Goal: Task Accomplishment & Management: Manage account settings

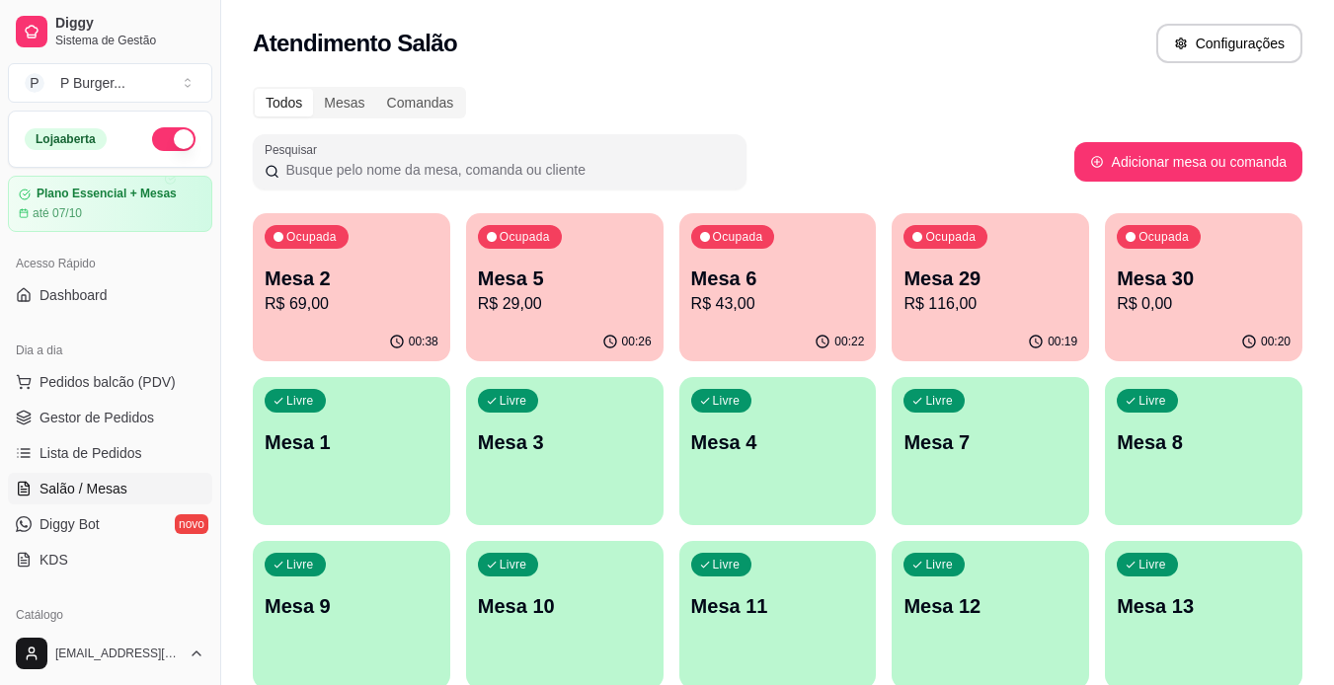
scroll to position [152, 0]
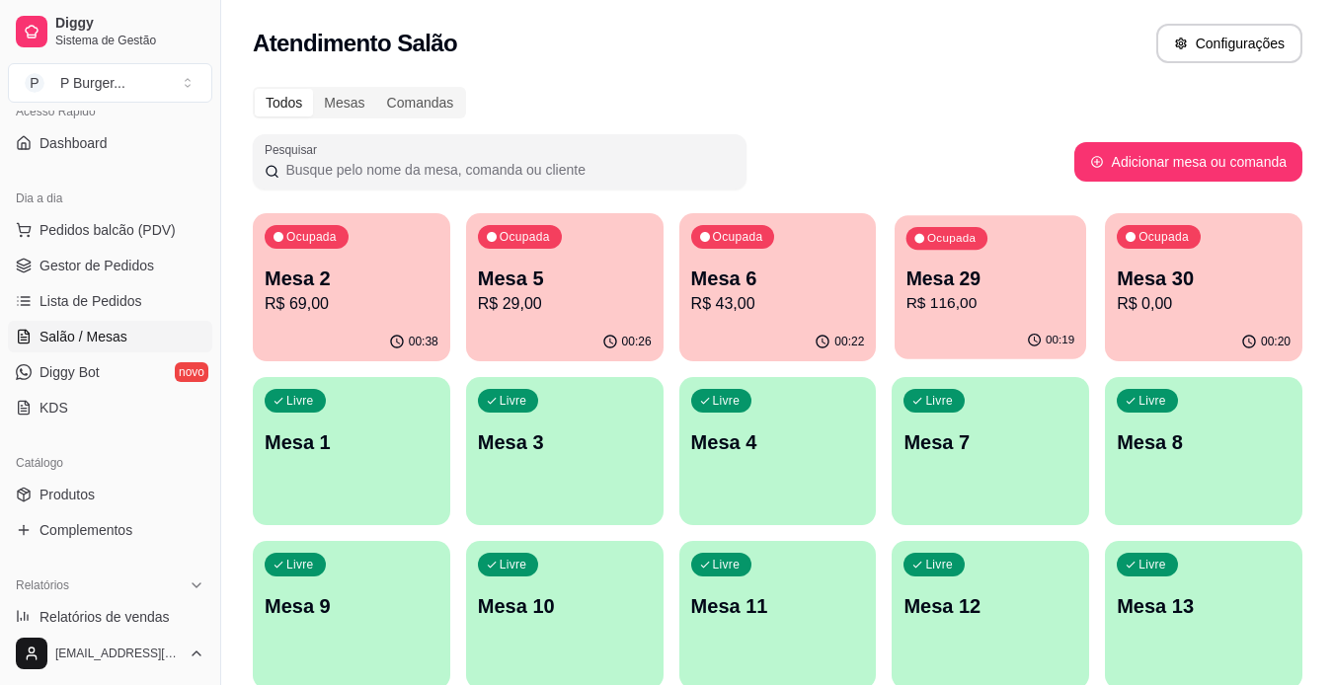
click at [939, 296] on p "R$ 116,00" at bounding box center [991, 303] width 169 height 23
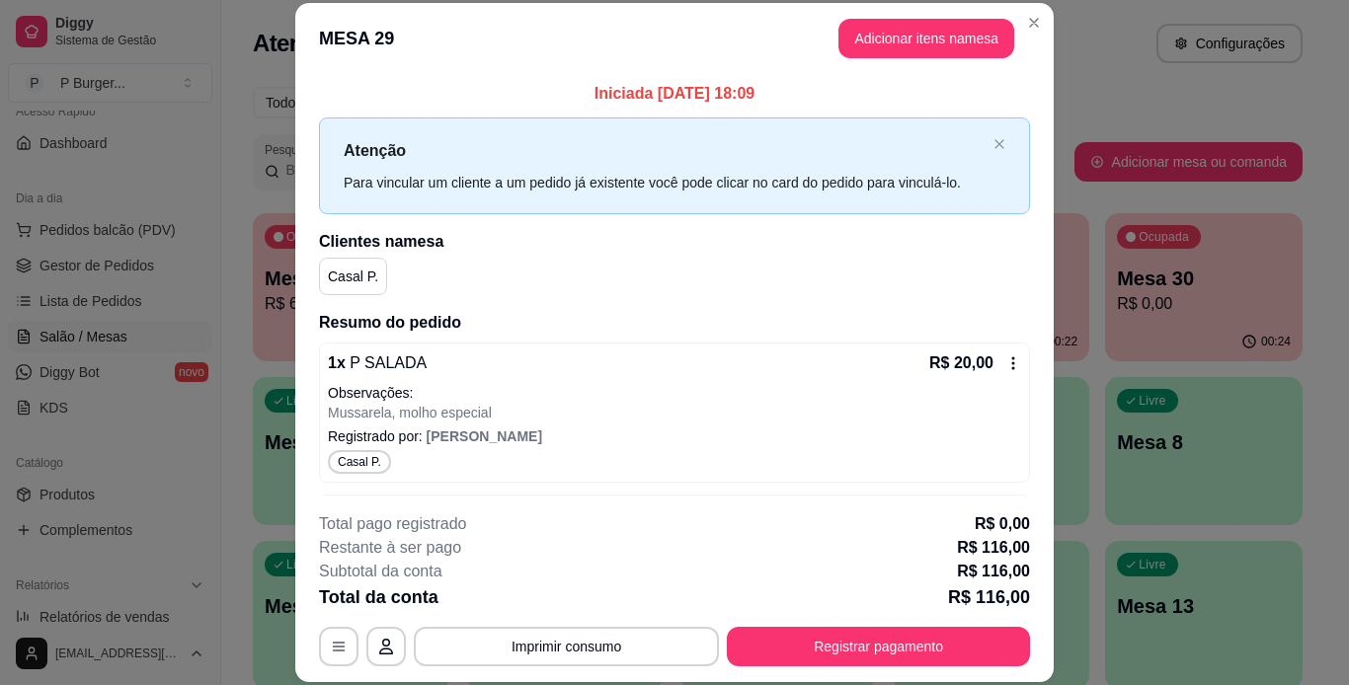
click at [1044, 23] on header "MESA 29 Adicionar itens na mesa" at bounding box center [674, 38] width 759 height 71
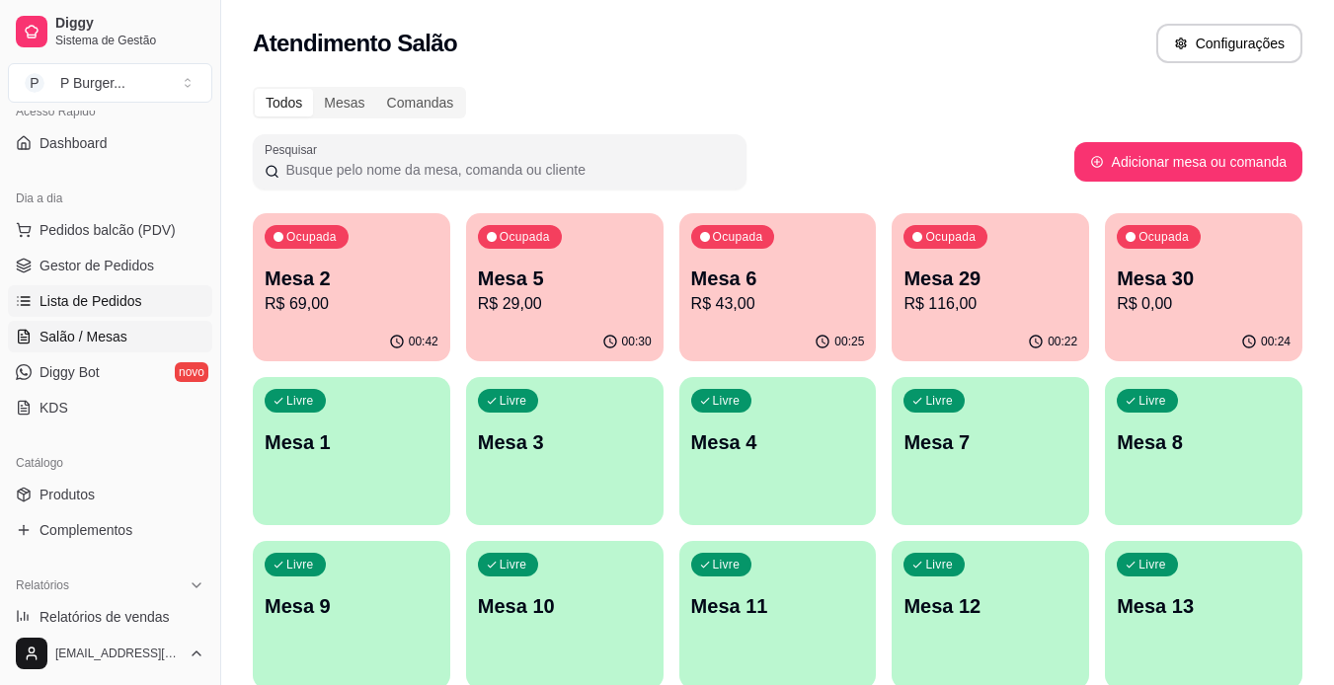
click at [74, 310] on span "Lista de Pedidos" at bounding box center [91, 301] width 103 height 20
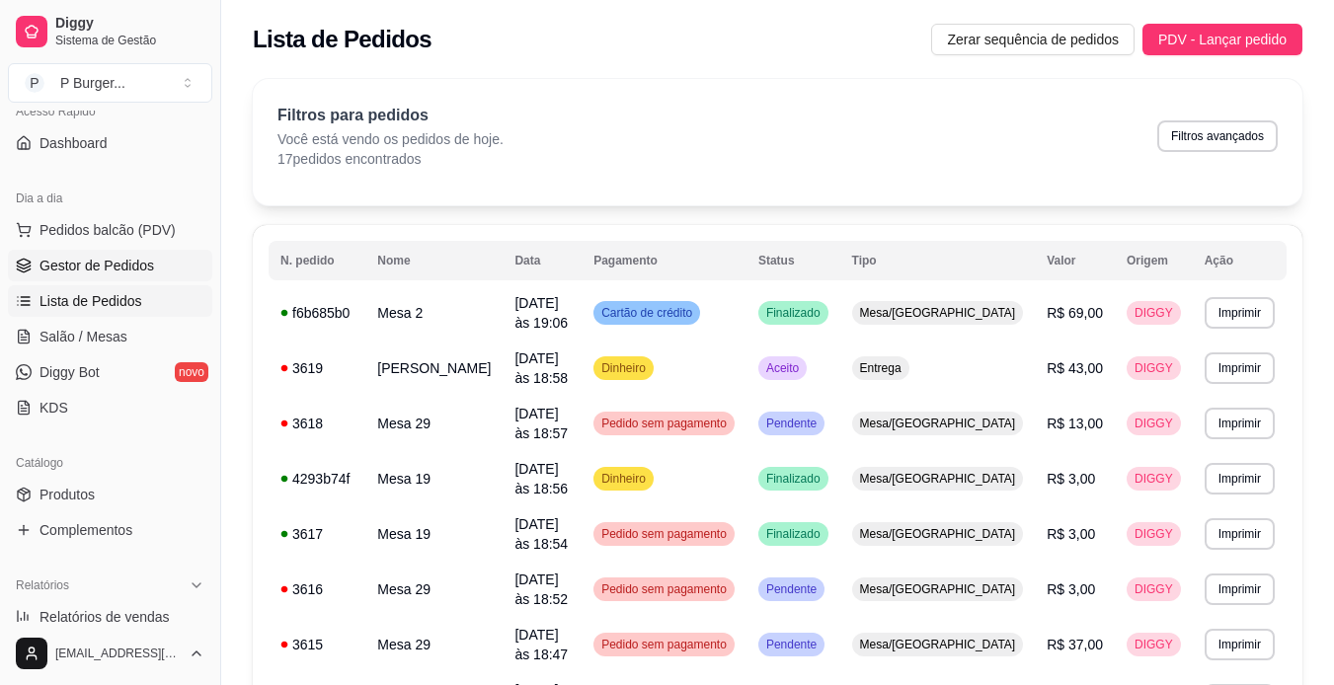
click at [156, 261] on link "Gestor de Pedidos" at bounding box center [110, 266] width 204 height 32
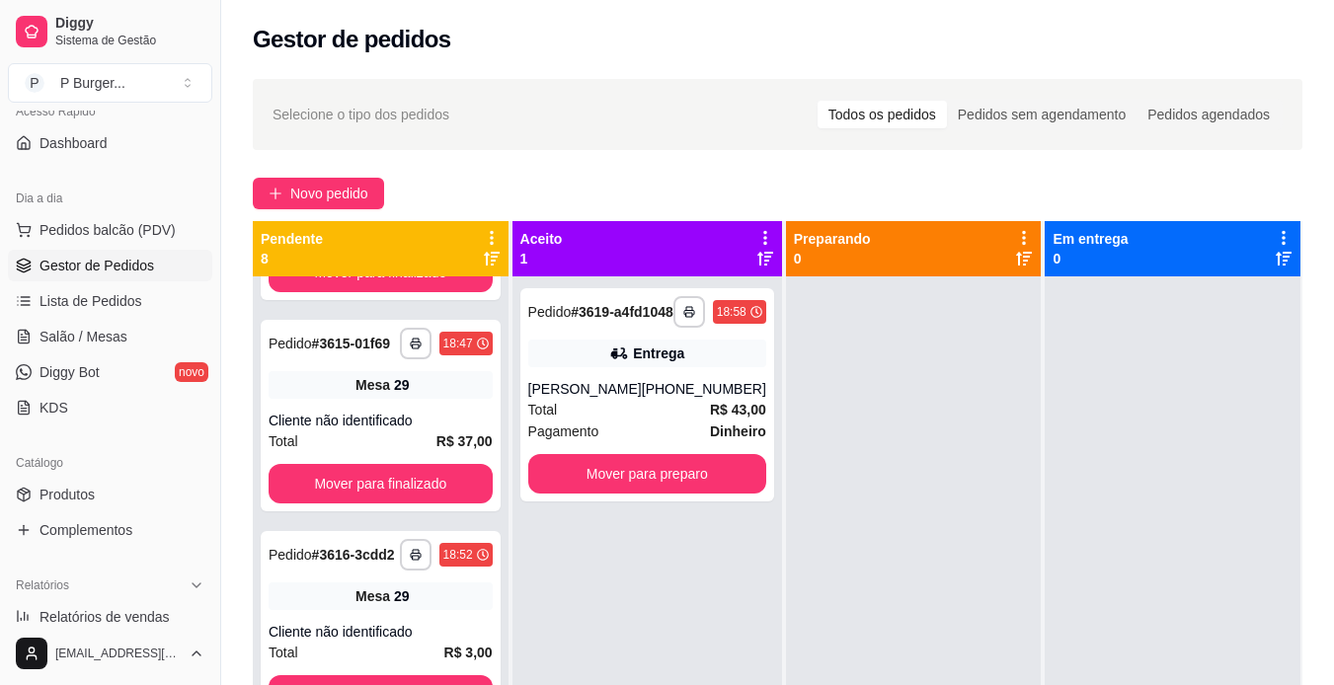
scroll to position [1043, 0]
click at [392, 487] on div "**********" at bounding box center [381, 416] width 240 height 192
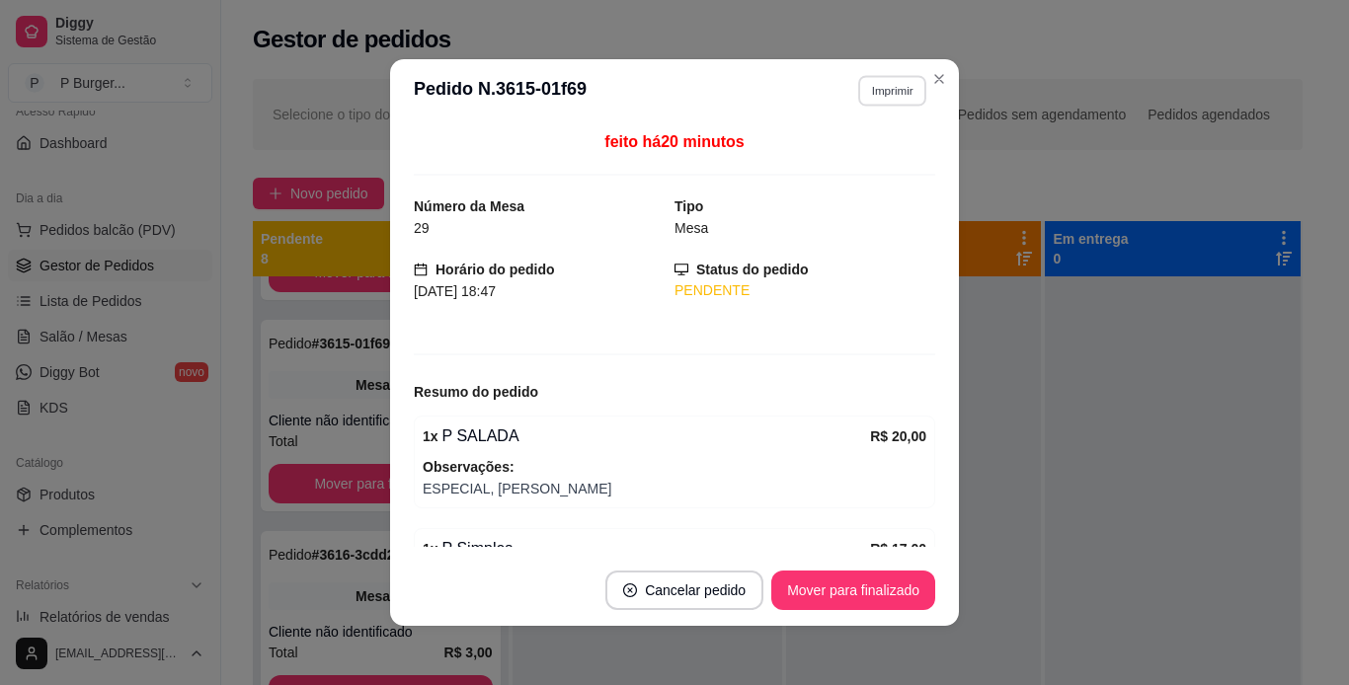
click at [883, 98] on button "Imprimir" at bounding box center [892, 90] width 68 height 31
click at [805, 147] on button "IMPRESSORA" at bounding box center [849, 159] width 138 height 31
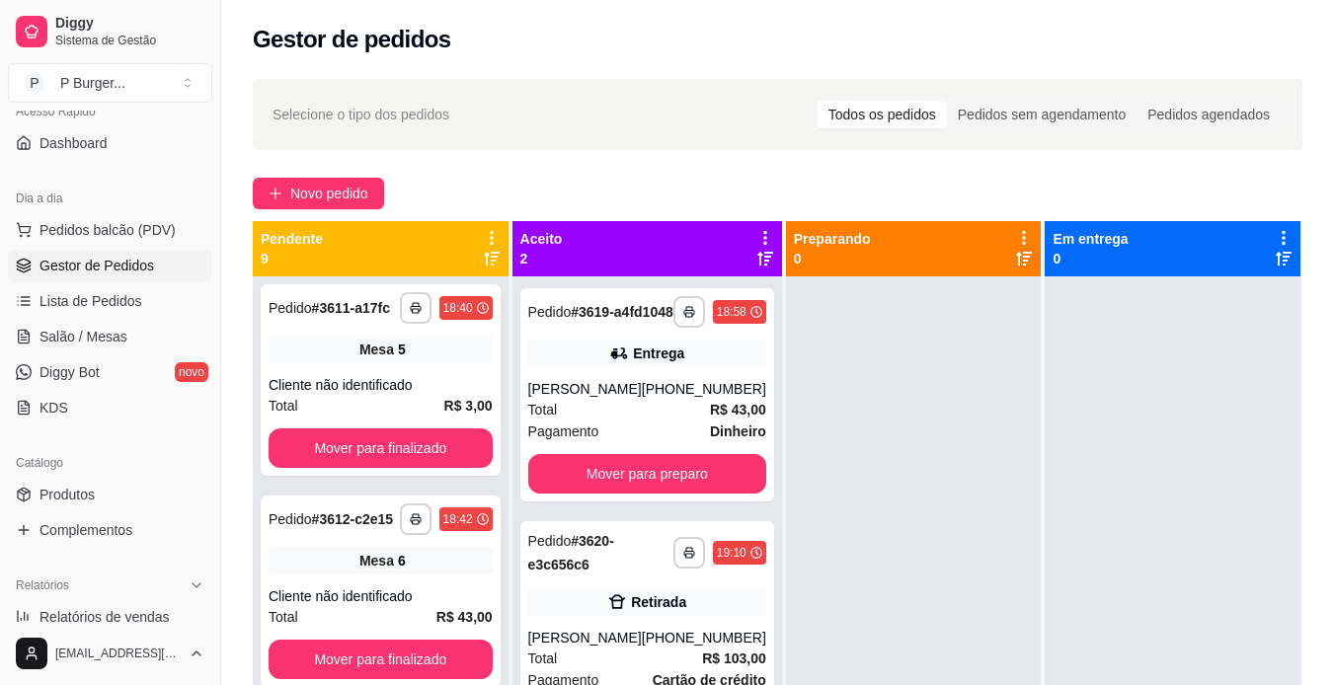
scroll to position [0, 0]
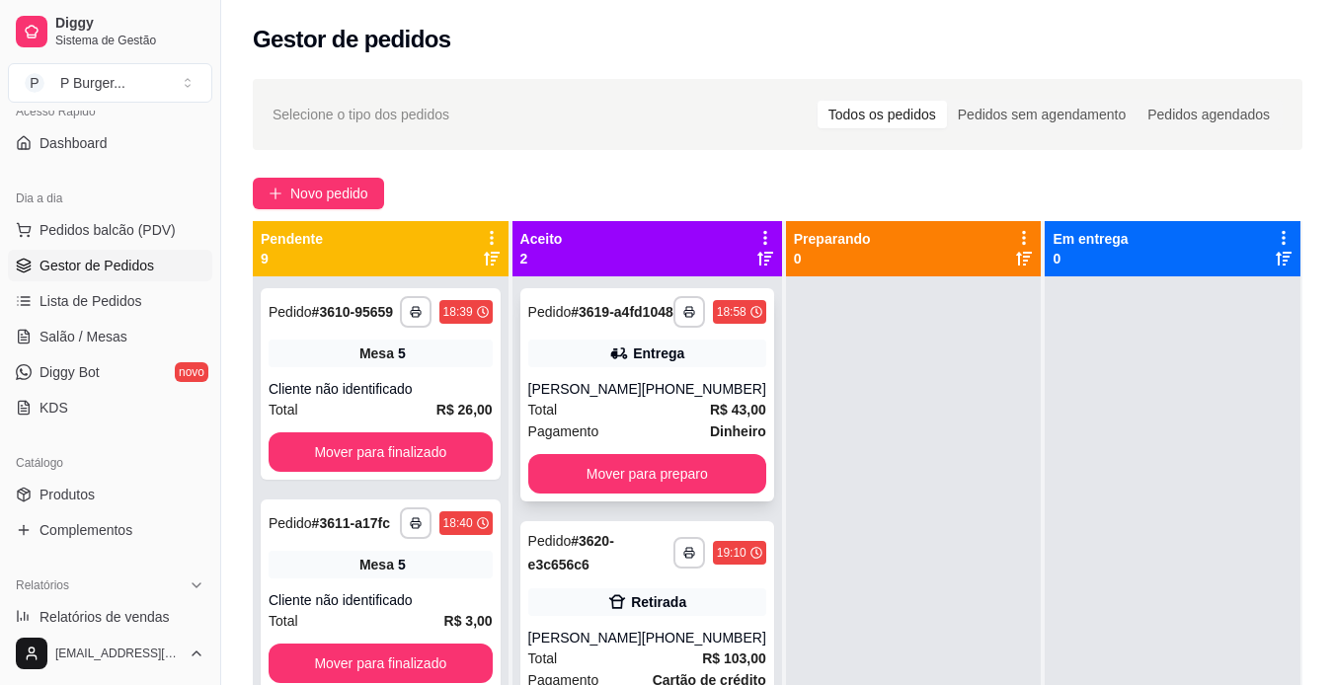
click at [622, 421] on div "Total R$ 43,00" at bounding box center [647, 410] width 238 height 22
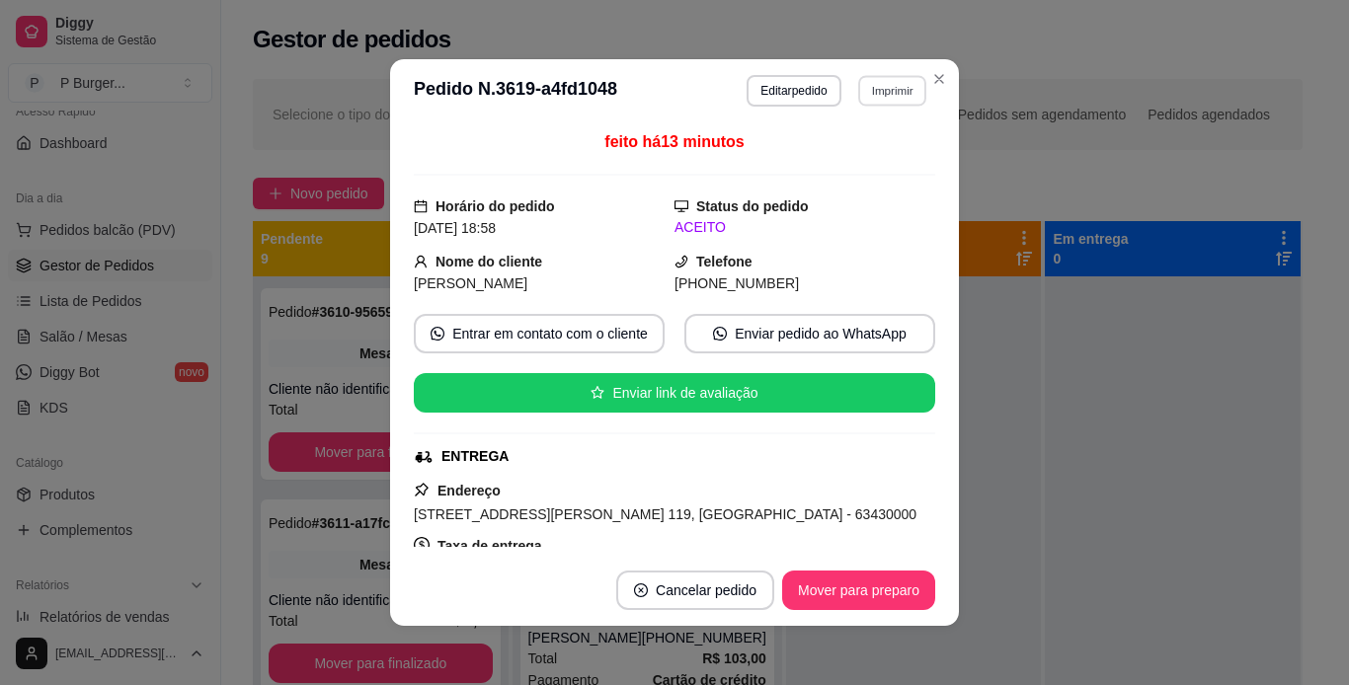
click at [893, 100] on button "Imprimir" at bounding box center [892, 90] width 68 height 31
click at [849, 157] on button "IMPRESSORA" at bounding box center [849, 159] width 138 height 31
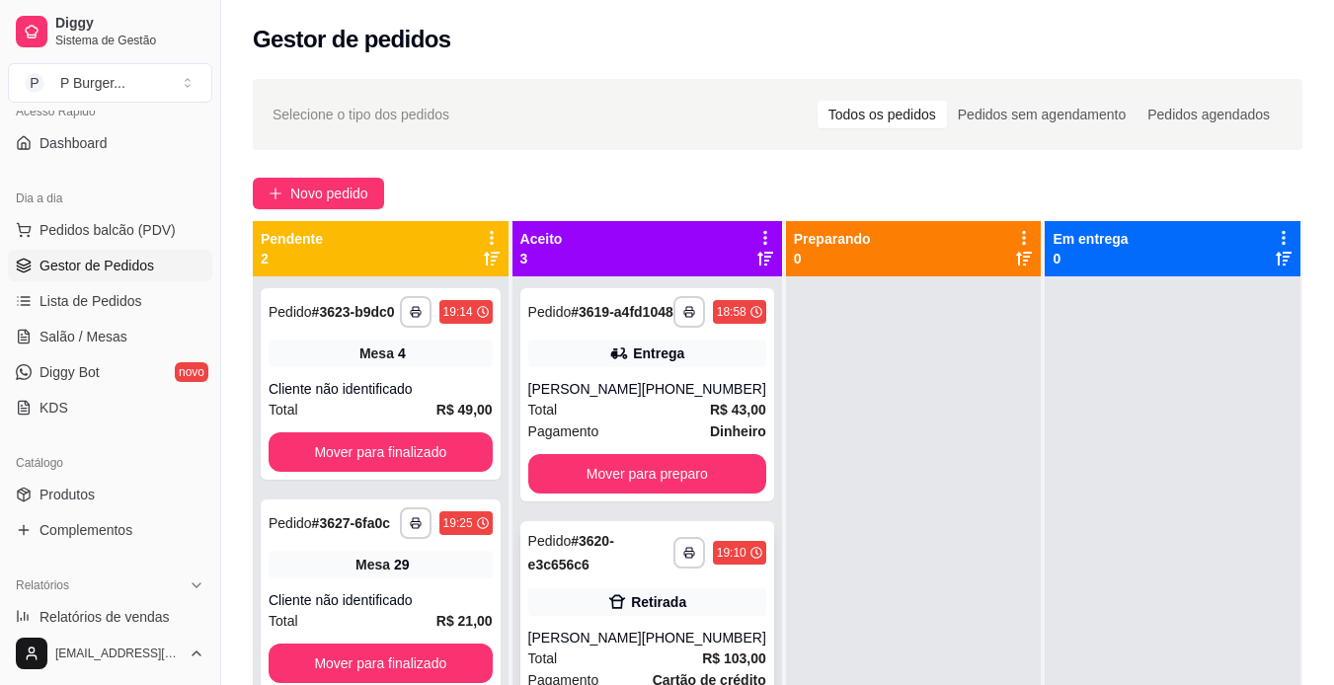
click at [613, 666] on div "Total R$ 103,00" at bounding box center [647, 659] width 238 height 22
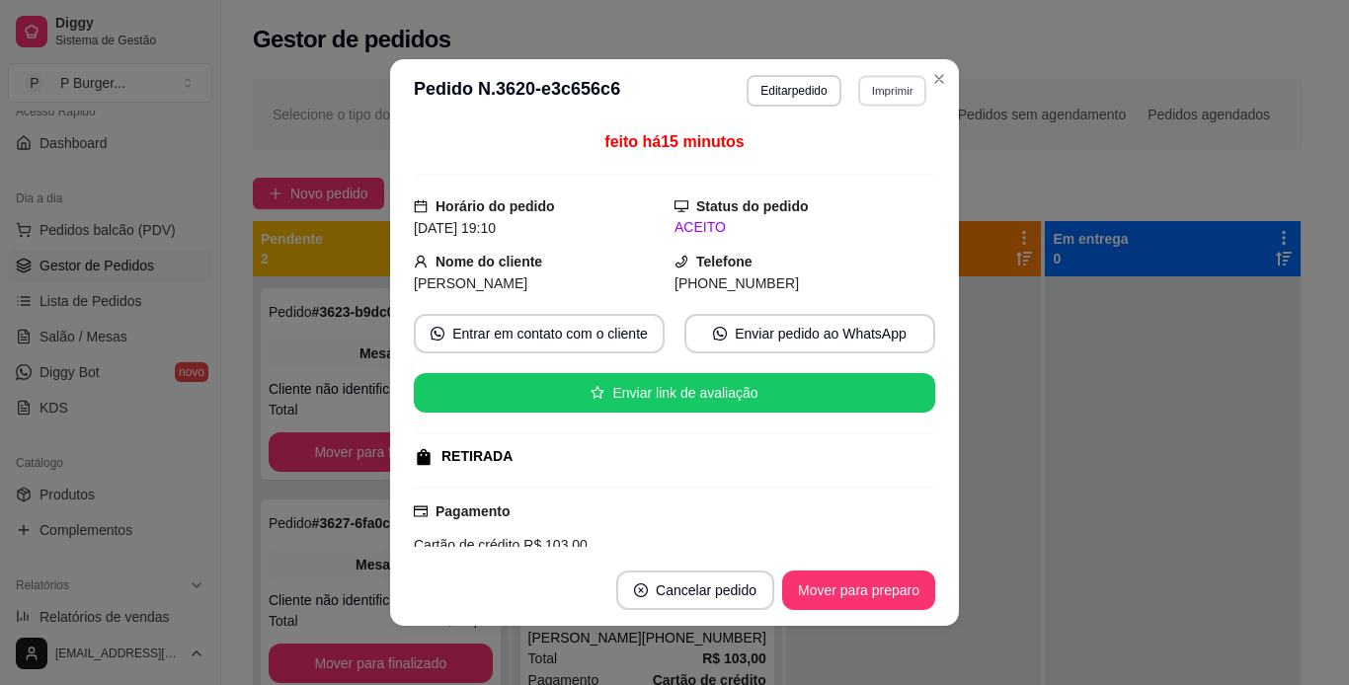
click at [866, 86] on button "Imprimir" at bounding box center [892, 90] width 68 height 31
click at [834, 149] on button "IMPRESSORA" at bounding box center [849, 159] width 138 height 31
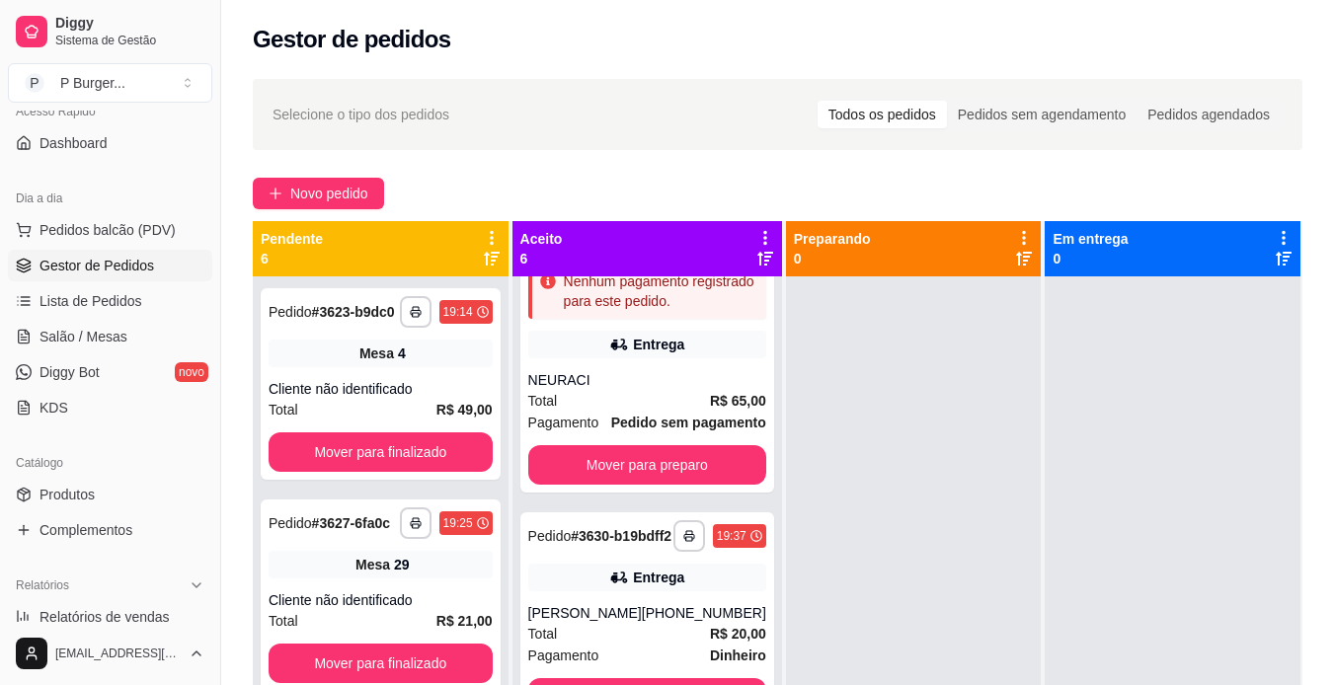
scroll to position [566, 0]
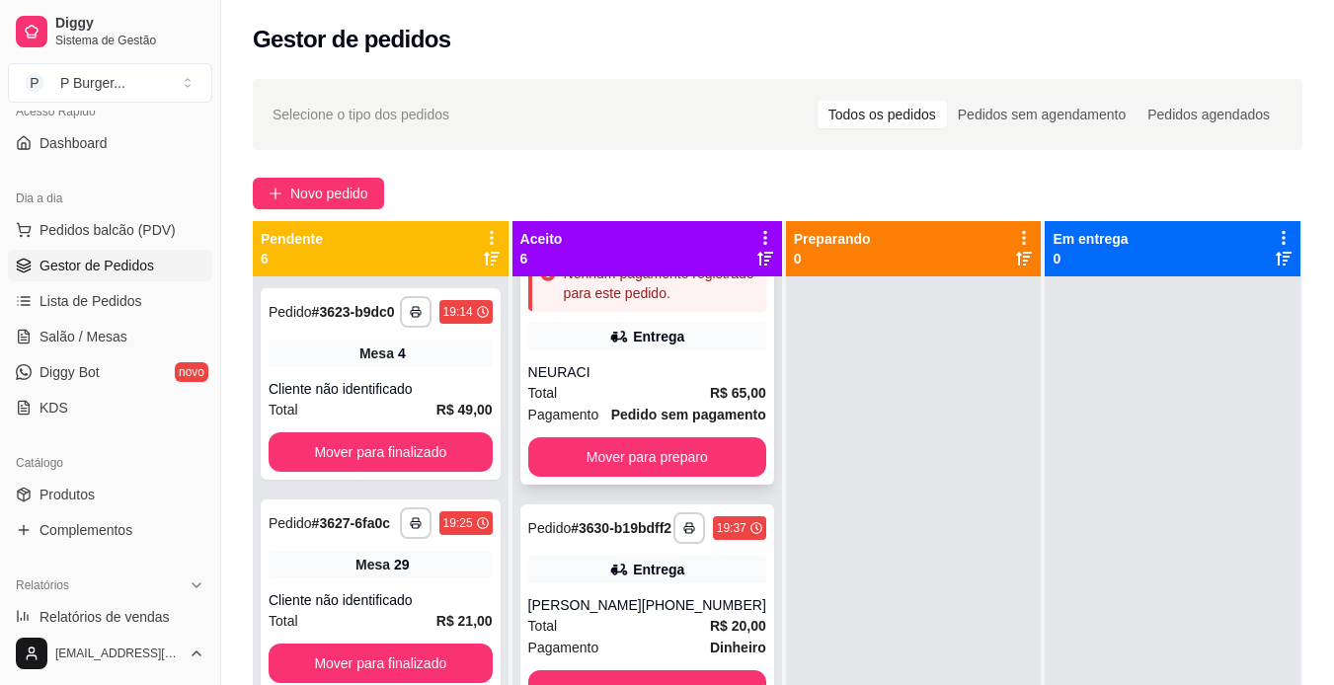
click at [614, 423] on strong "Pedido sem pagamento" at bounding box center [688, 415] width 155 height 16
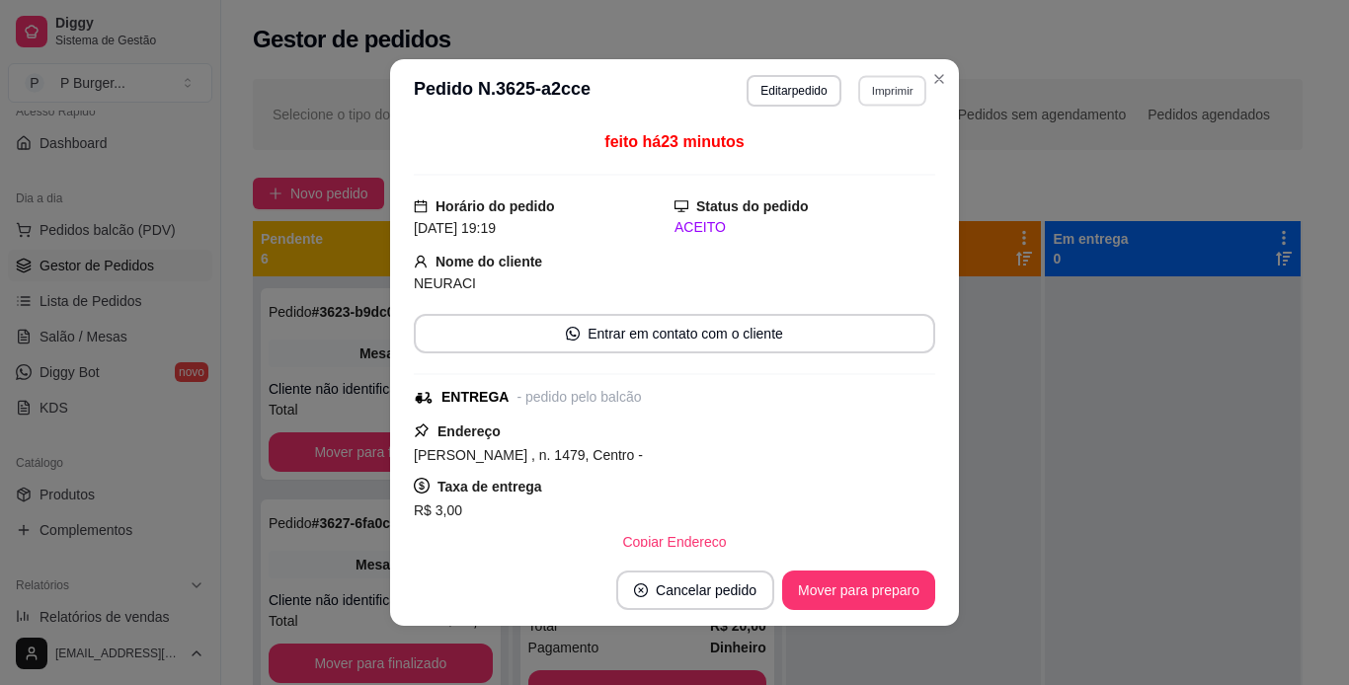
click at [866, 85] on button "Imprimir" at bounding box center [892, 90] width 68 height 31
click at [860, 166] on button "IMPRESSORA" at bounding box center [849, 159] width 138 height 31
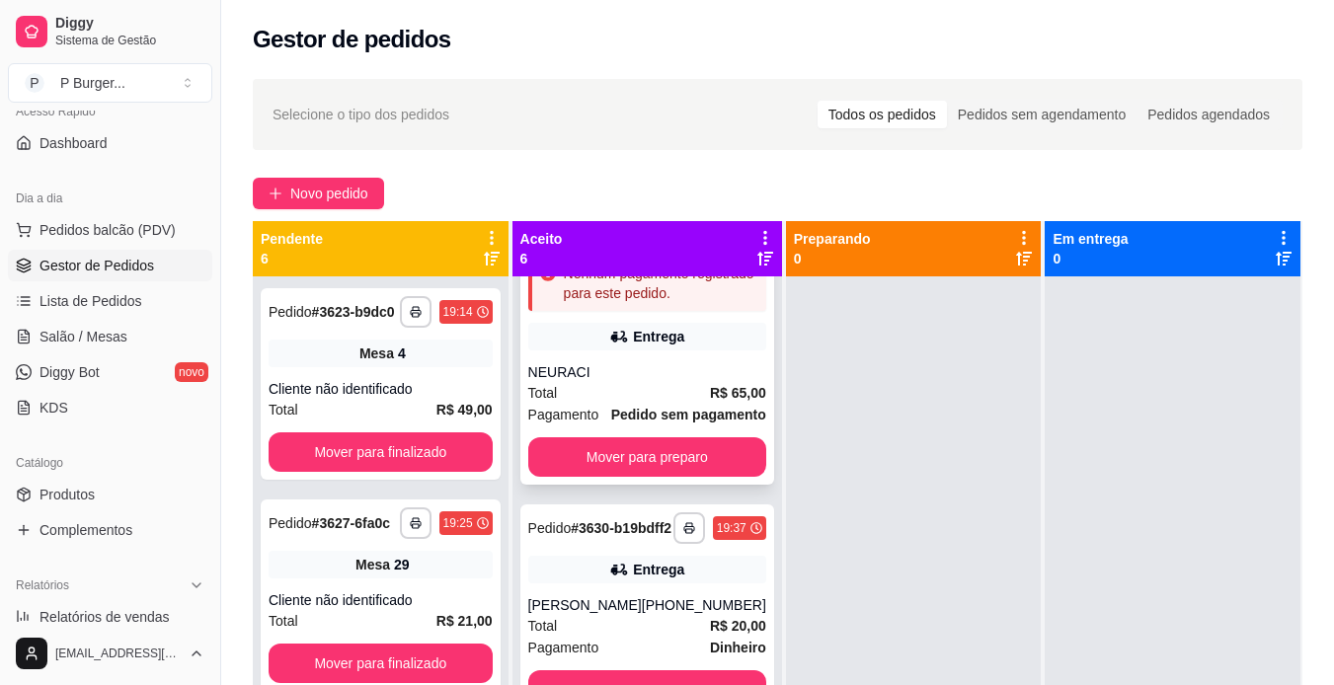
click at [592, 426] on span "Pagamento" at bounding box center [563, 415] width 71 height 22
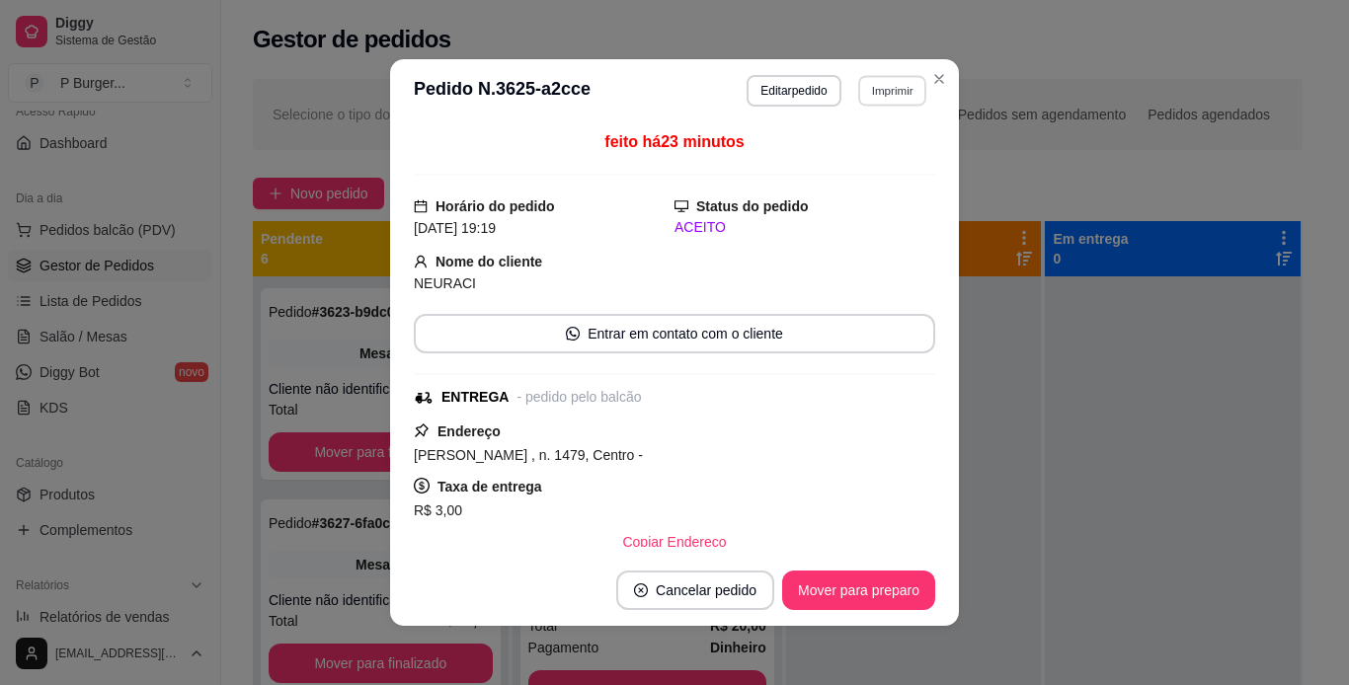
click at [863, 99] on button "Imprimir" at bounding box center [892, 90] width 68 height 31
click at [837, 158] on button "IMPRESSORA" at bounding box center [849, 159] width 138 height 31
click at [837, 158] on div "feito há 24 minutos" at bounding box center [674, 152] width 521 height 45
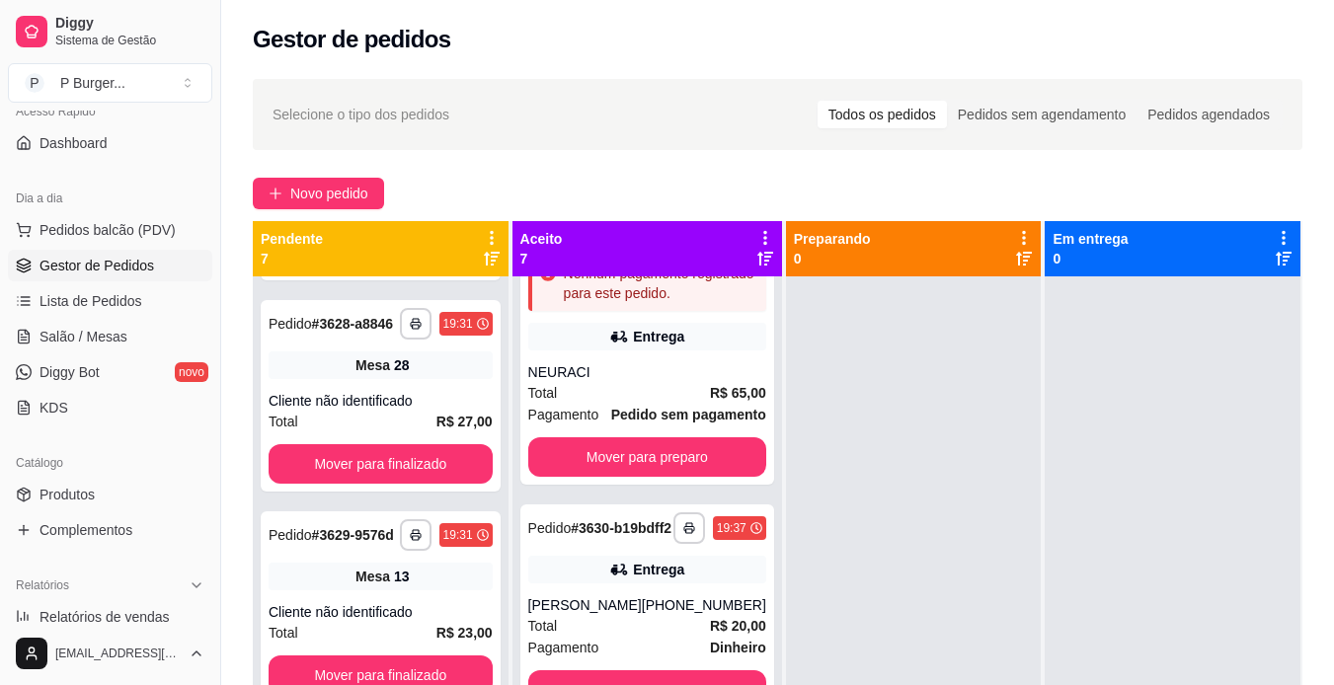
scroll to position [418, 0]
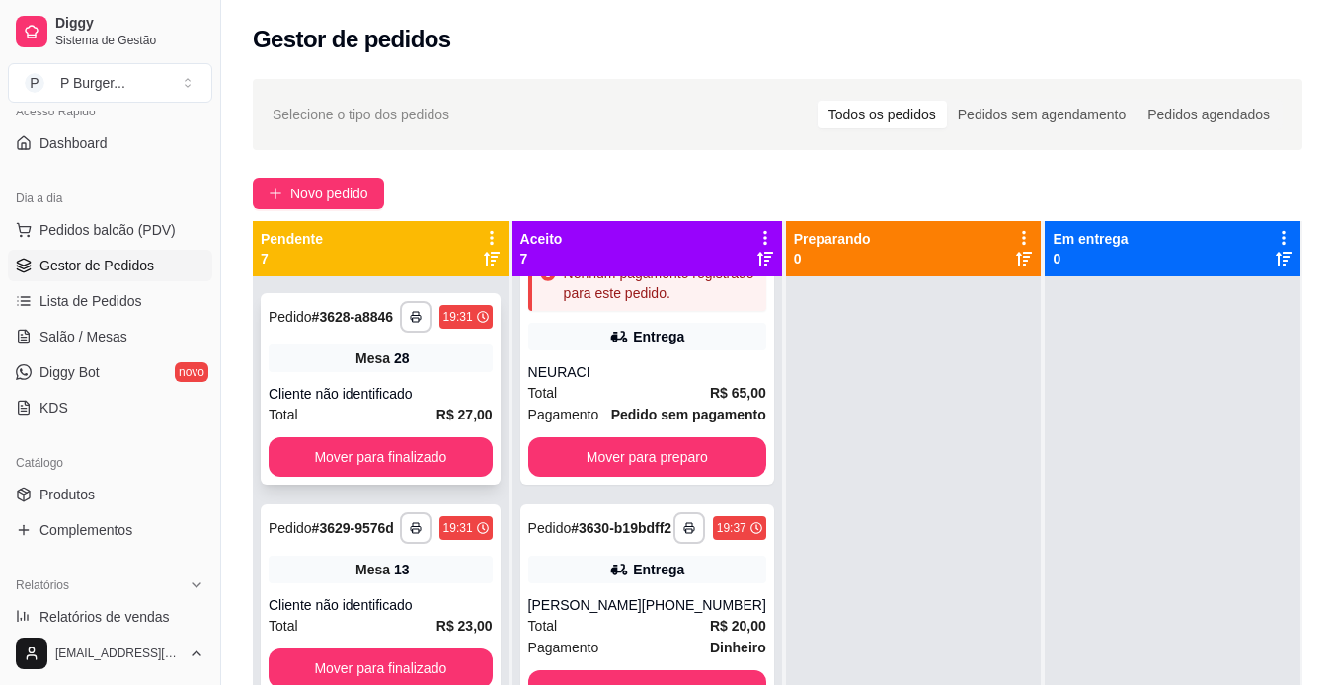
click at [354, 404] on div "Cliente não identificado" at bounding box center [381, 394] width 224 height 20
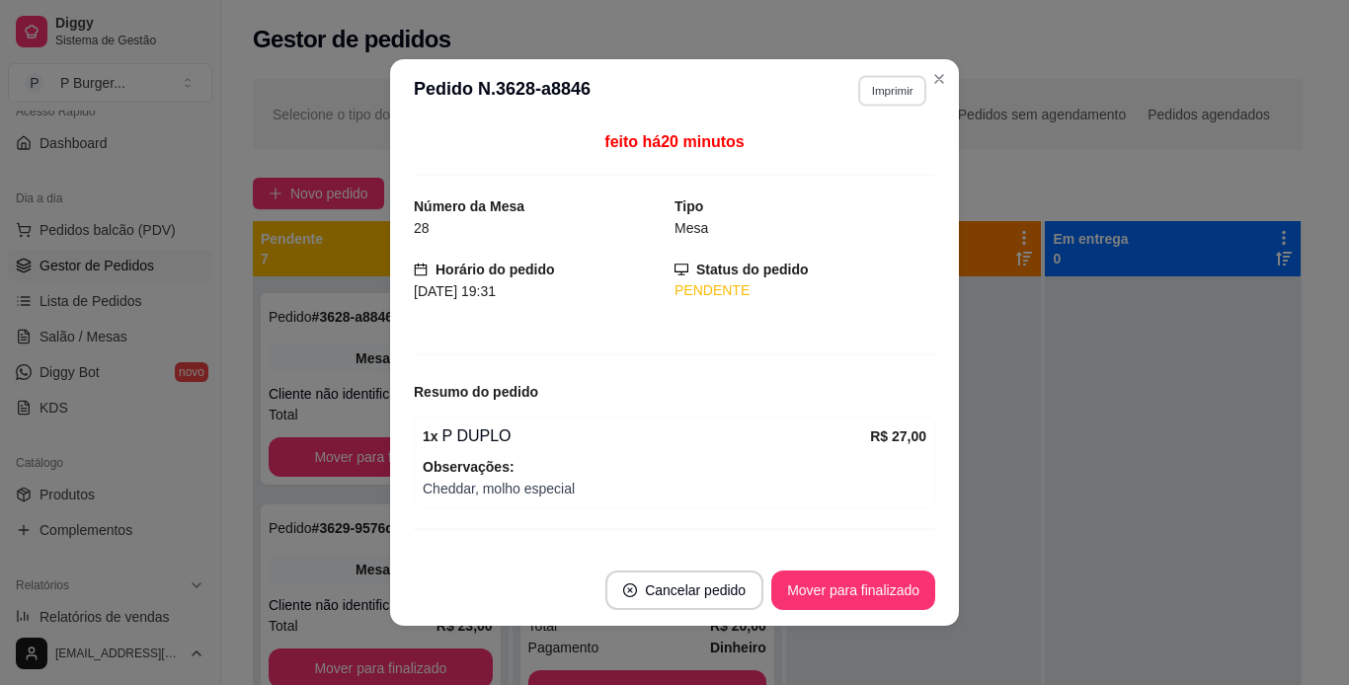
click at [868, 87] on button "Imprimir" at bounding box center [892, 90] width 68 height 31
click at [839, 163] on button "IMPRESSORA" at bounding box center [849, 159] width 138 height 31
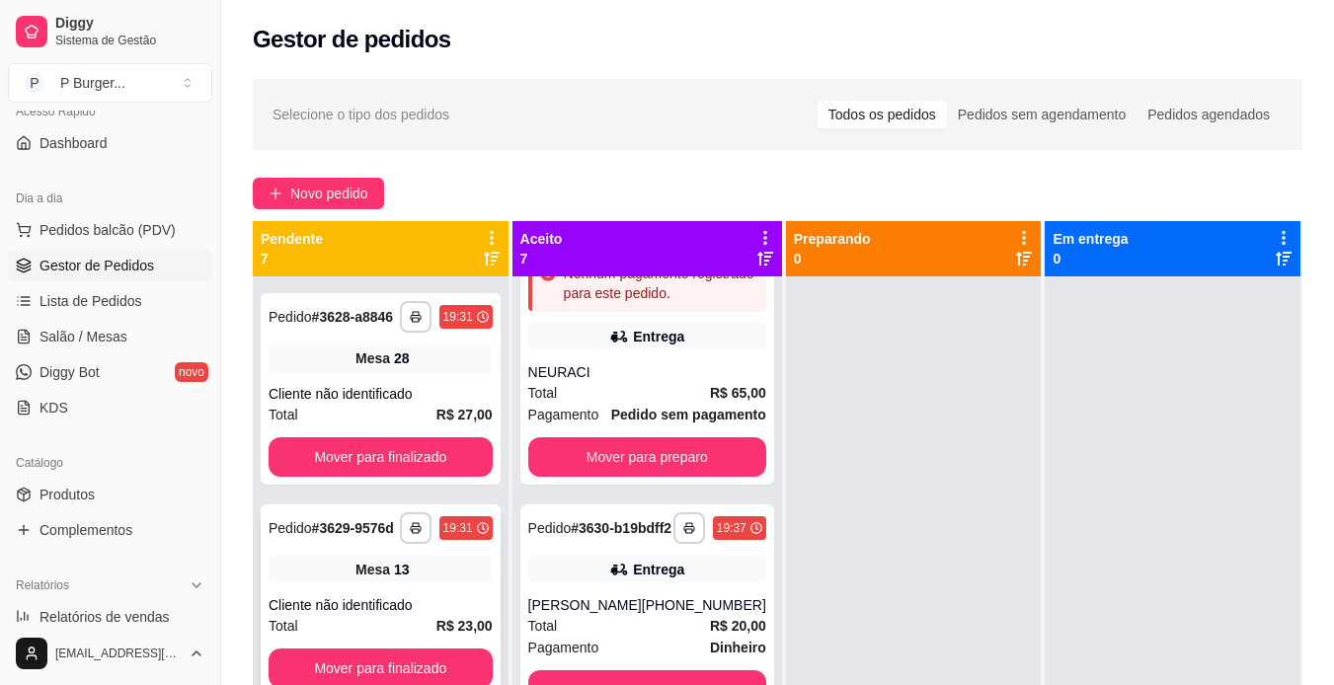
click at [354, 540] on div "Pedido # 3629-9576d" at bounding box center [331, 529] width 125 height 24
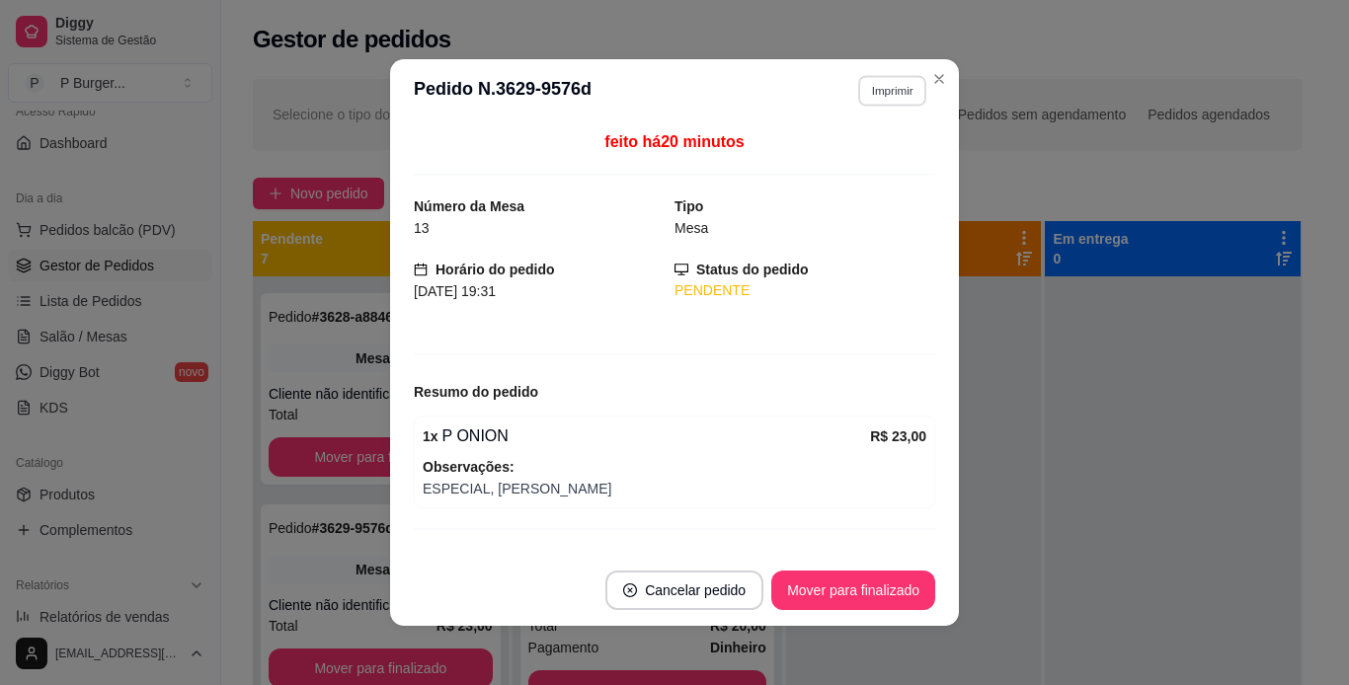
click at [878, 80] on button "Imprimir" at bounding box center [892, 90] width 68 height 31
click at [830, 155] on button "IMPRESSORA" at bounding box center [849, 159] width 138 height 31
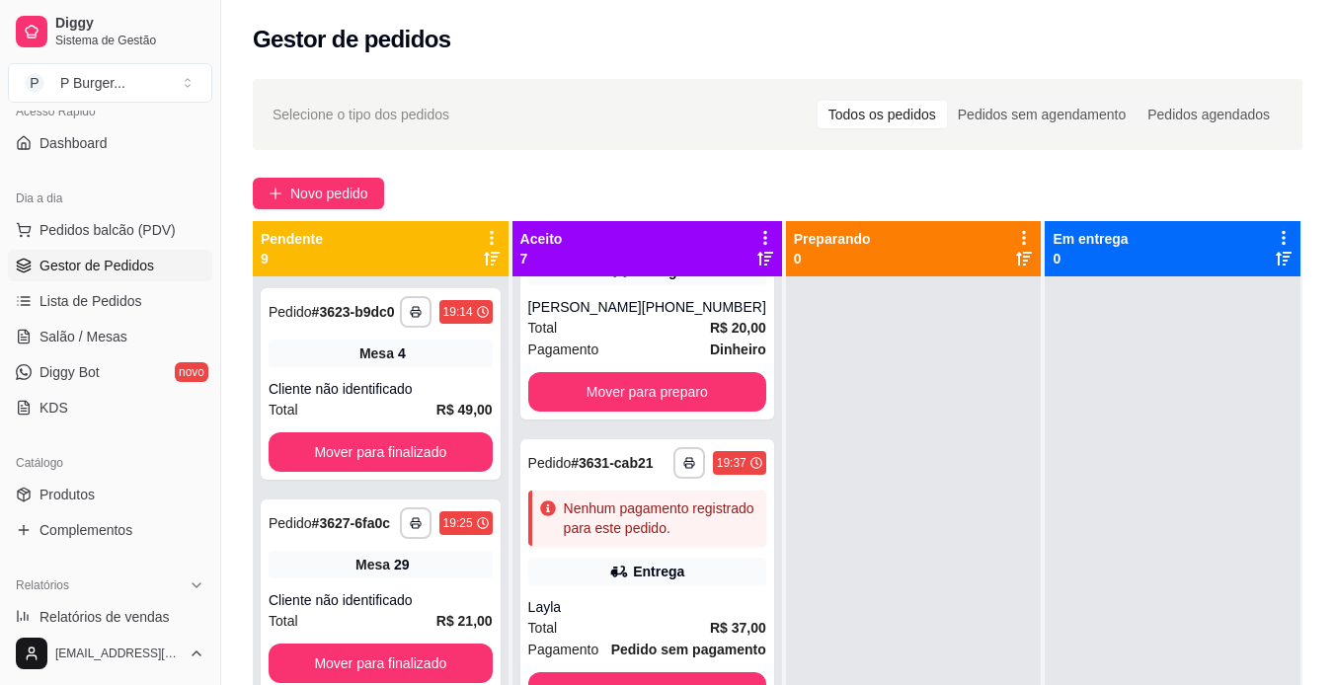
scroll to position [870, 0]
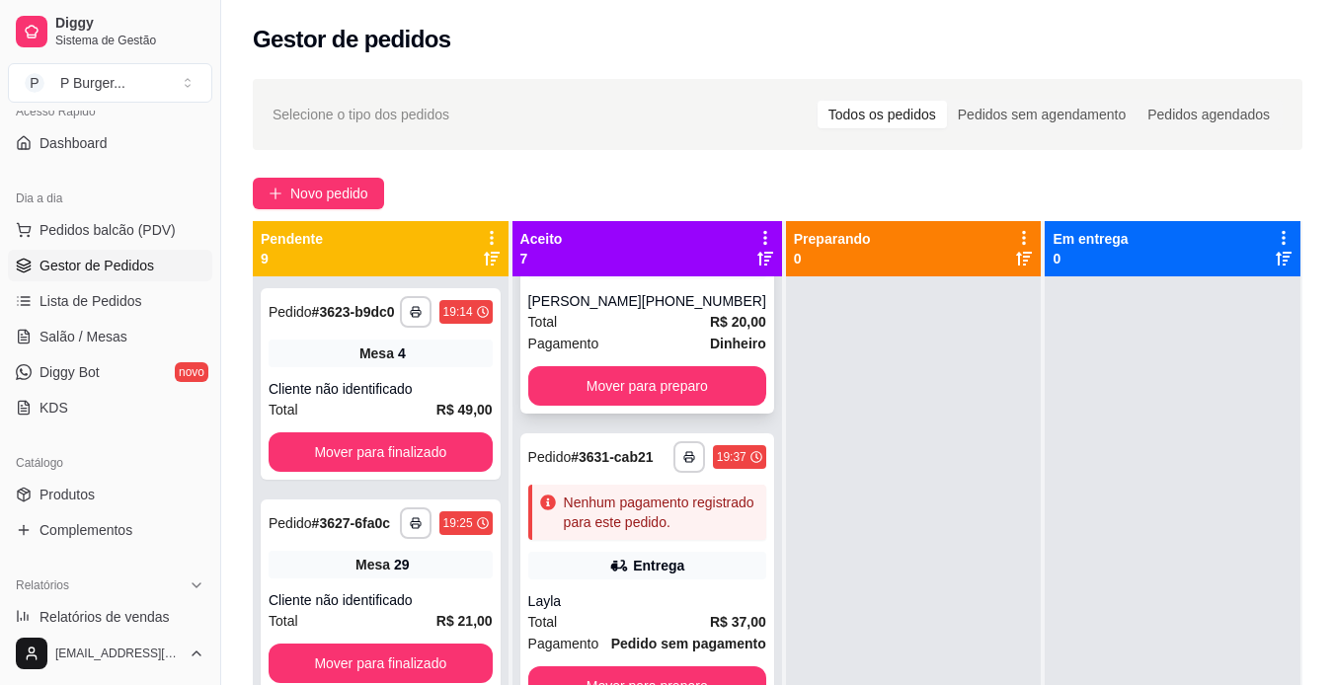
click at [597, 333] on div "Total R$ 20,00" at bounding box center [647, 322] width 238 height 22
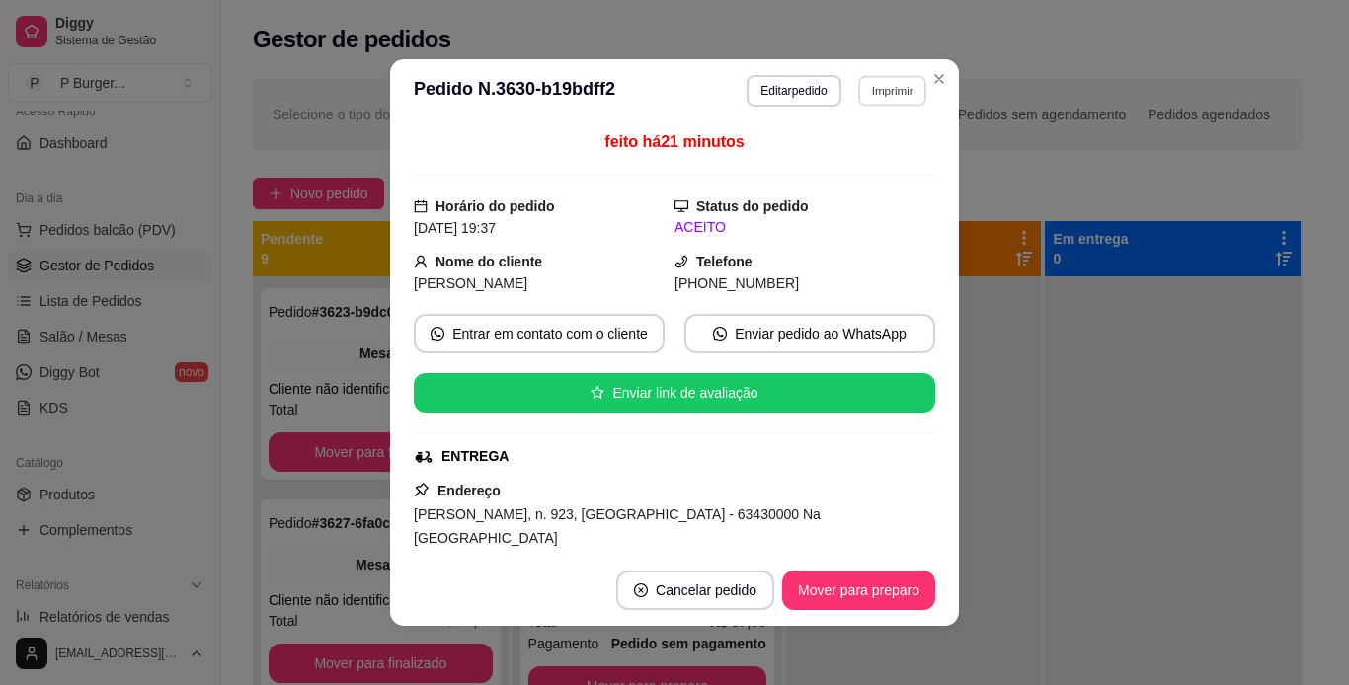
click at [867, 86] on button "Imprimir" at bounding box center [892, 90] width 68 height 31
click at [867, 161] on button "IMPRESSORA" at bounding box center [849, 159] width 138 height 31
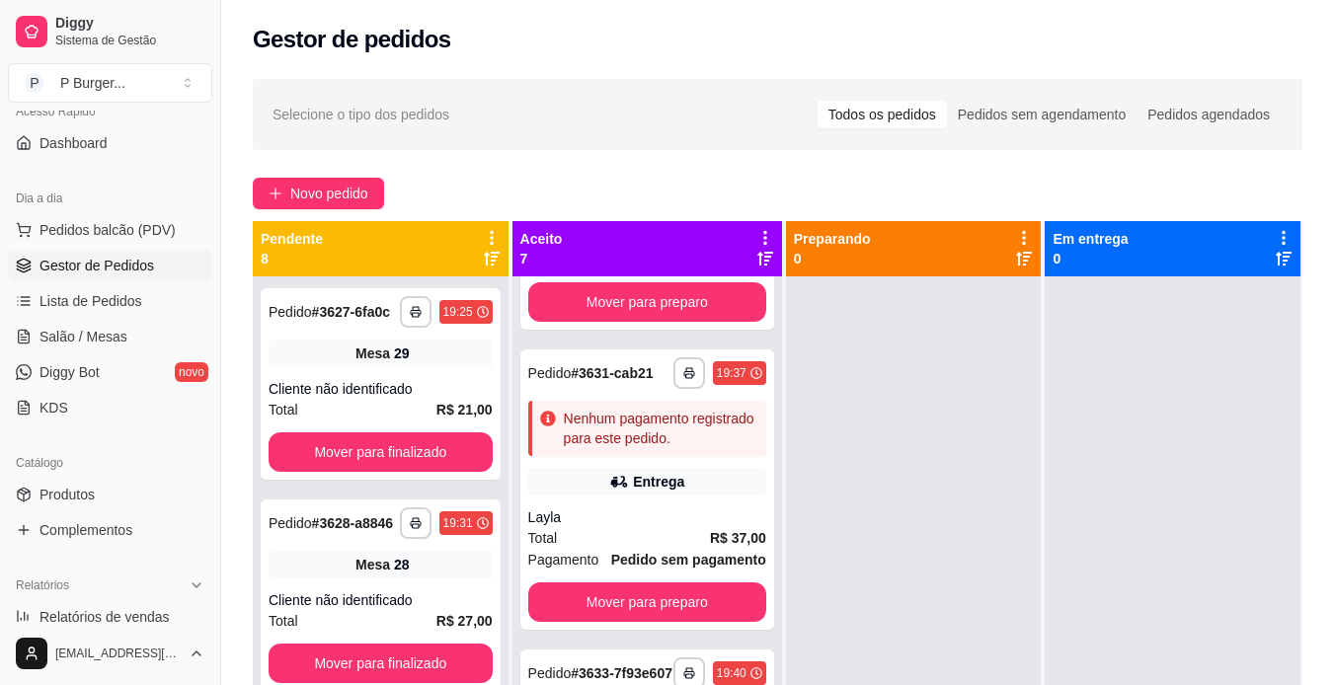
scroll to position [960, 0]
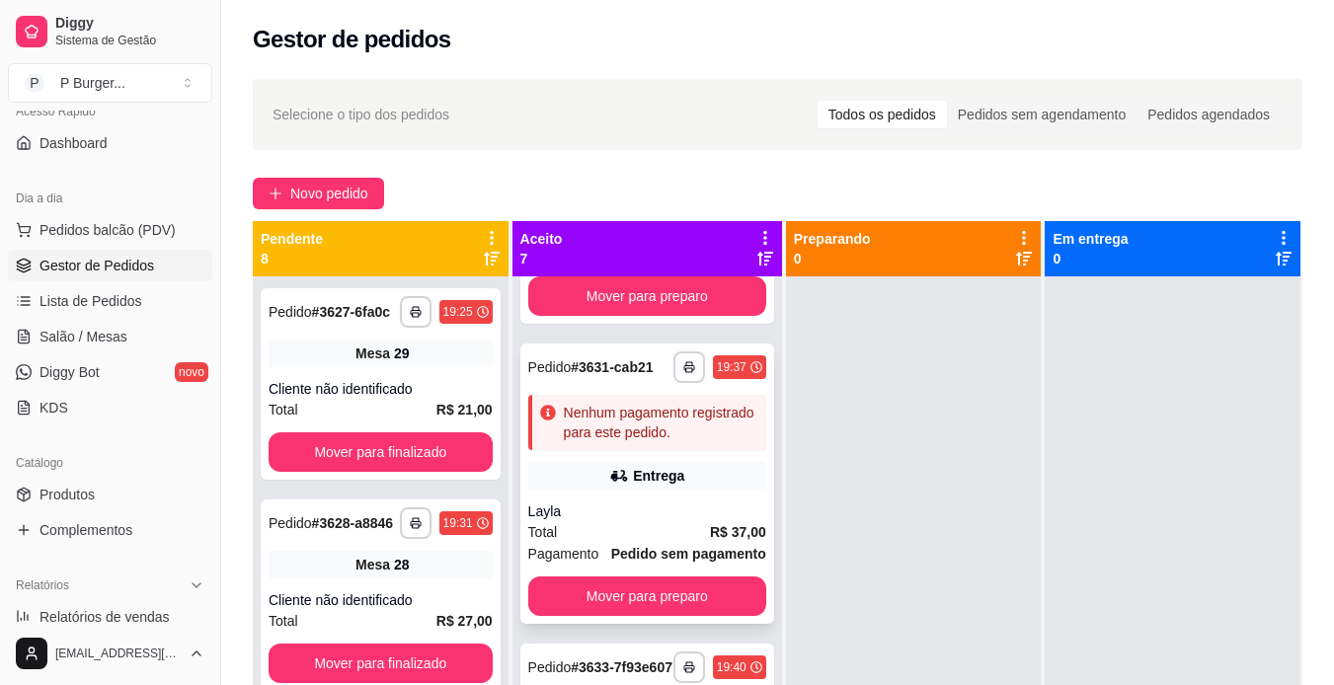
click at [631, 543] on div "Total R$ 37,00" at bounding box center [647, 532] width 238 height 22
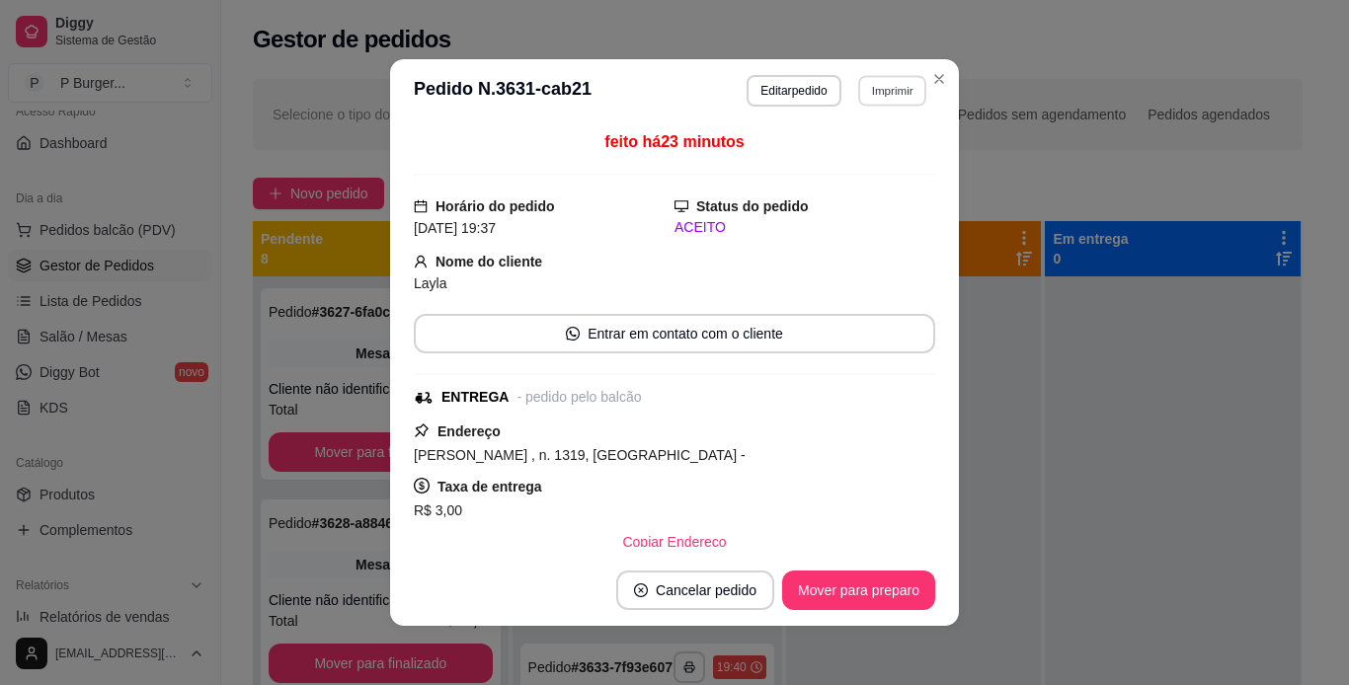
click at [882, 95] on button "Imprimir" at bounding box center [892, 90] width 68 height 31
click at [844, 151] on button "IMPRESSORA" at bounding box center [849, 159] width 138 height 31
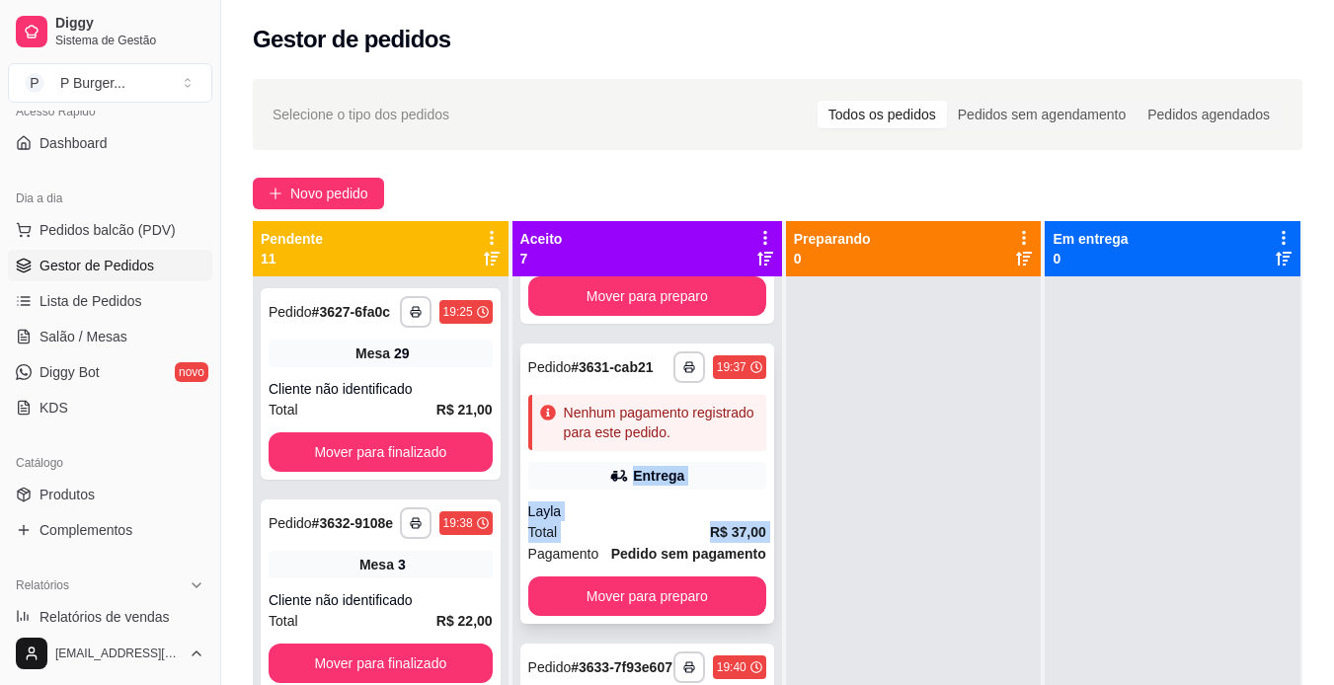
drag, startPoint x: 524, startPoint y: 672, endPoint x: 544, endPoint y: 599, distance: 75.7
click at [544, 599] on div "**********" at bounding box center [647, 484] width 254 height 280
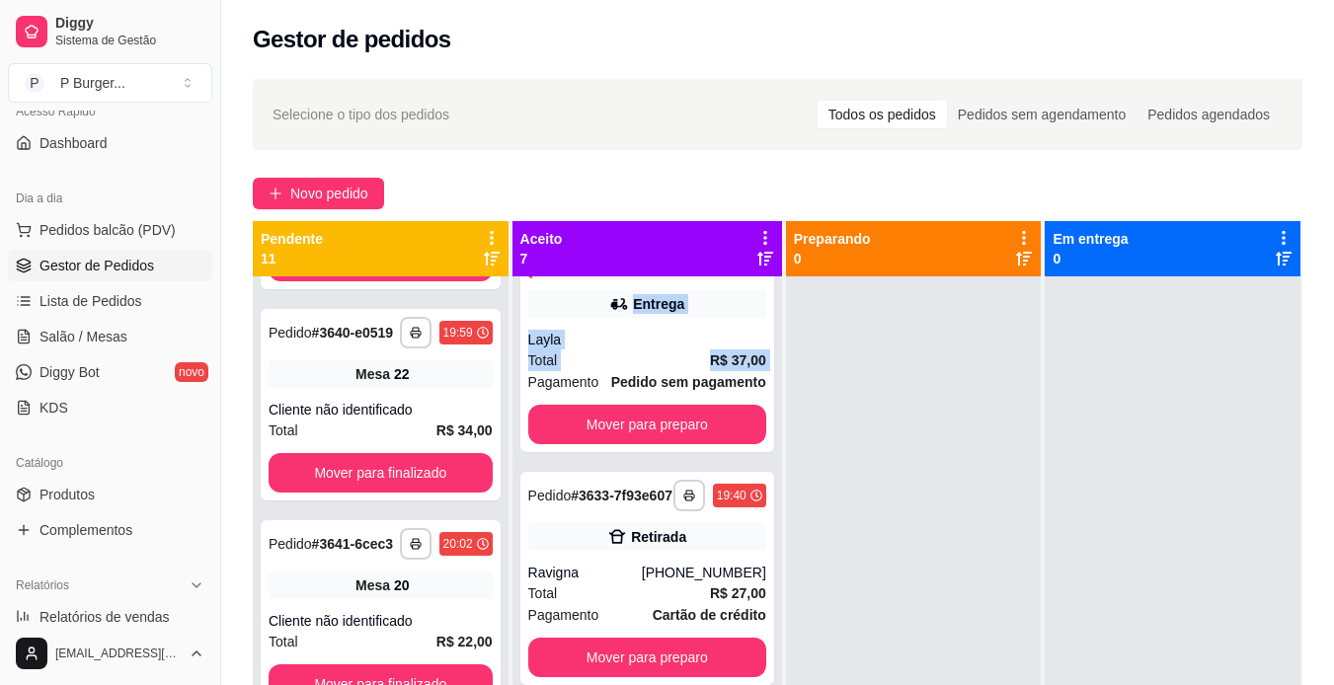
scroll to position [1210, 0]
click at [492, 663] on div "**********" at bounding box center [381, 619] width 256 height 685
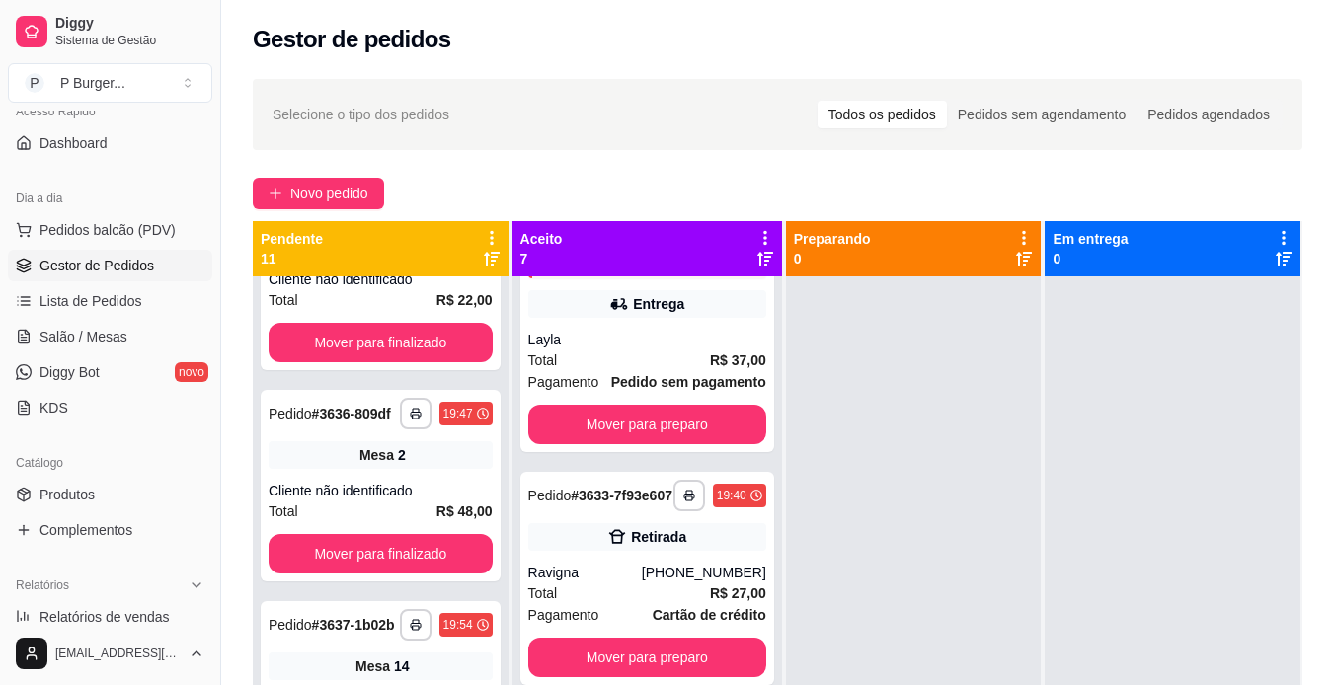
scroll to position [329, 0]
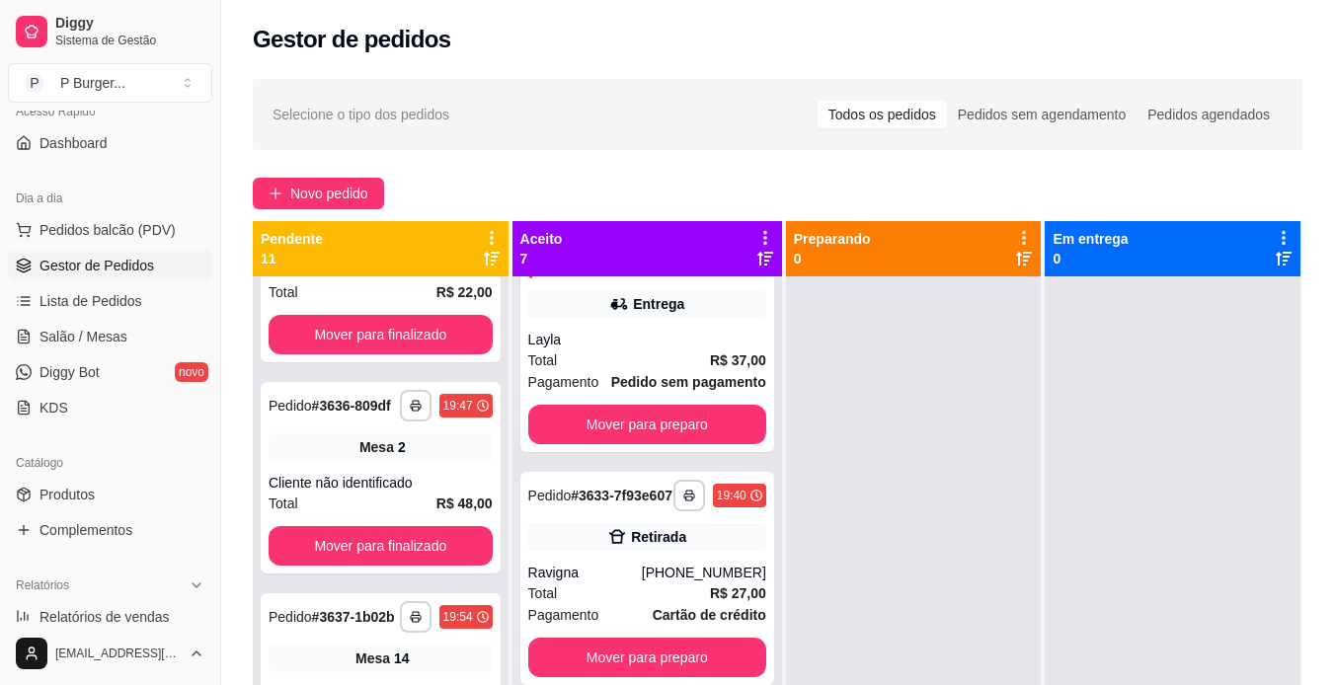
click at [351, 103] on div "Selecione o tipo dos pedidos Todos os pedidos Pedidos sem agendamento Pedidos a…" at bounding box center [778, 115] width 1010 height 32
click at [312, 117] on span "Selecione o tipo dos pedidos" at bounding box center [361, 115] width 177 height 22
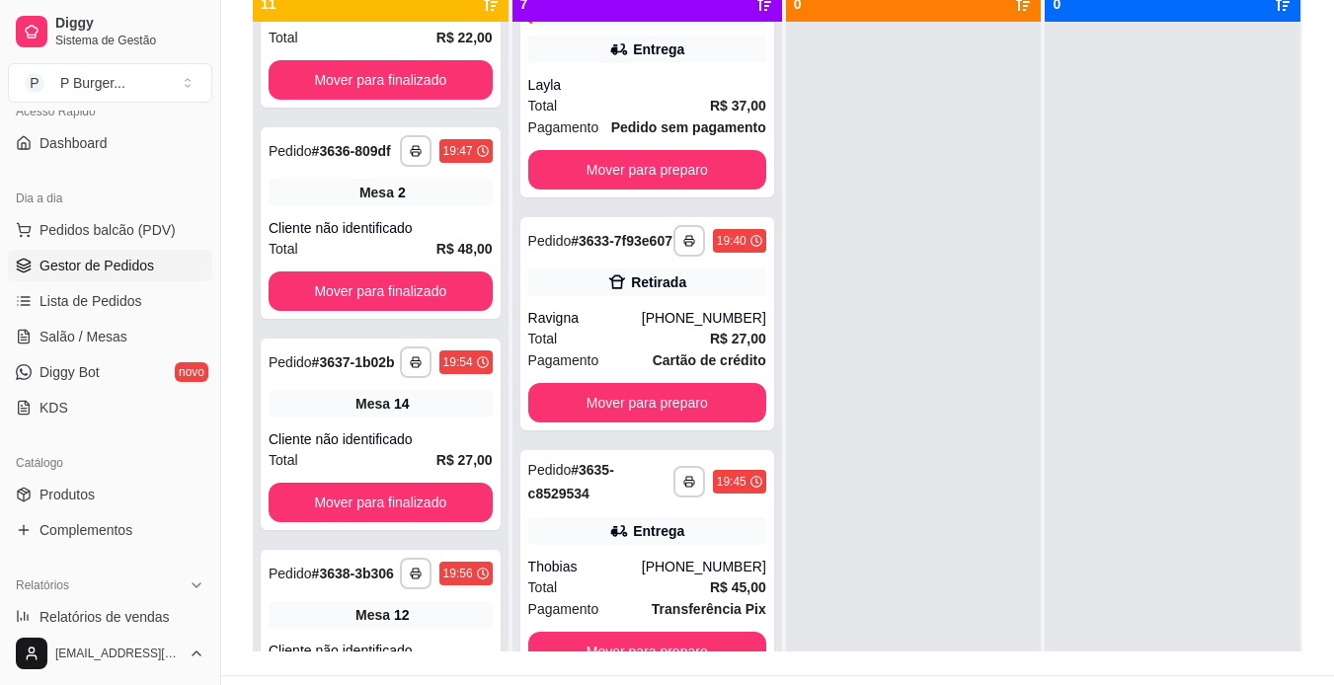
scroll to position [256, 0]
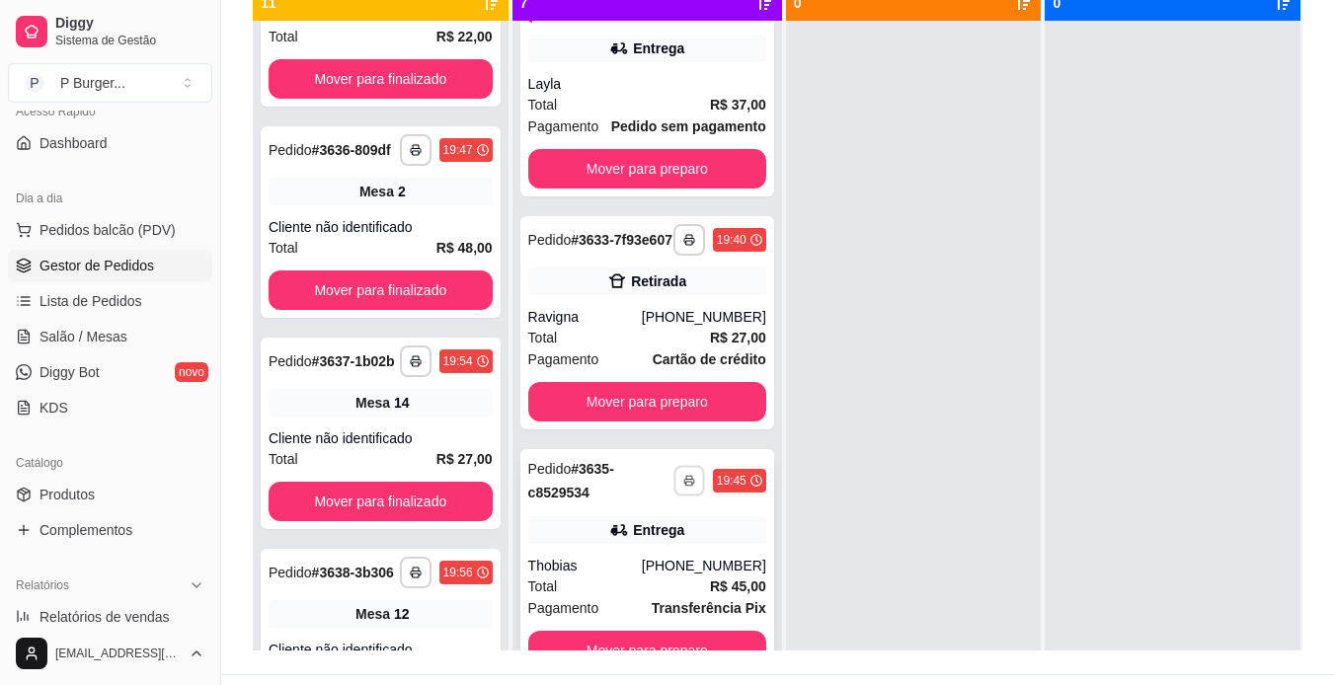
click at [683, 487] on icon "button" at bounding box center [689, 481] width 12 height 12
click at [637, 631] on button "IMPRESSORA" at bounding box center [607, 633] width 138 height 31
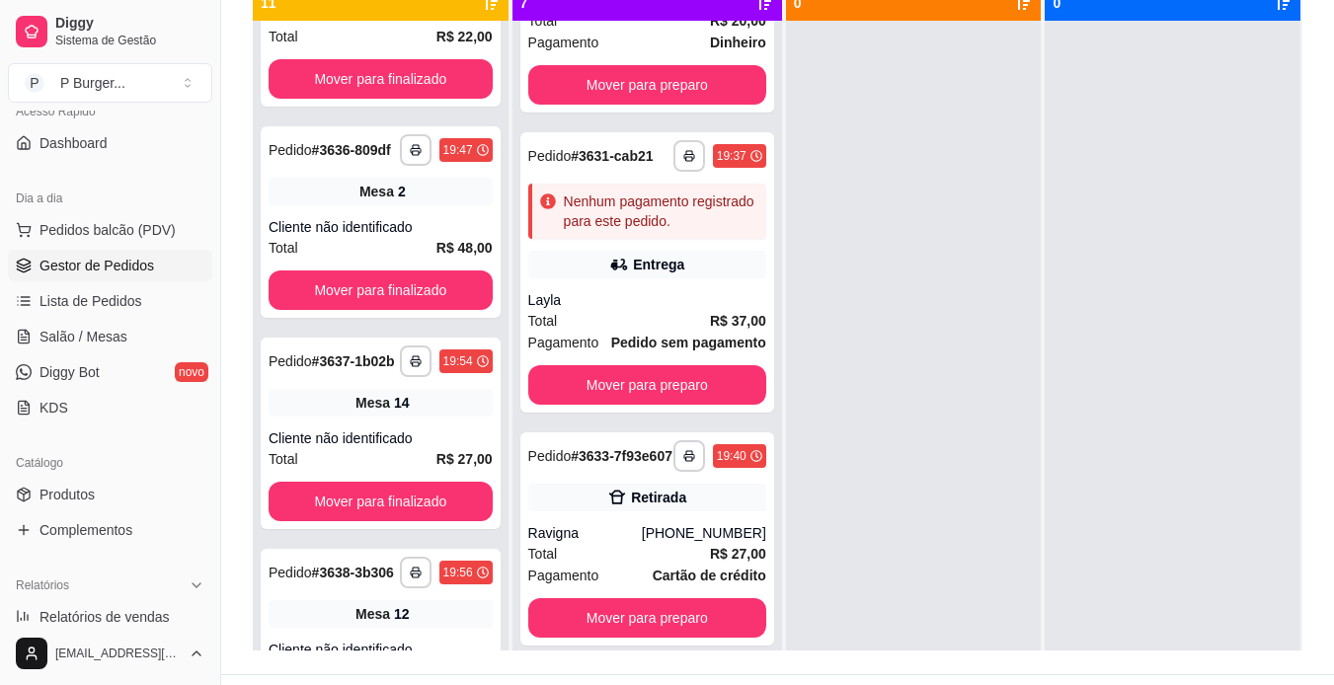
scroll to position [930, 0]
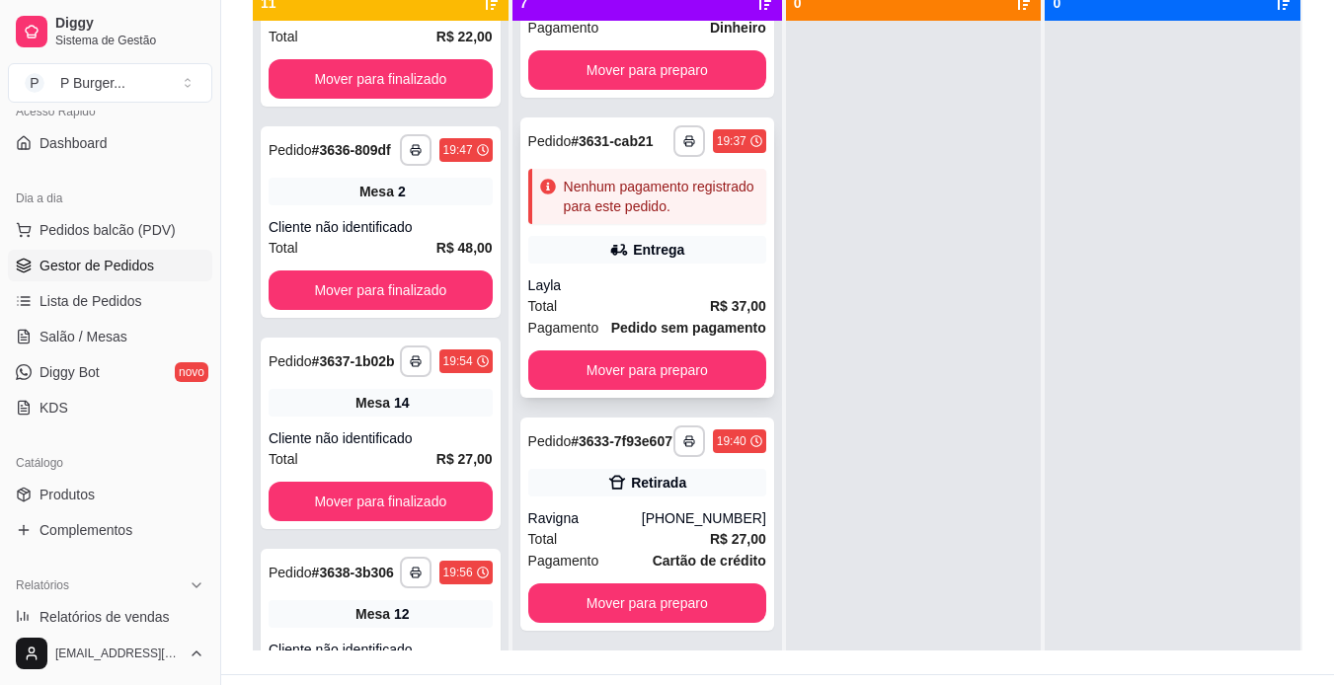
click at [657, 336] on strong "Pedido sem pagamento" at bounding box center [688, 328] width 155 height 16
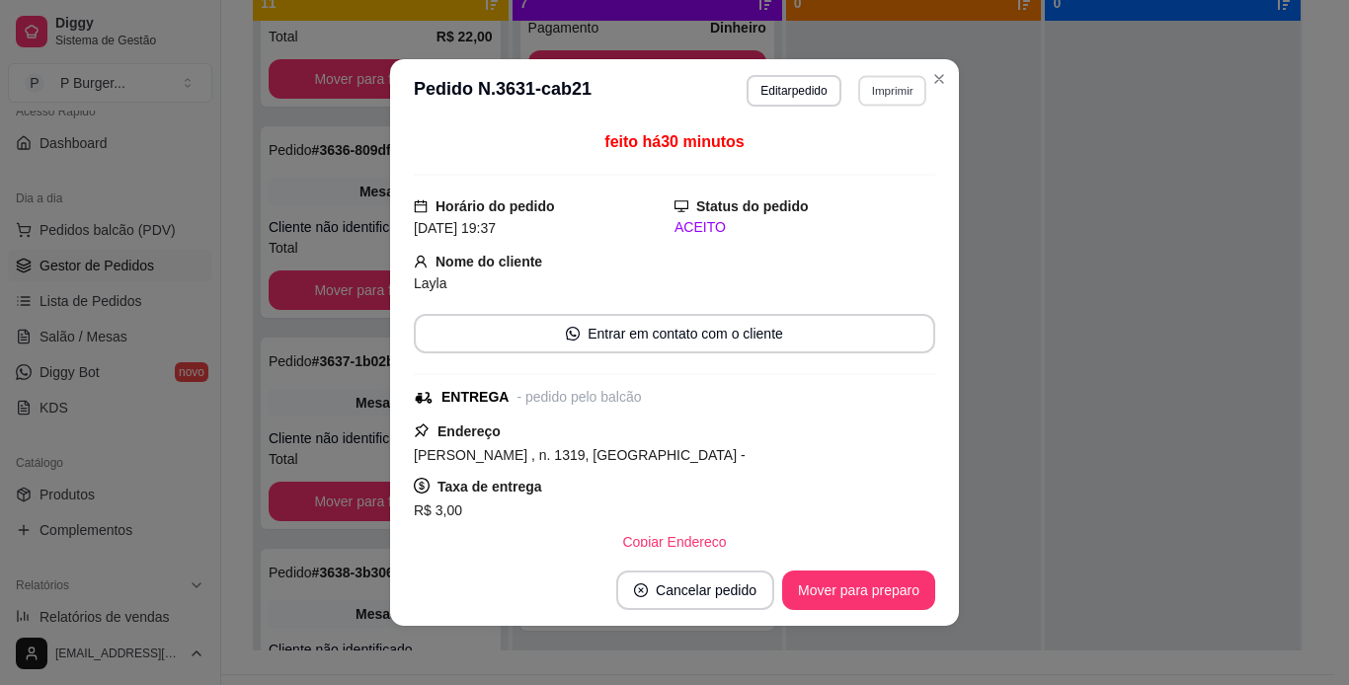
click at [863, 84] on button "Imprimir" at bounding box center [892, 90] width 68 height 31
click at [847, 153] on button "IMPRESSORA" at bounding box center [849, 159] width 138 height 31
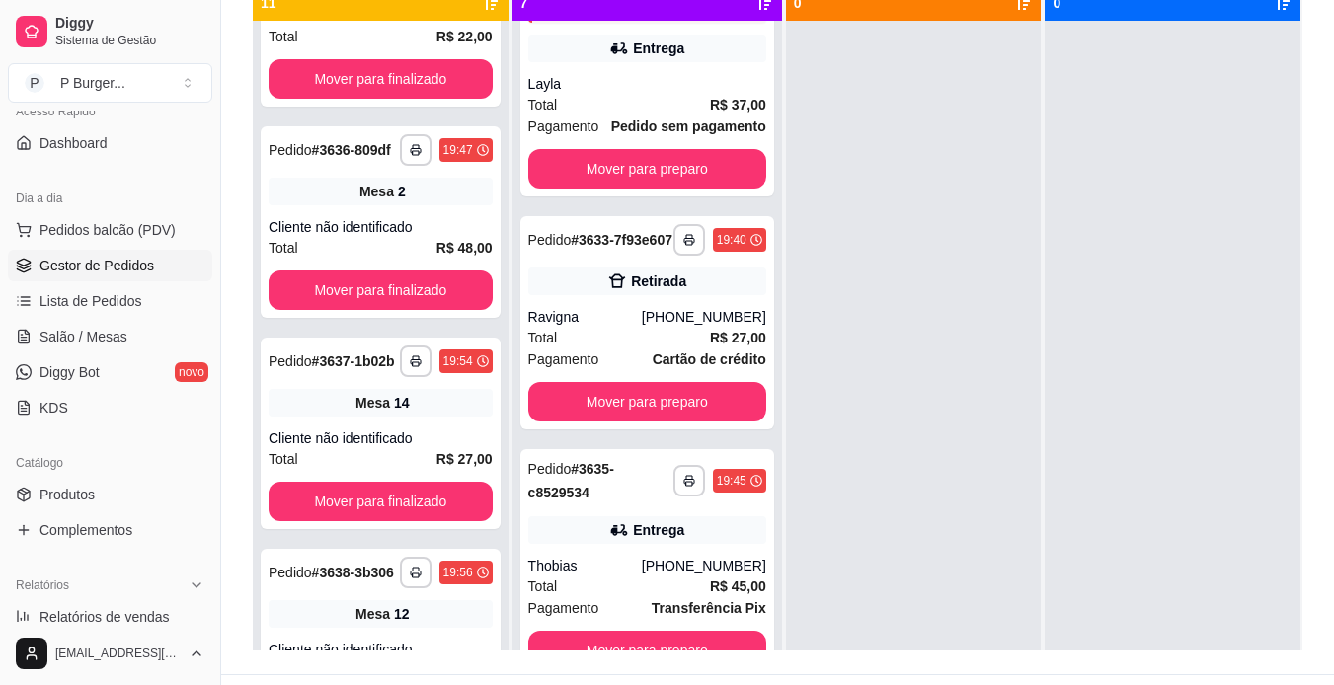
scroll to position [1294, 0]
click at [667, 603] on strong "Transferência Pix" at bounding box center [709, 608] width 115 height 16
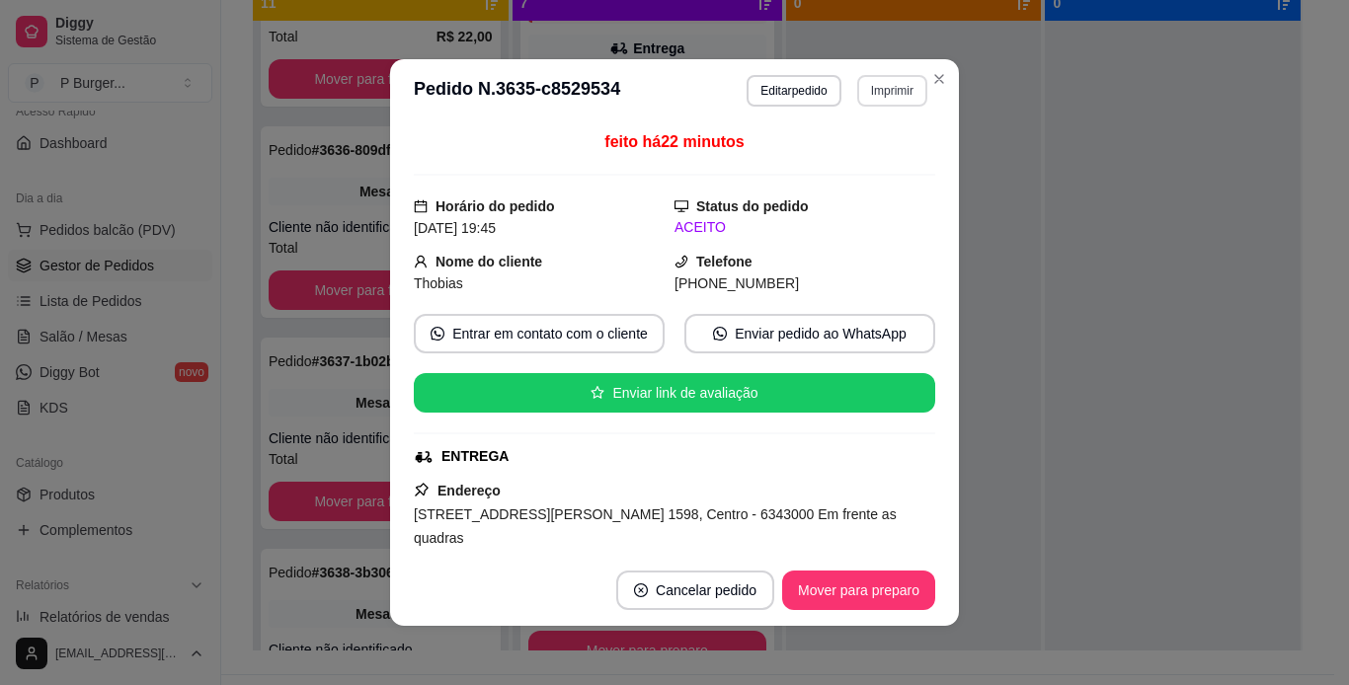
click at [857, 90] on button "Imprimir" at bounding box center [892, 91] width 70 height 32
click at [842, 163] on button "IMPRESSORA" at bounding box center [849, 159] width 138 height 31
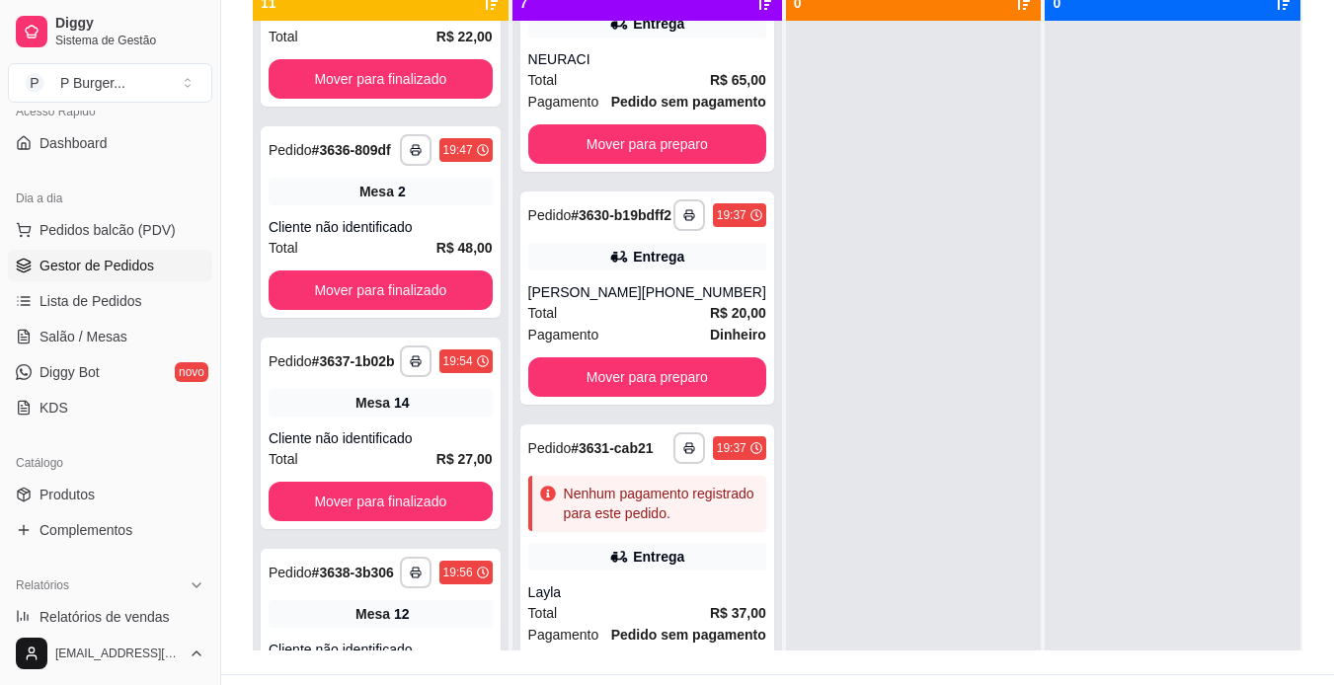
scroll to position [629, 0]
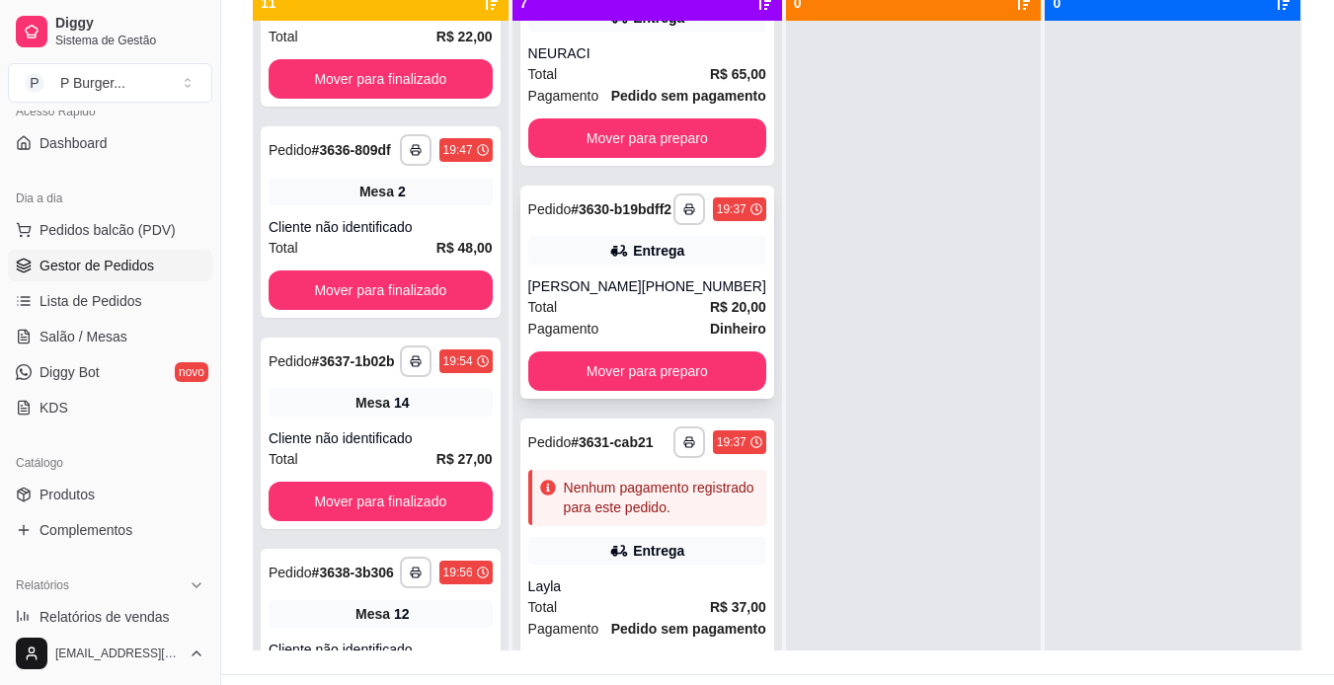
click at [658, 296] on div "[PHONE_NUMBER]" at bounding box center [704, 287] width 124 height 20
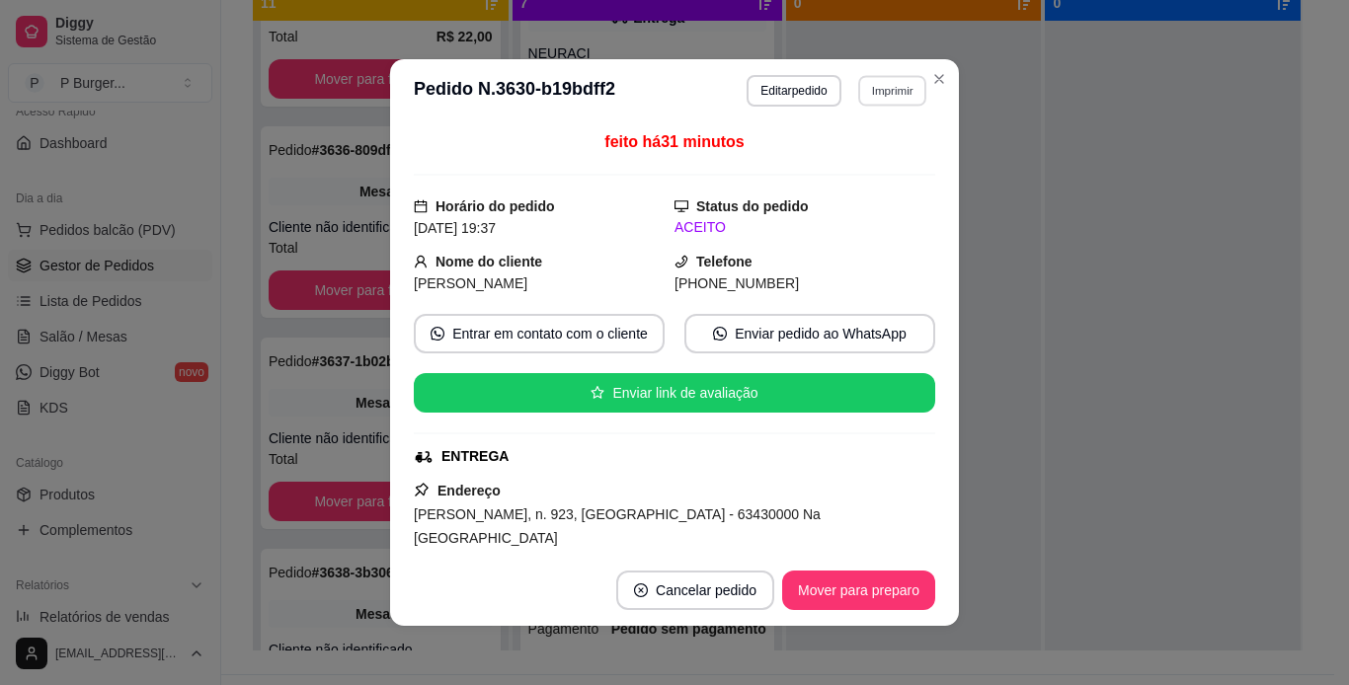
click at [899, 90] on button "Imprimir" at bounding box center [892, 90] width 68 height 31
click at [826, 159] on button "IMPRESSORA" at bounding box center [849, 159] width 138 height 31
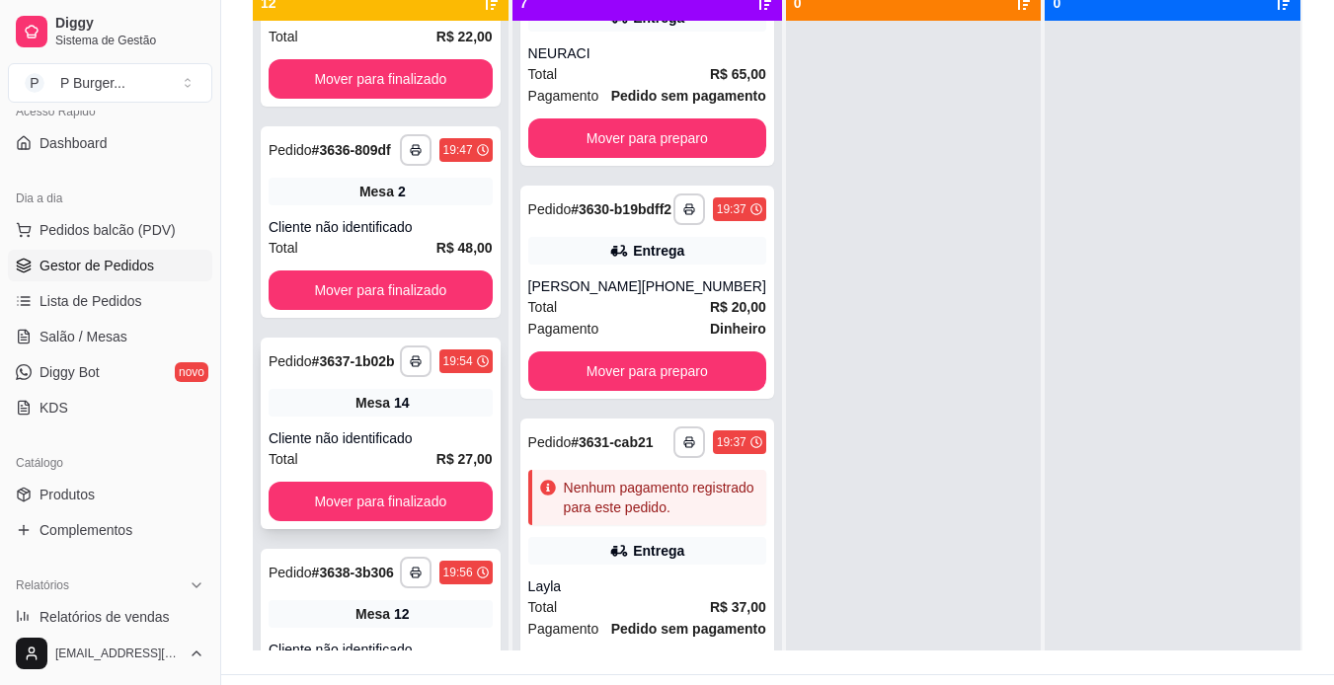
click at [386, 470] on div "Total R$ 27,00" at bounding box center [381, 459] width 224 height 22
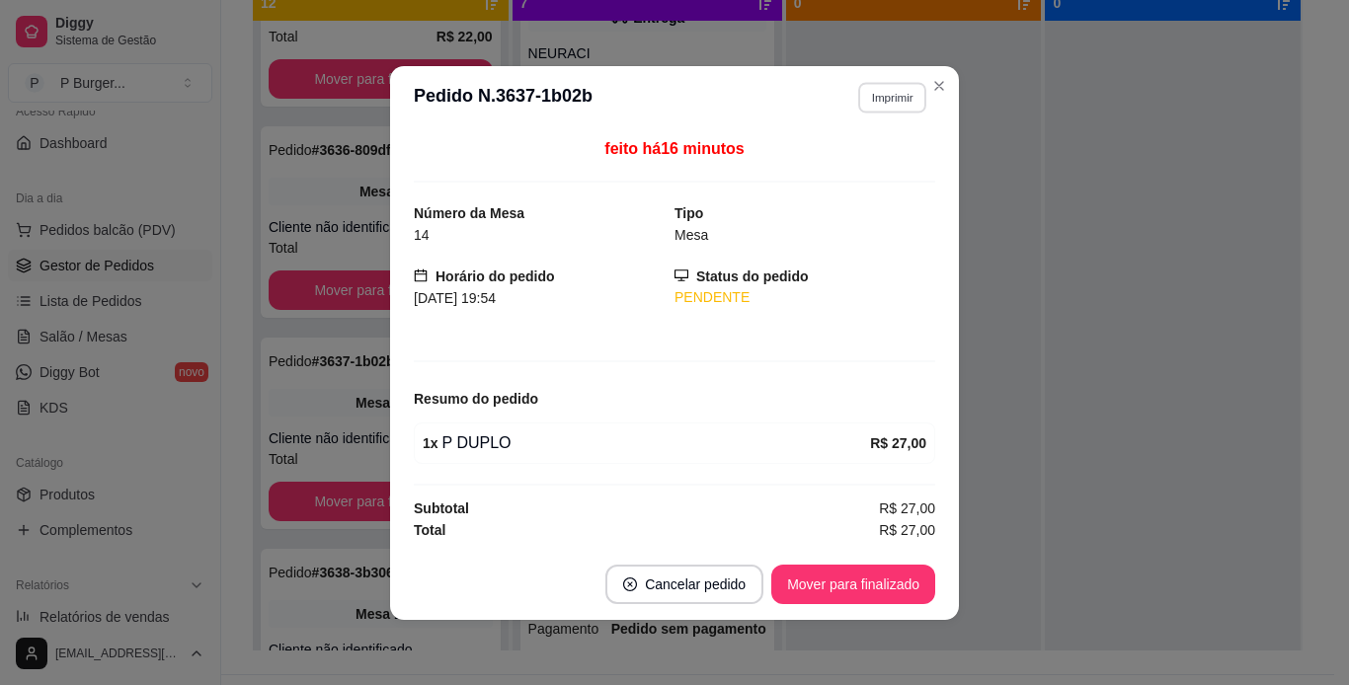
click at [899, 105] on button "Imprimir" at bounding box center [892, 97] width 68 height 31
click at [829, 171] on button "IMPRESSORA" at bounding box center [857, 166] width 138 height 31
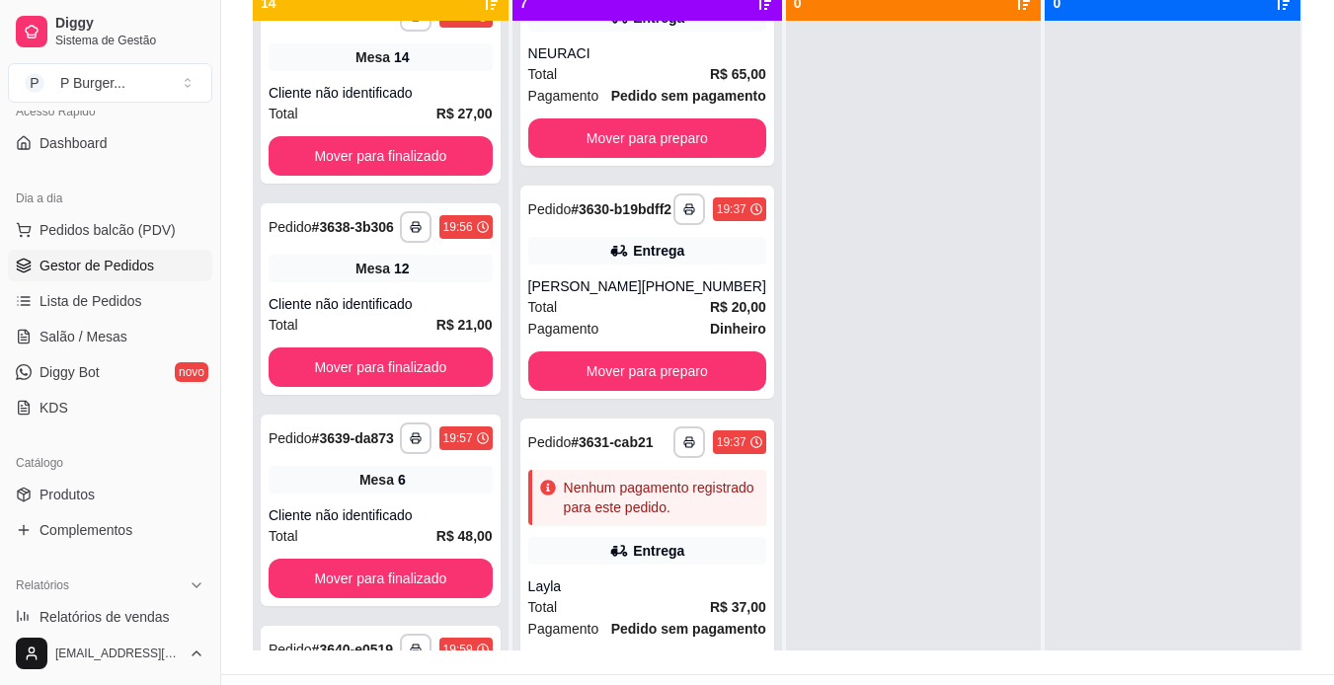
scroll to position [830, 0]
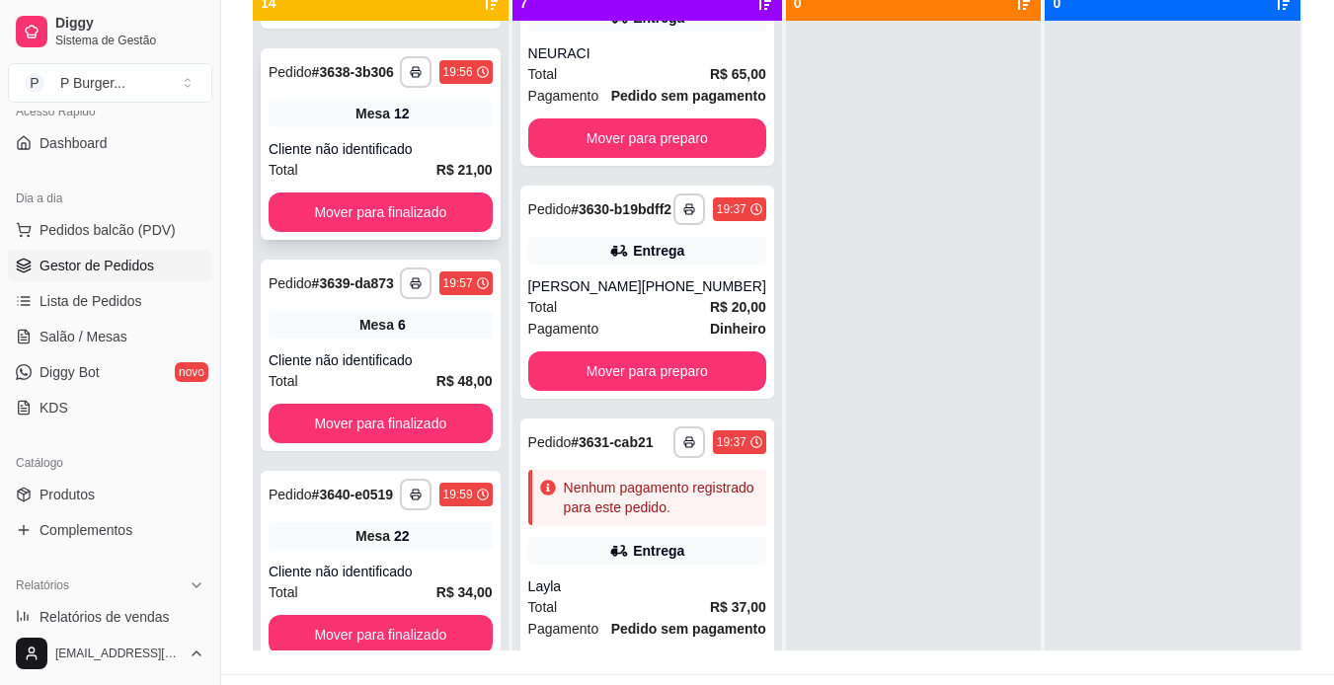
click at [382, 159] on div "Cliente não identificado" at bounding box center [381, 149] width 224 height 20
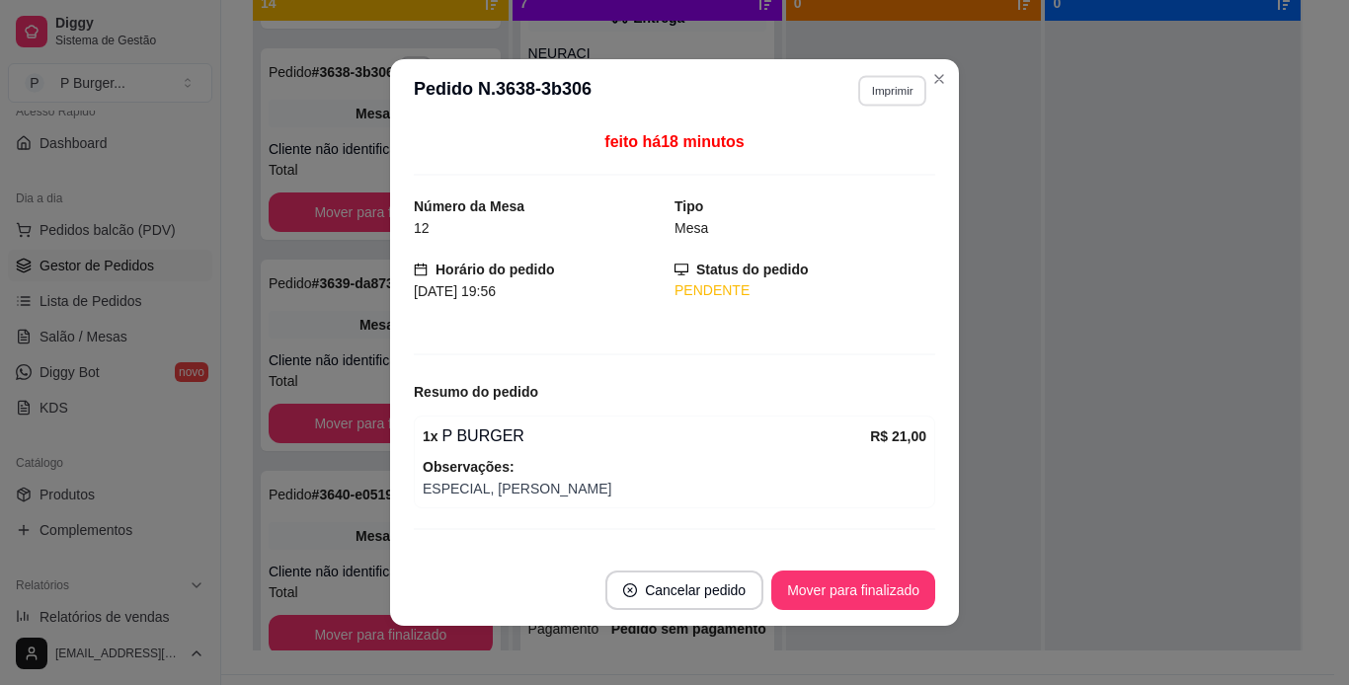
click at [876, 85] on button "Imprimir" at bounding box center [892, 90] width 68 height 31
click at [814, 154] on button "IMPRESSORA" at bounding box center [849, 159] width 138 height 31
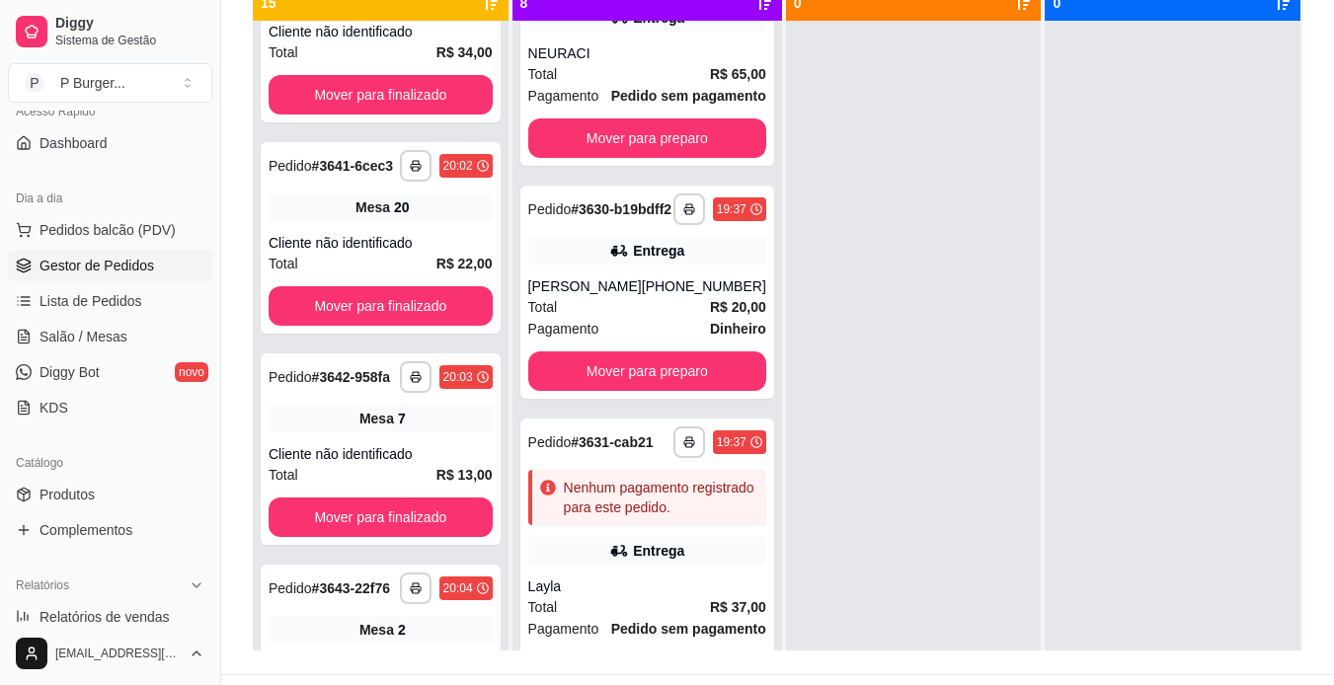
scroll to position [1174, 0]
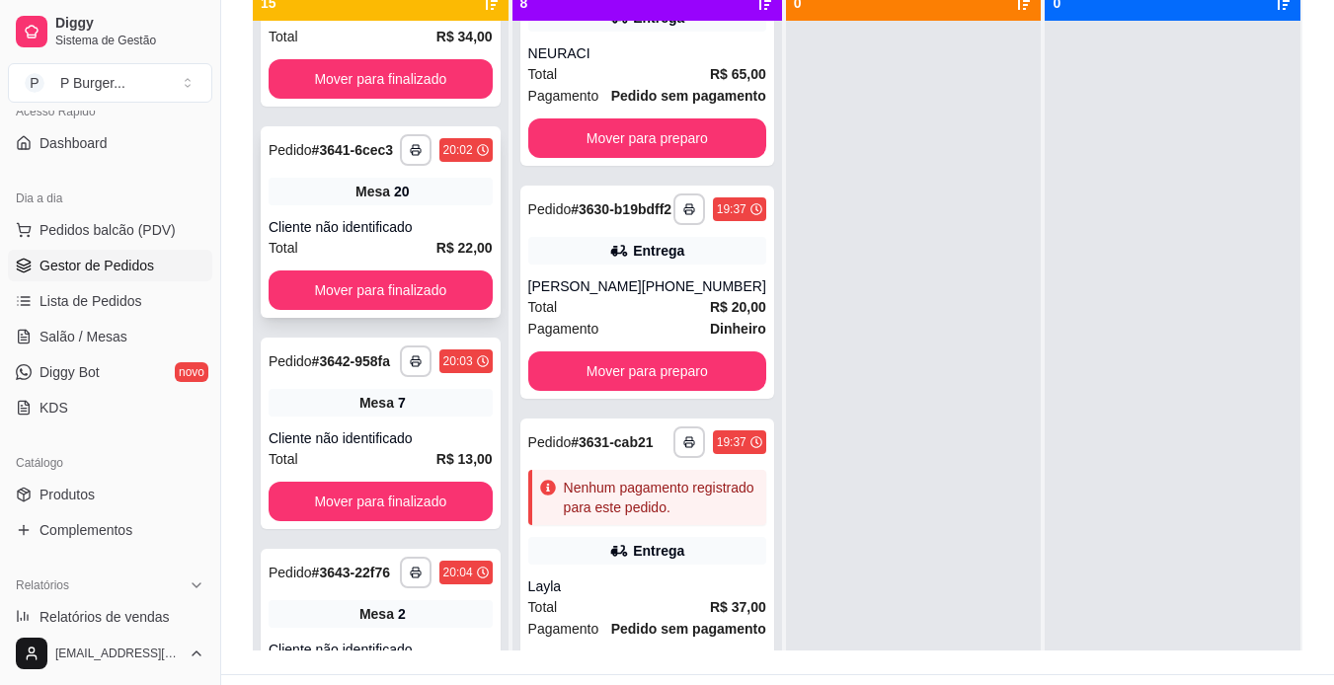
click at [402, 316] on div "**********" at bounding box center [381, 222] width 240 height 192
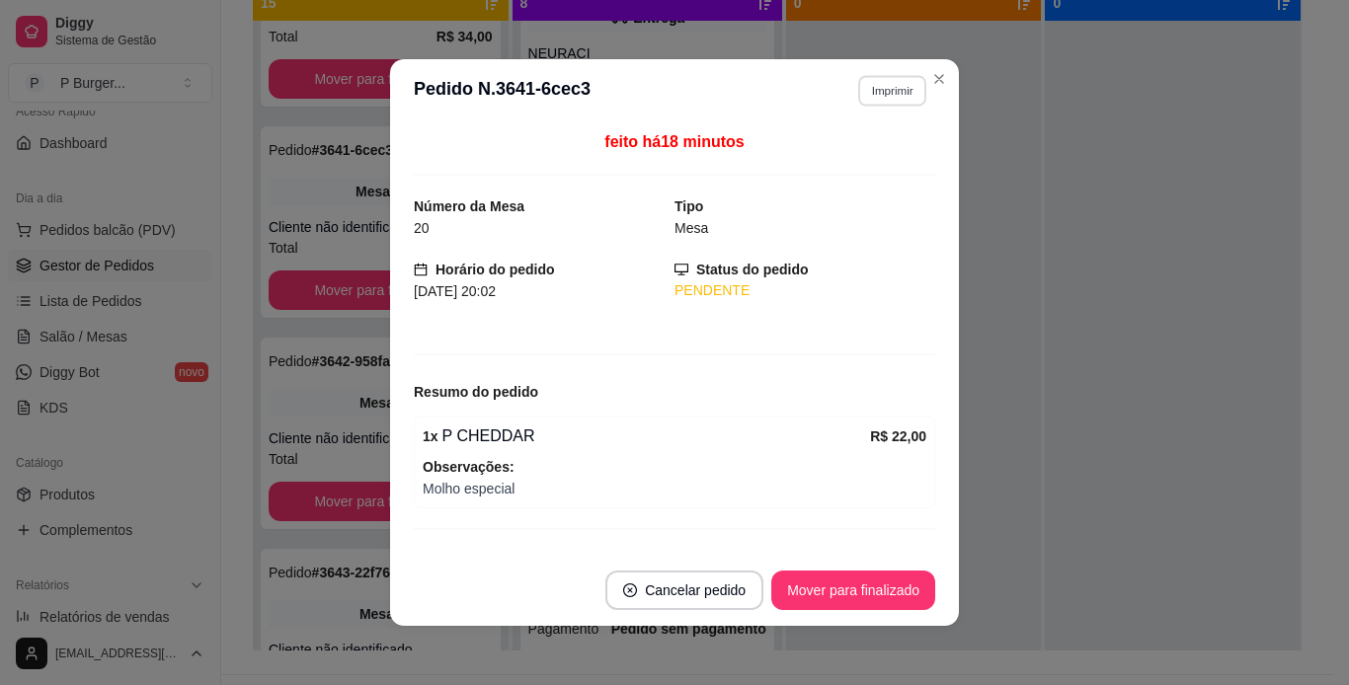
click at [858, 88] on button "Imprimir" at bounding box center [892, 90] width 68 height 31
click at [808, 161] on button "IMPRESSORA" at bounding box center [849, 160] width 143 height 32
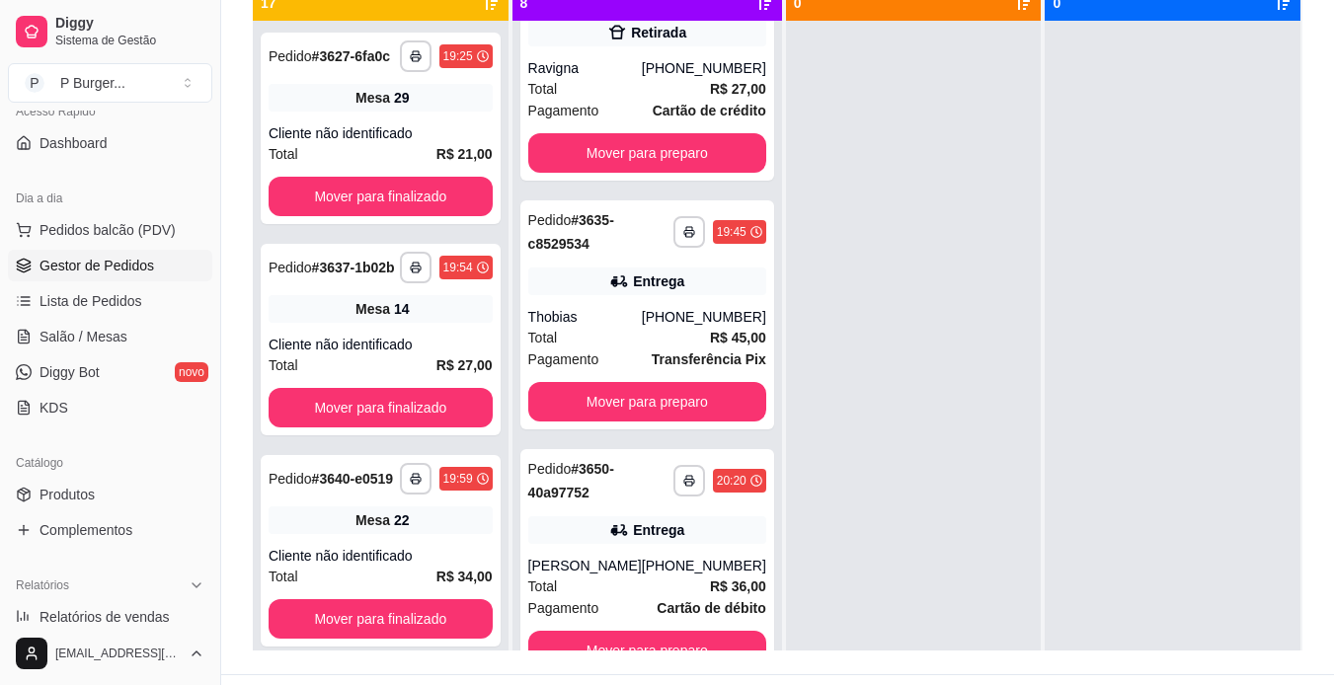
scroll to position [1543, 0]
click at [599, 575] on div "[PERSON_NAME]" at bounding box center [585, 566] width 114 height 20
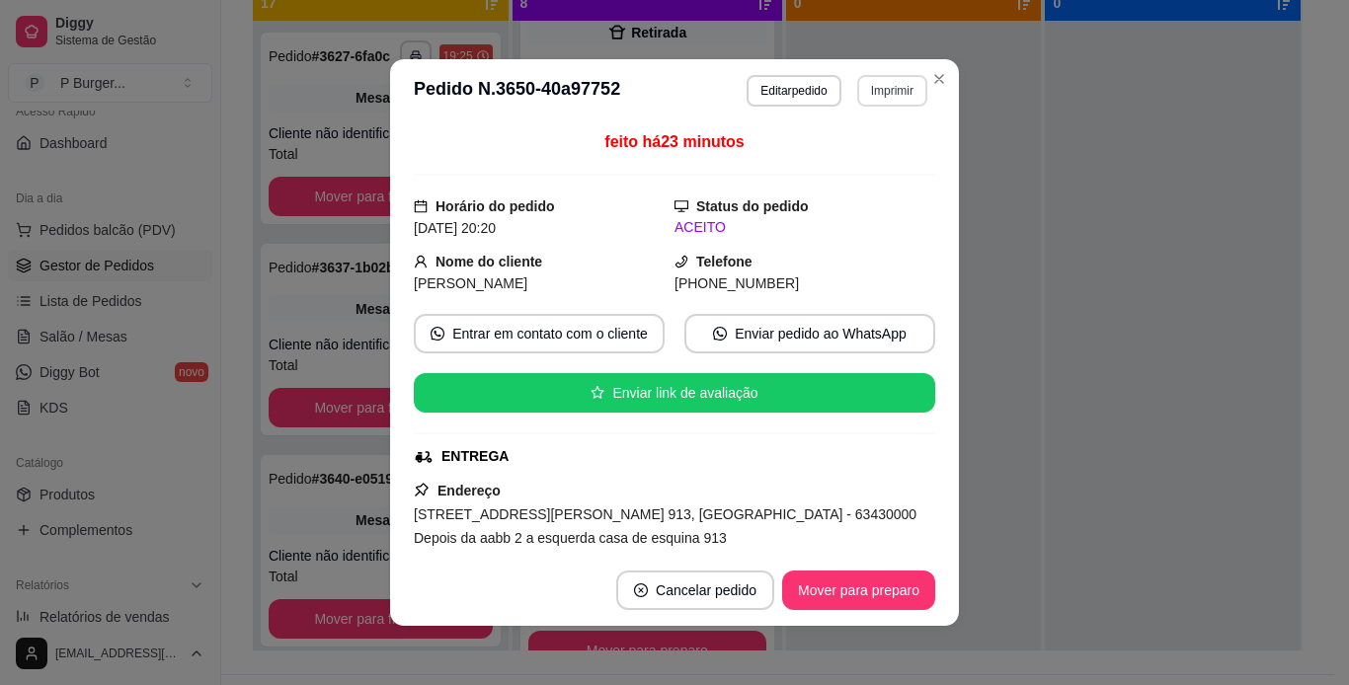
click at [864, 89] on button "Imprimir" at bounding box center [892, 91] width 70 height 32
click at [810, 161] on button "IMPRESSORA" at bounding box center [849, 159] width 138 height 31
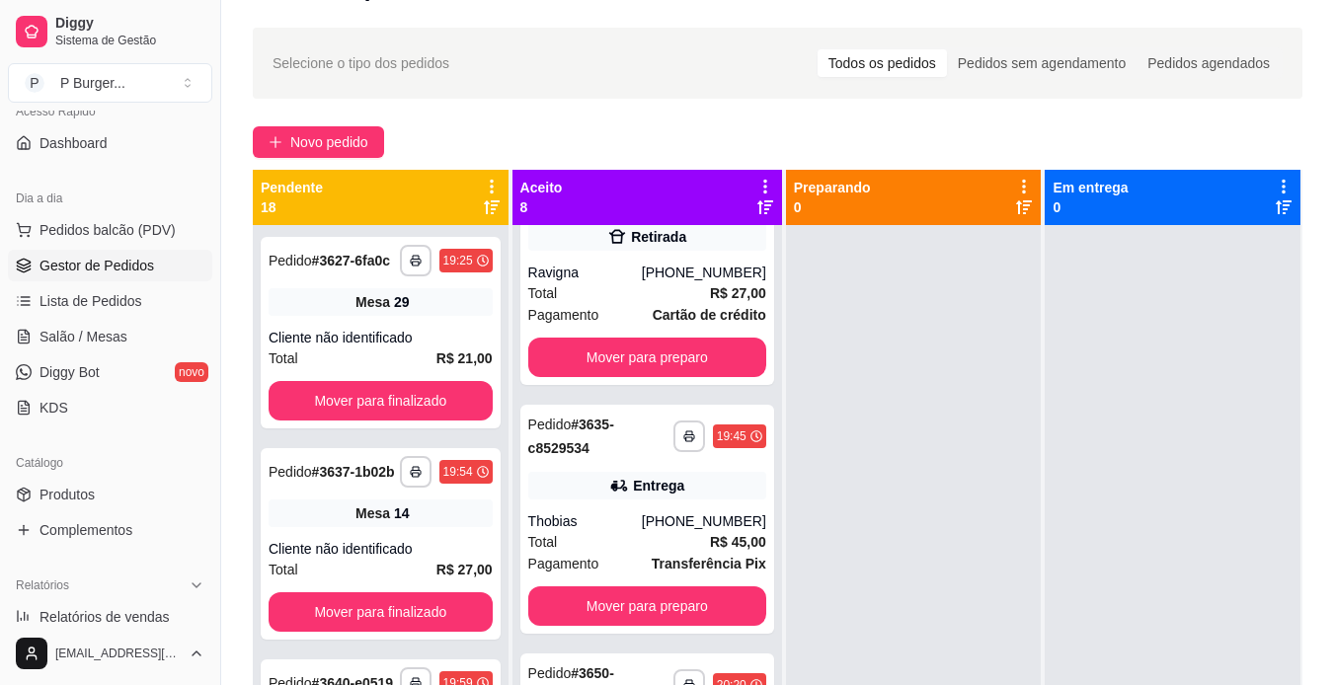
scroll to position [54, 0]
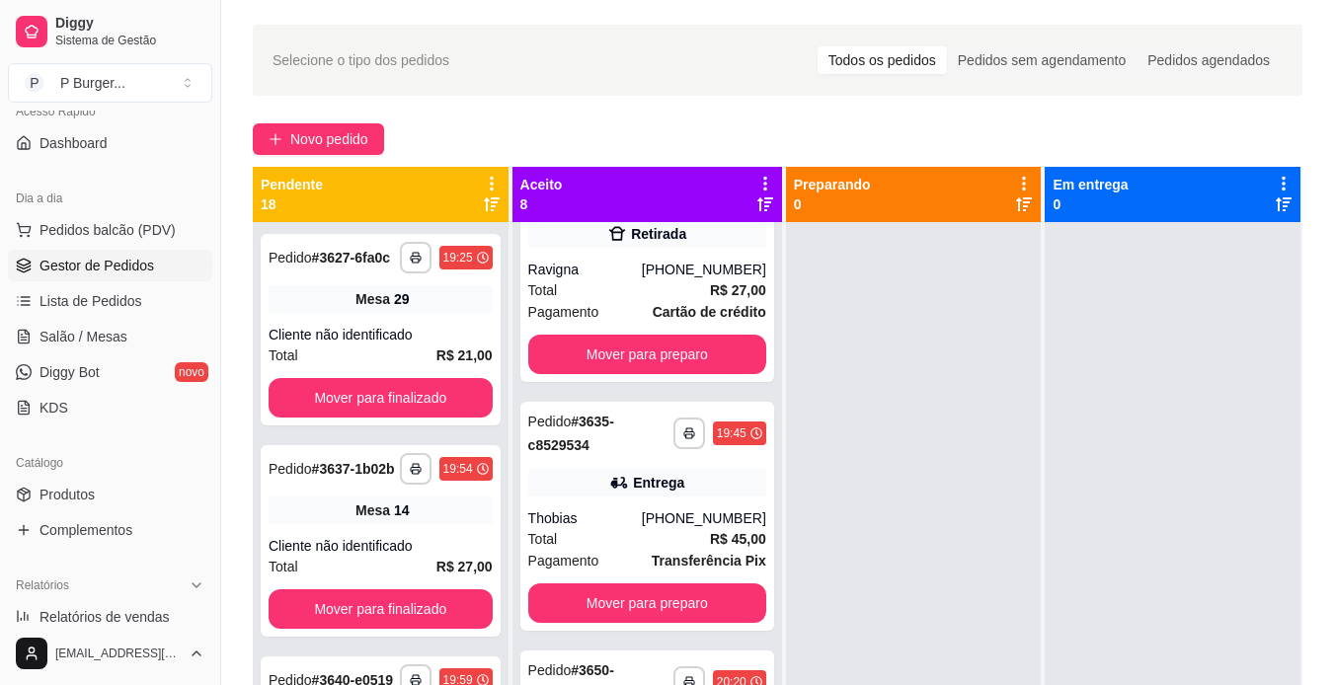
click at [1309, 58] on div "**********" at bounding box center [777, 444] width 1113 height 863
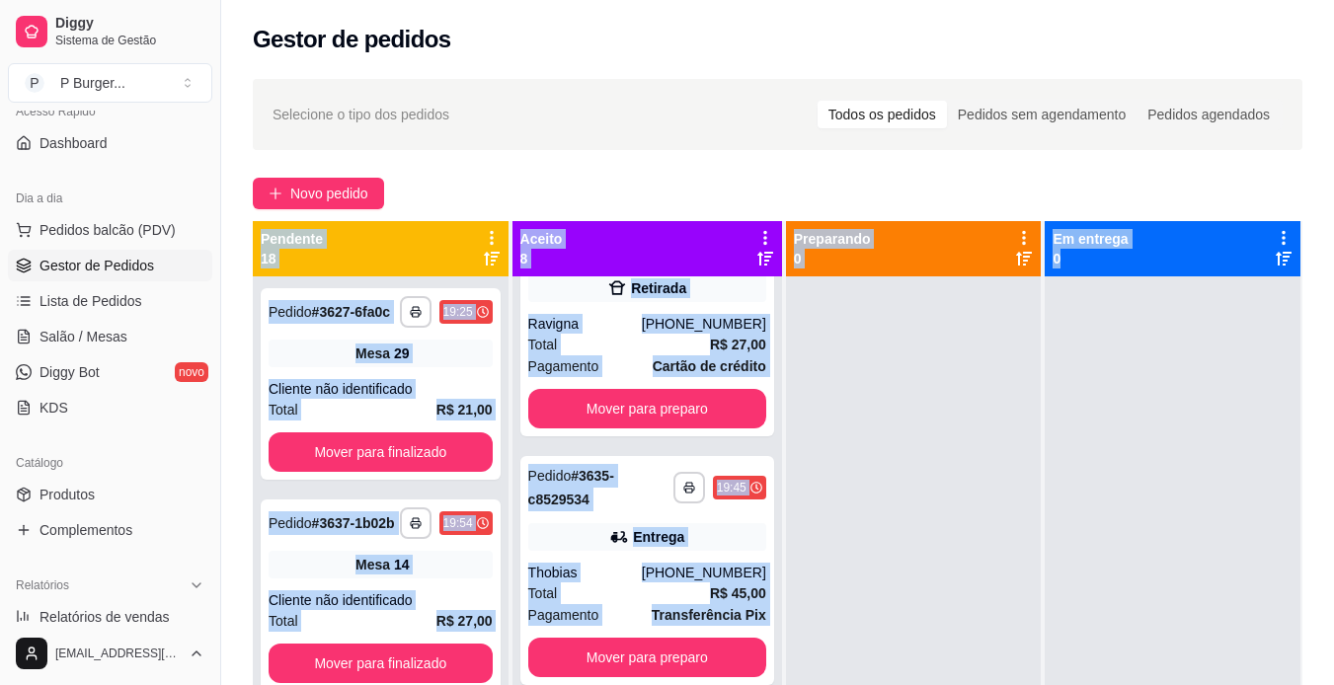
drag, startPoint x: 1311, startPoint y: 88, endPoint x: 1271, endPoint y: 471, distance: 385.2
click at [1271, 471] on div "**********" at bounding box center [777, 498] width 1113 height 863
click at [937, 599] on div at bounding box center [914, 619] width 256 height 685
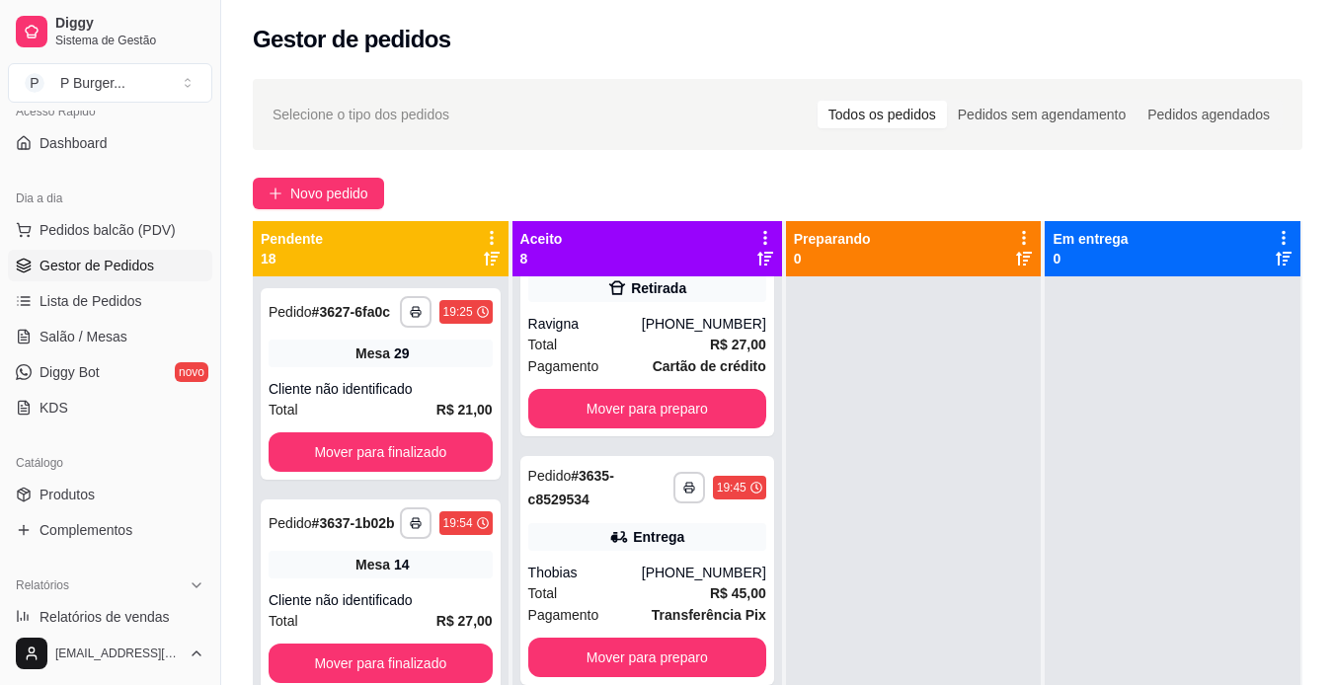
click at [937, 599] on div at bounding box center [914, 619] width 256 height 685
click at [894, 508] on div at bounding box center [914, 619] width 256 height 685
click at [343, 113] on span "Selecione o tipo dos pedidos" at bounding box center [361, 115] width 177 height 22
click at [870, 476] on div at bounding box center [914, 619] width 256 height 685
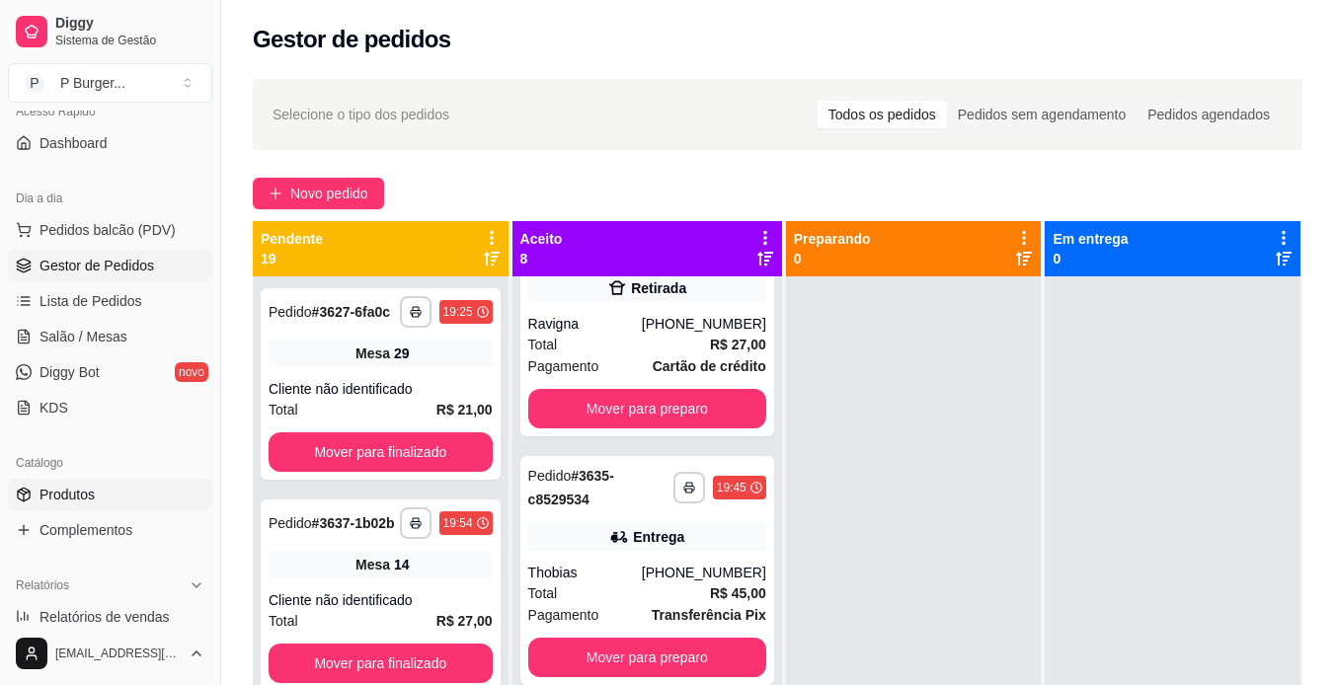
click at [107, 502] on link "Produtos" at bounding box center [110, 495] width 204 height 32
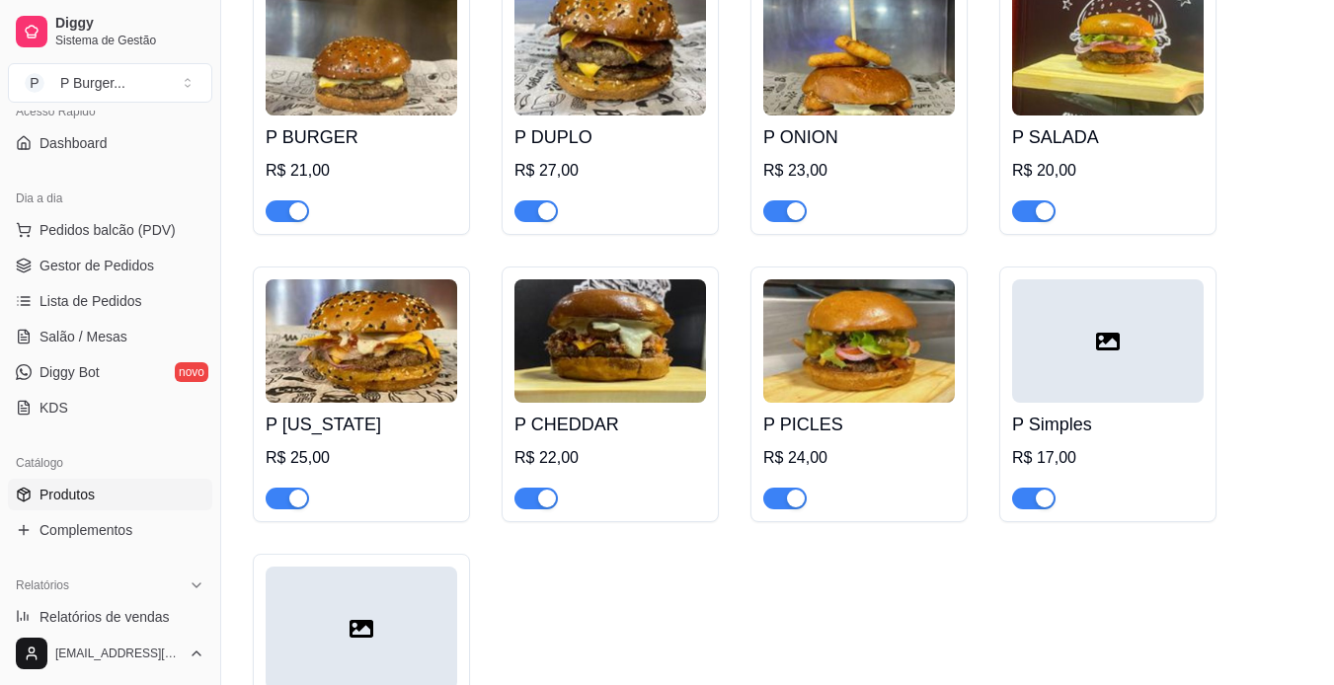
scroll to position [280, 0]
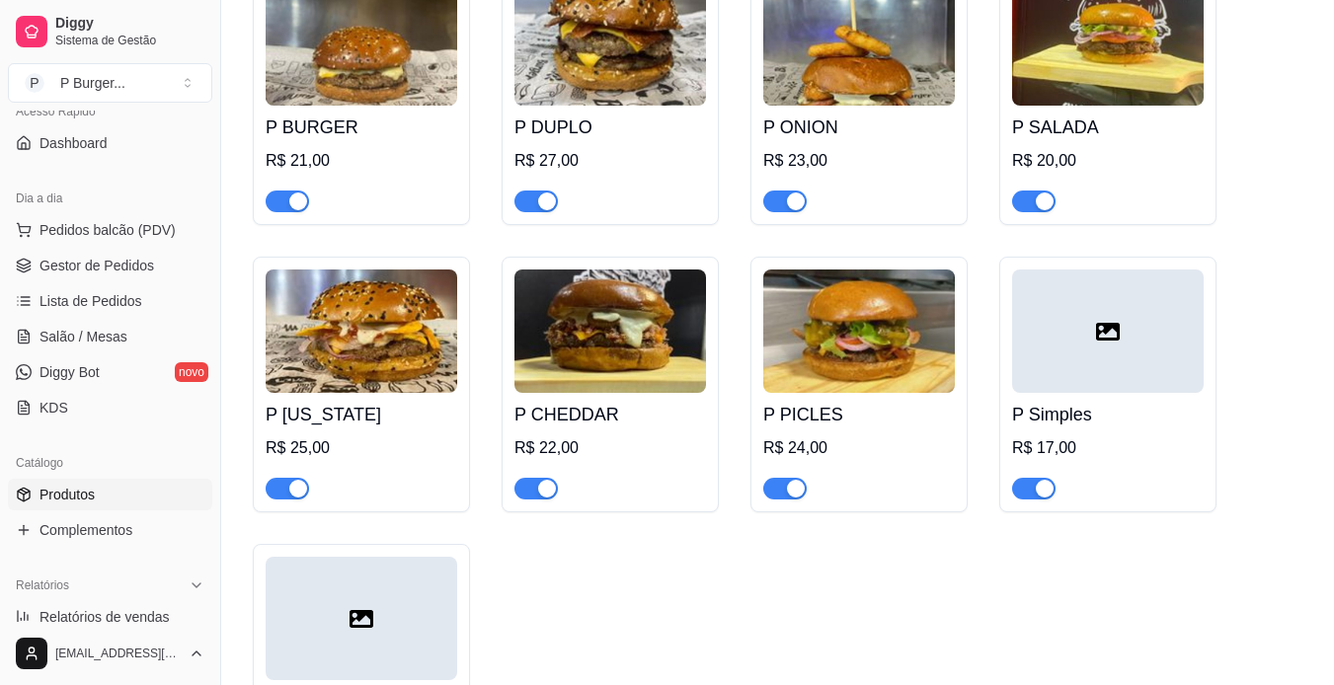
click at [778, 203] on span "button" at bounding box center [784, 202] width 43 height 22
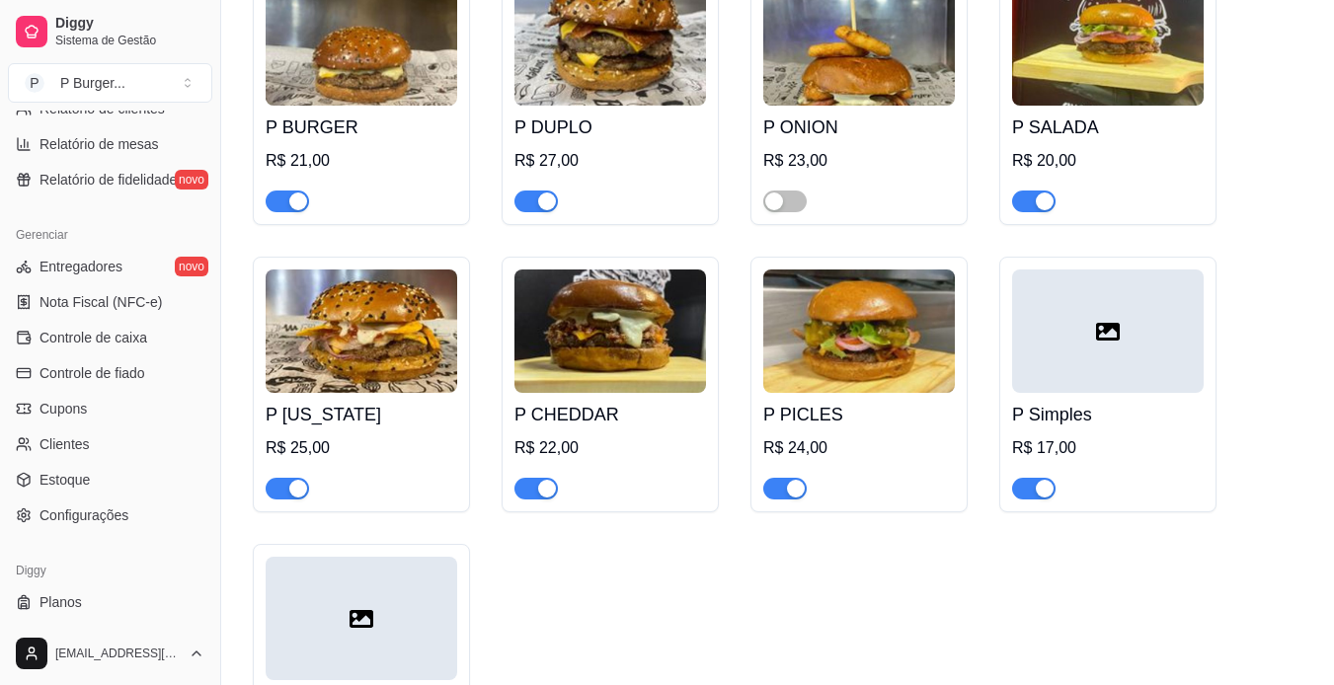
scroll to position [736, 0]
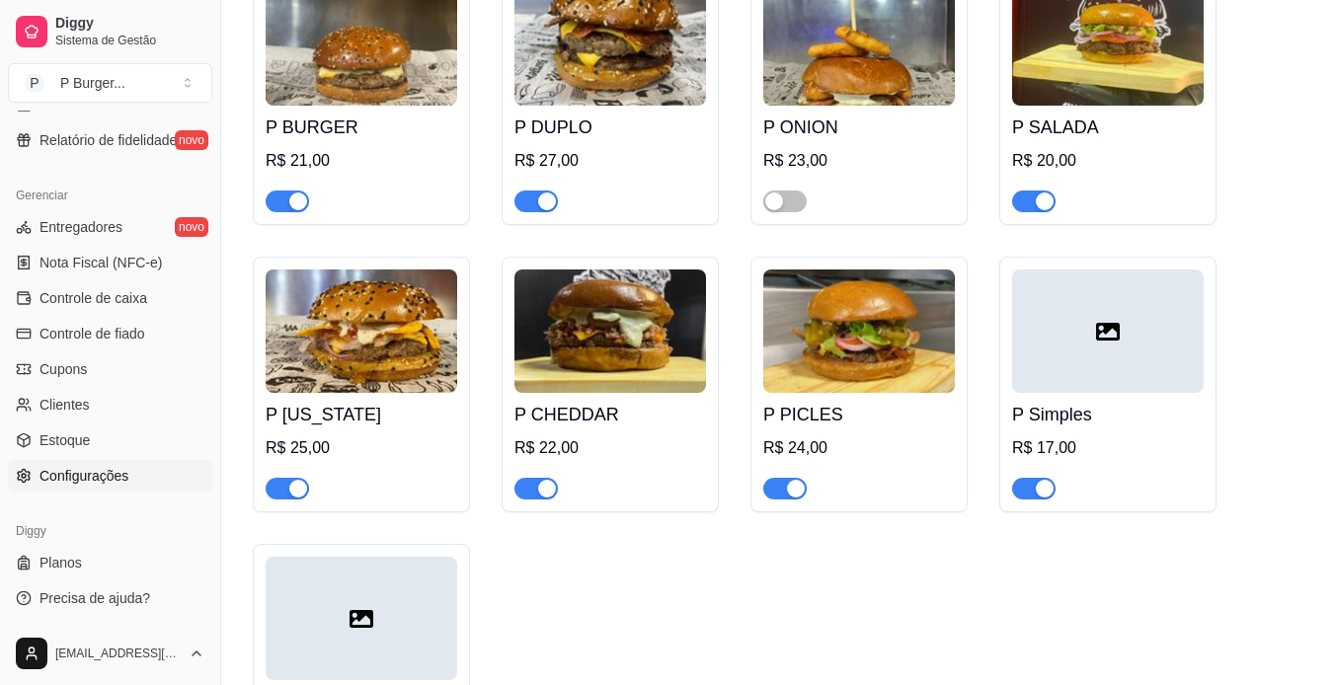
click at [100, 487] on link "Configurações" at bounding box center [110, 476] width 204 height 32
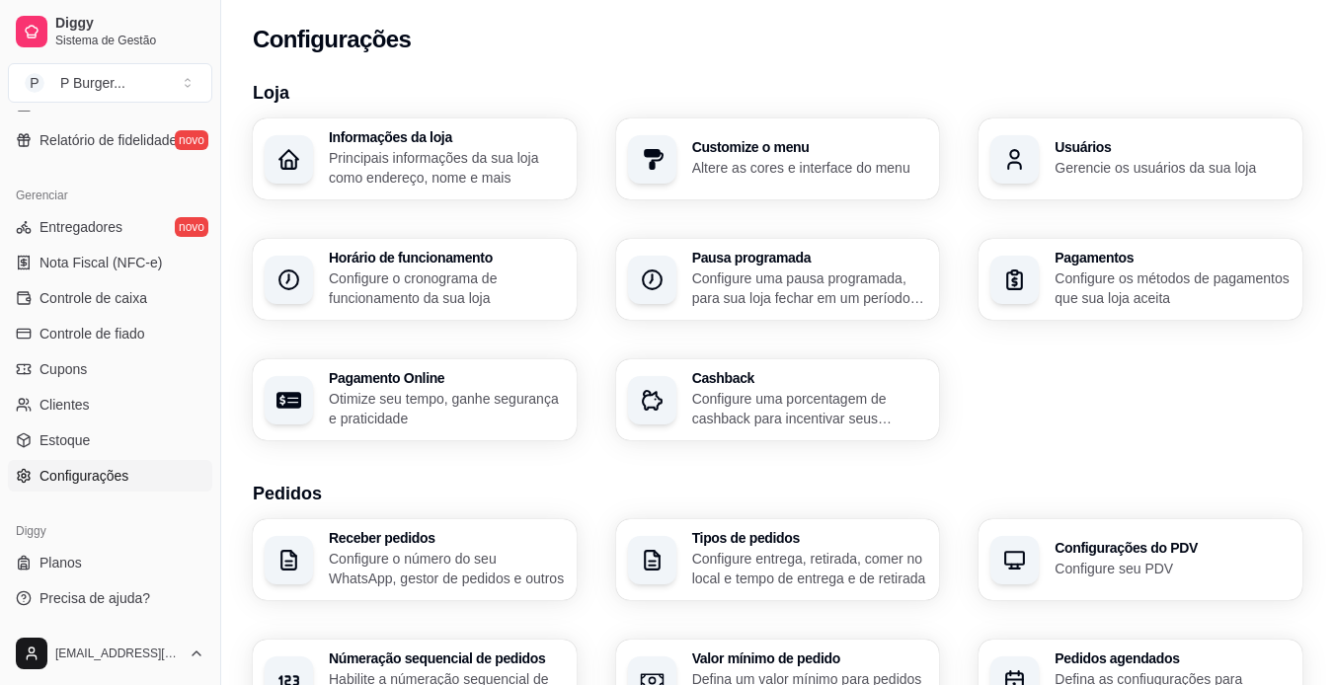
click at [1124, 142] on h3 "Usuários" at bounding box center [1173, 147] width 236 height 14
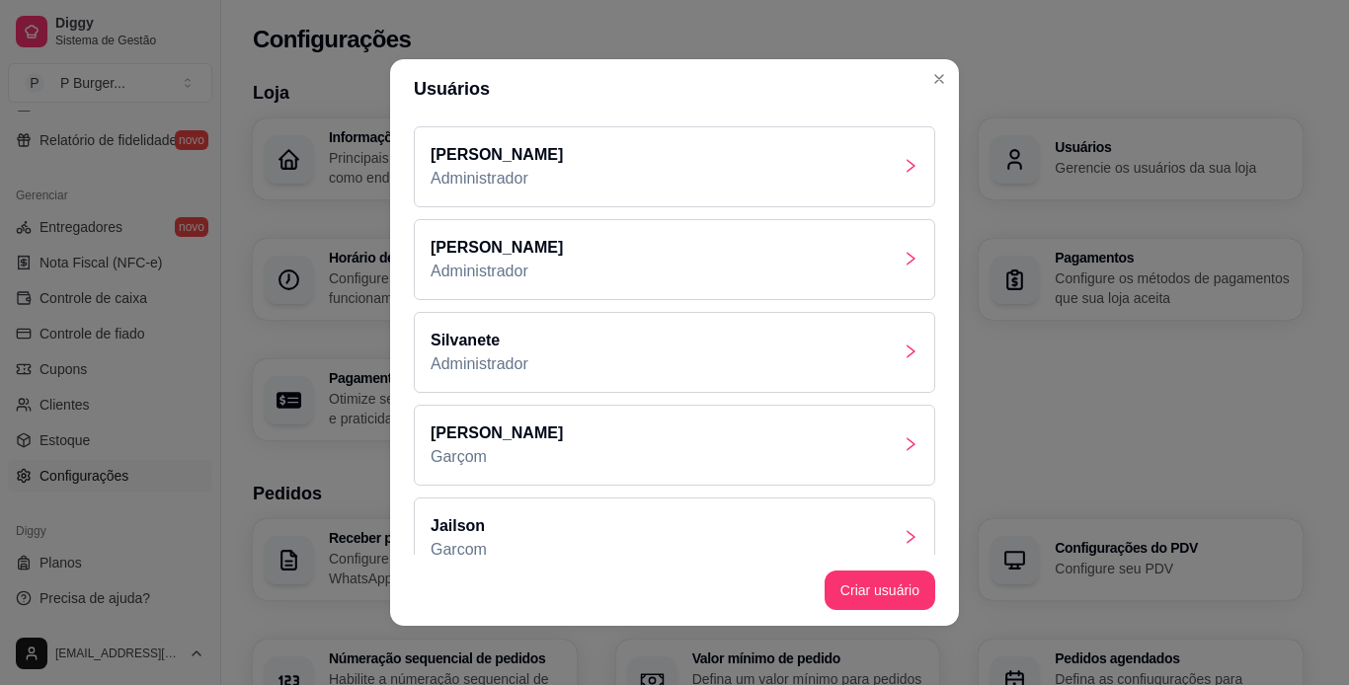
scroll to position [193, 0]
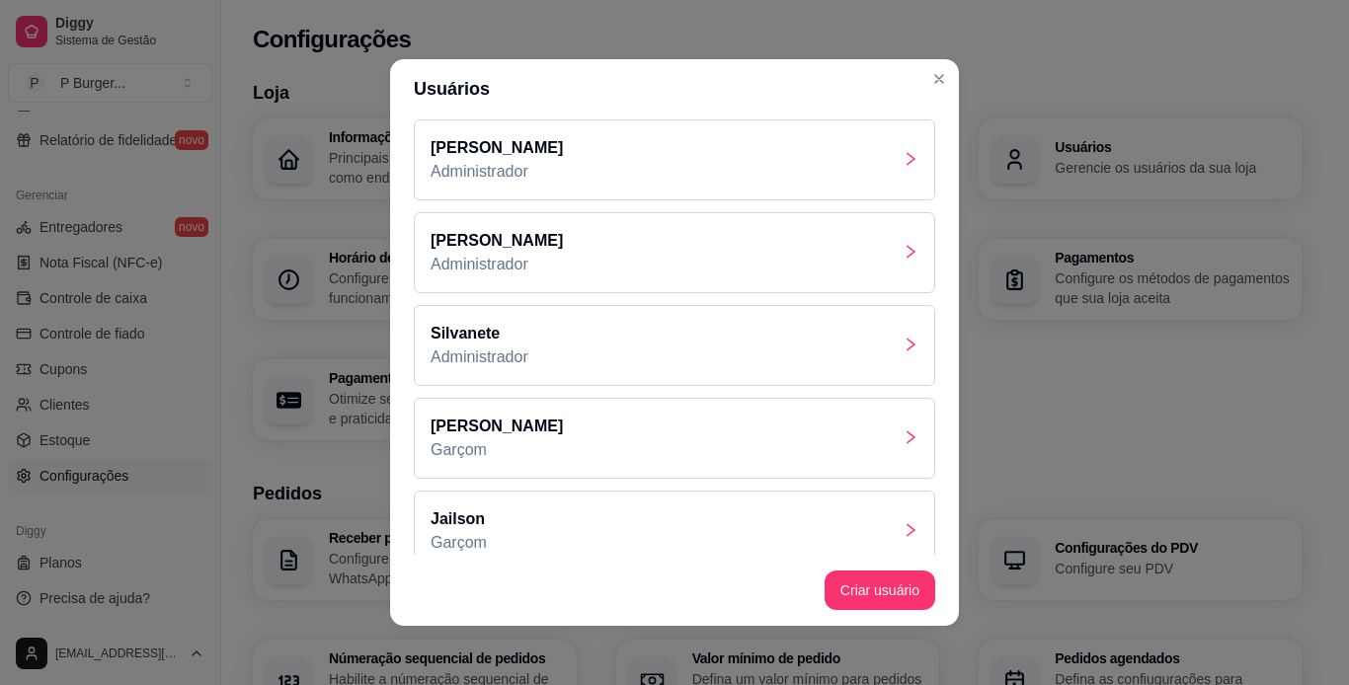
click at [804, 441] on div "[PERSON_NAME]" at bounding box center [674, 438] width 521 height 81
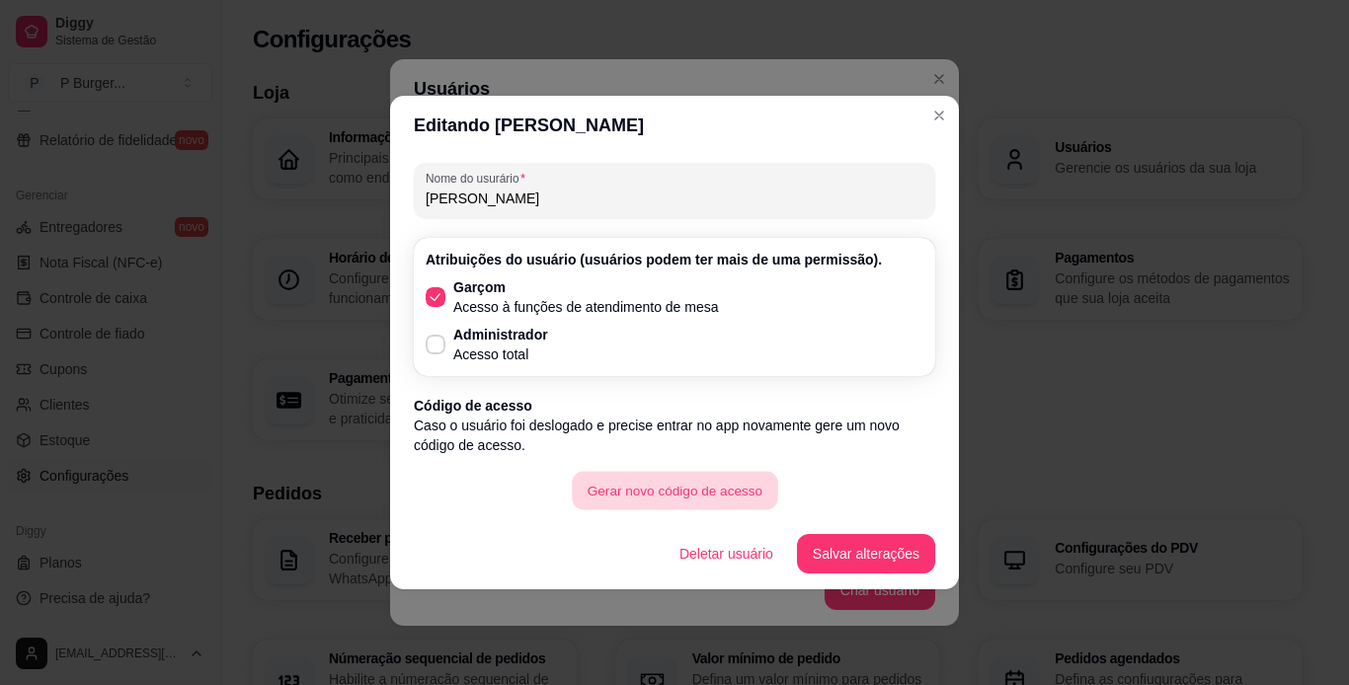
click at [702, 489] on button "Gerar novo código de acesso" at bounding box center [674, 491] width 205 height 39
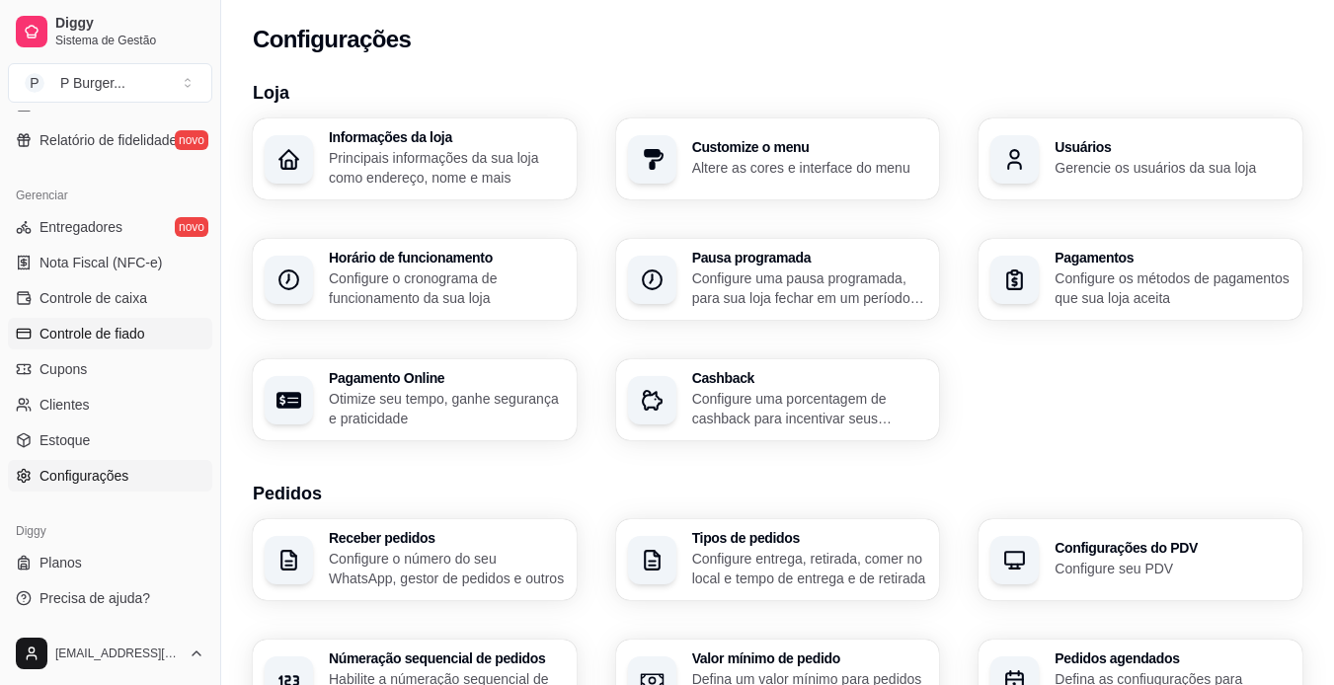
click at [116, 343] on span "Controle de fiado" at bounding box center [93, 334] width 106 height 20
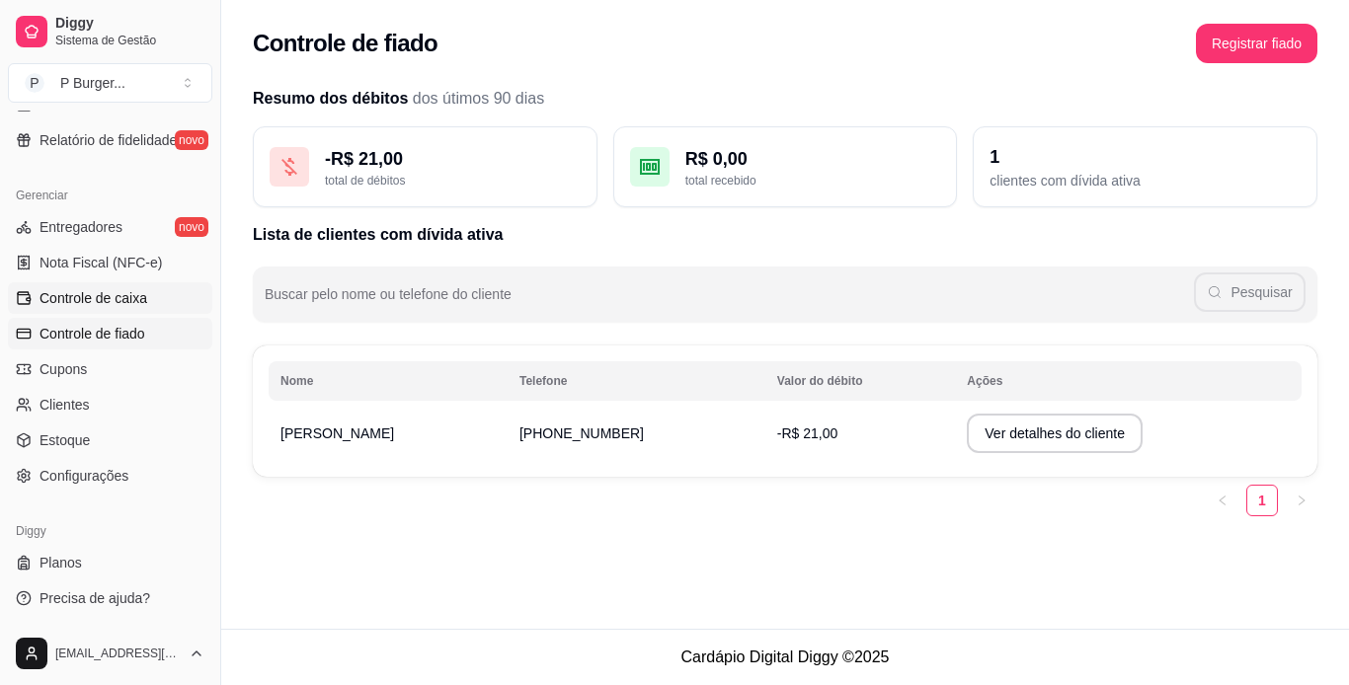
click at [74, 296] on span "Controle de caixa" at bounding box center [94, 298] width 108 height 20
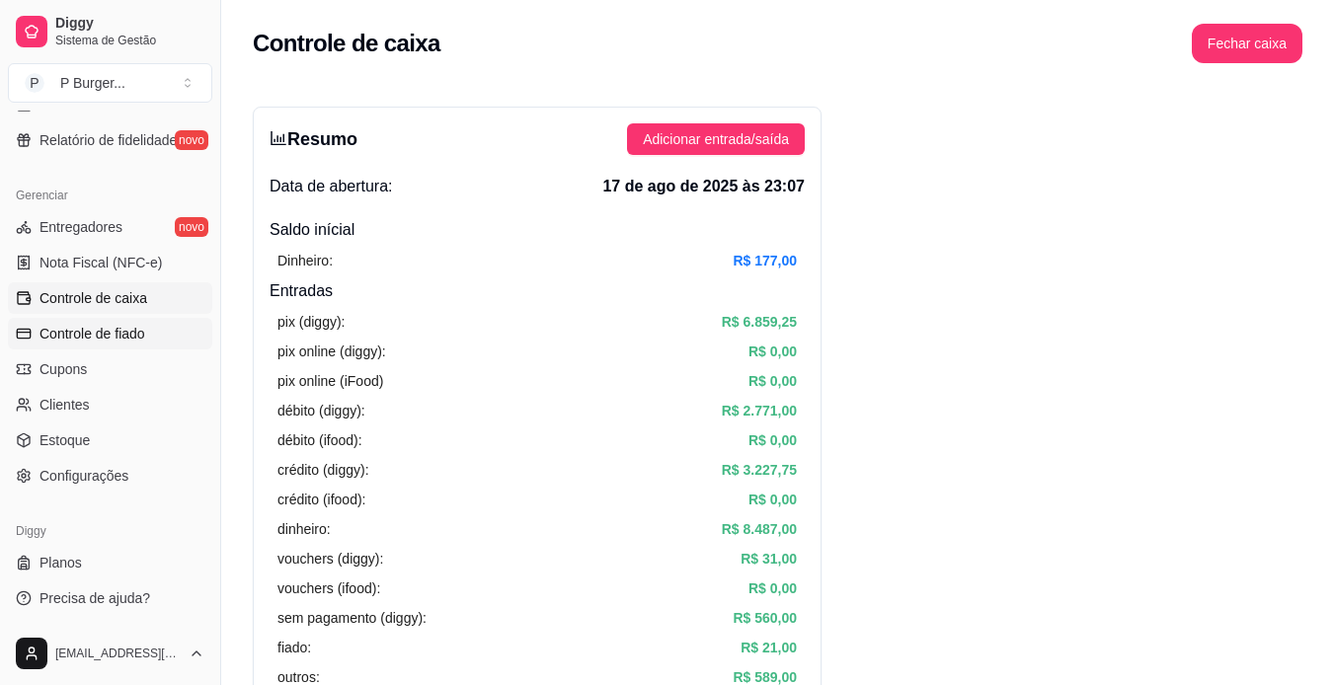
click at [91, 334] on span "Controle de fiado" at bounding box center [93, 334] width 106 height 20
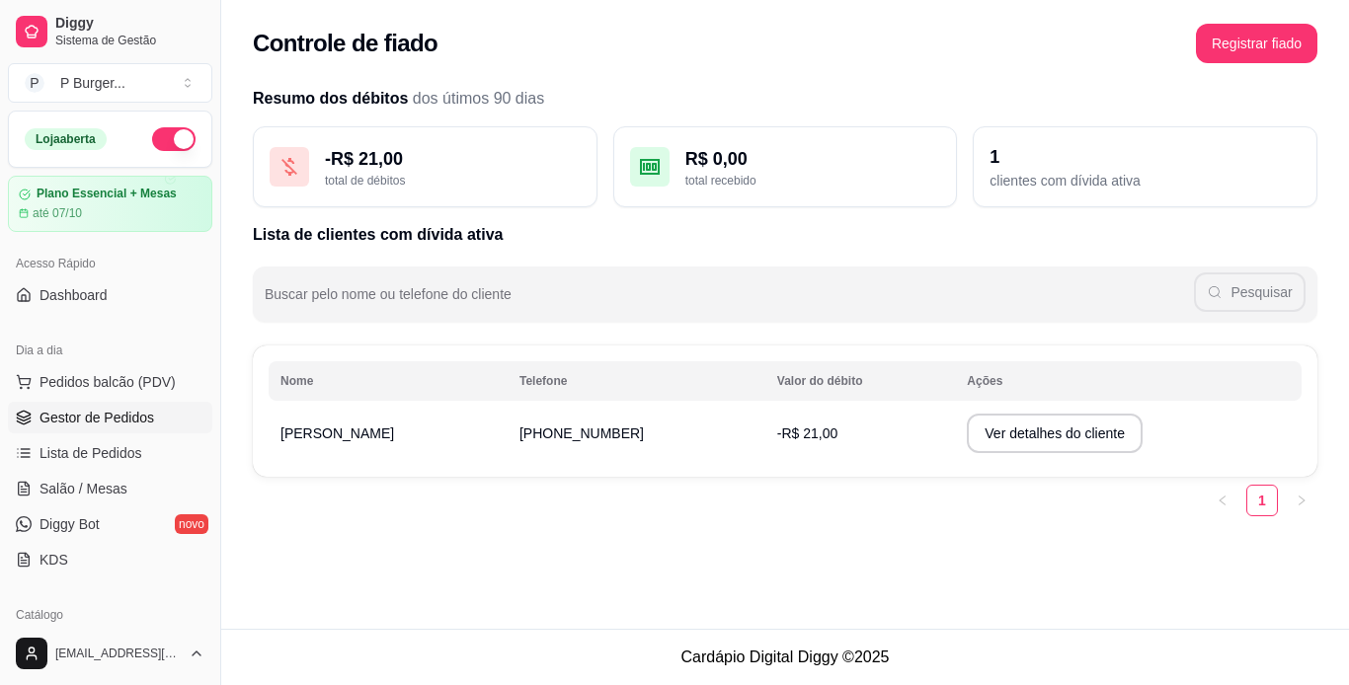
click at [93, 418] on span "Gestor de Pedidos" at bounding box center [97, 418] width 115 height 20
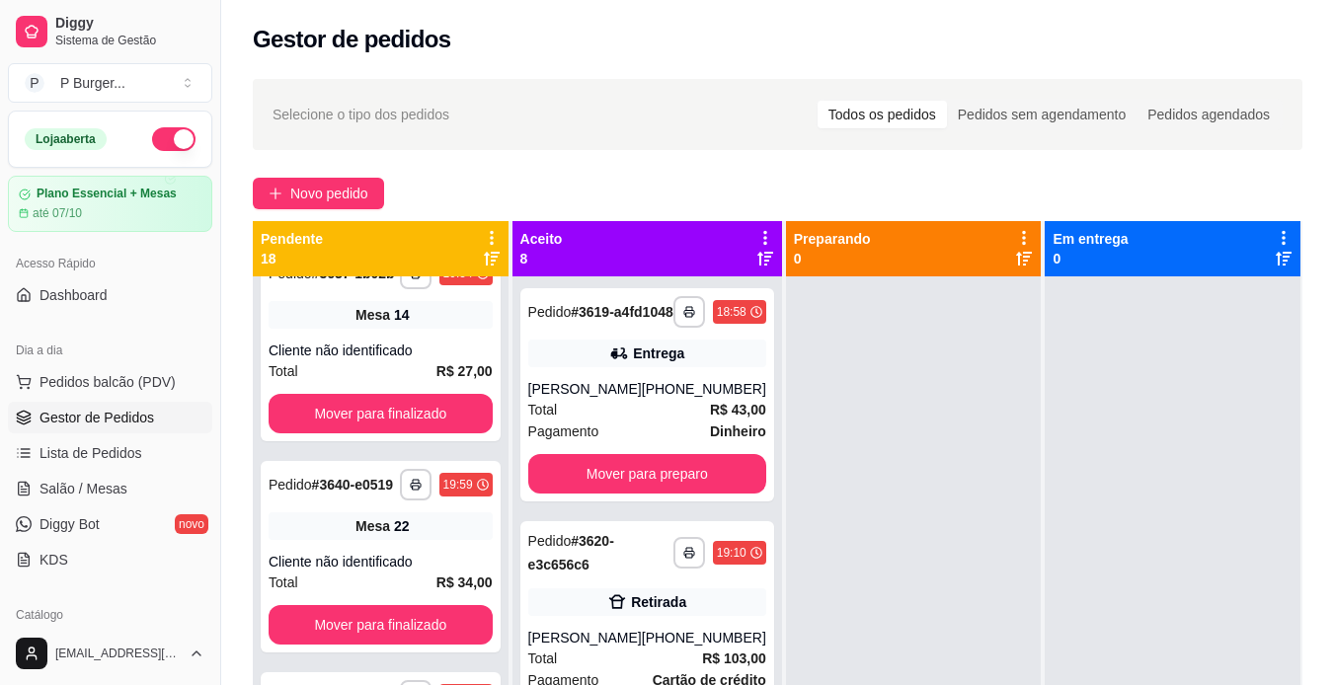
scroll to position [256, 0]
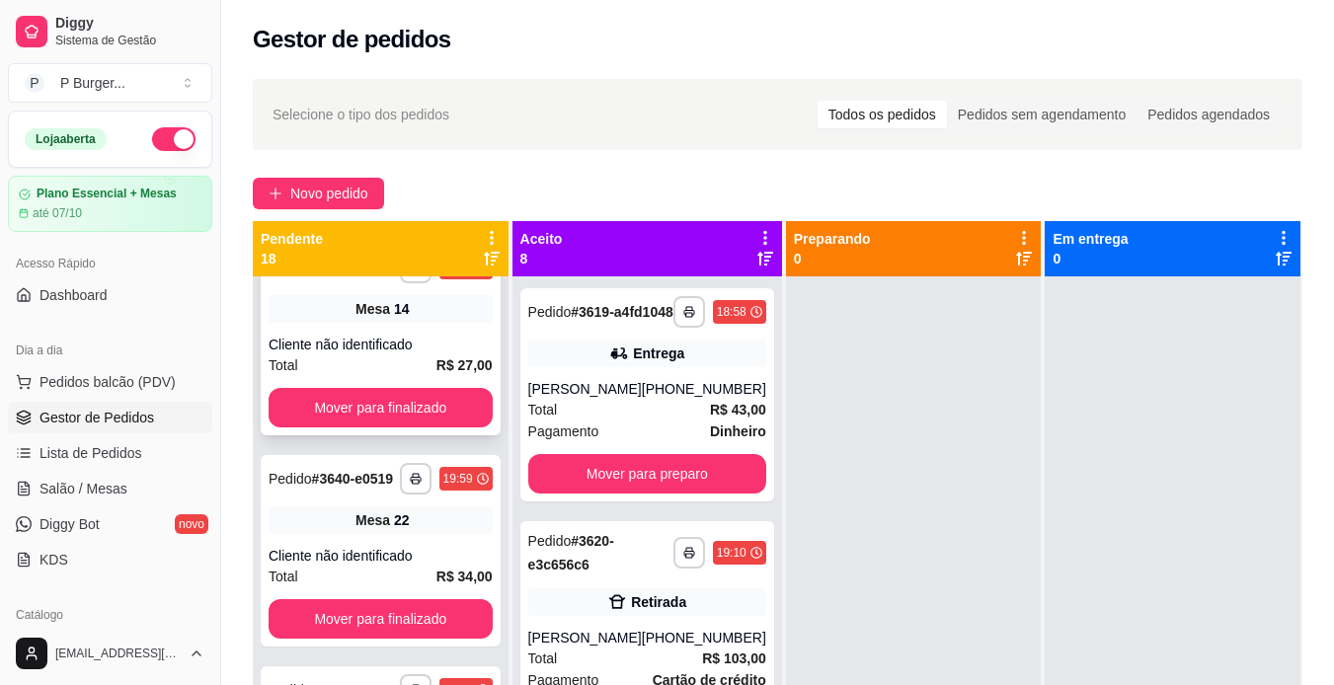
click at [363, 280] on div "Pedido # 3637-1b02b" at bounding box center [332, 268] width 126 height 24
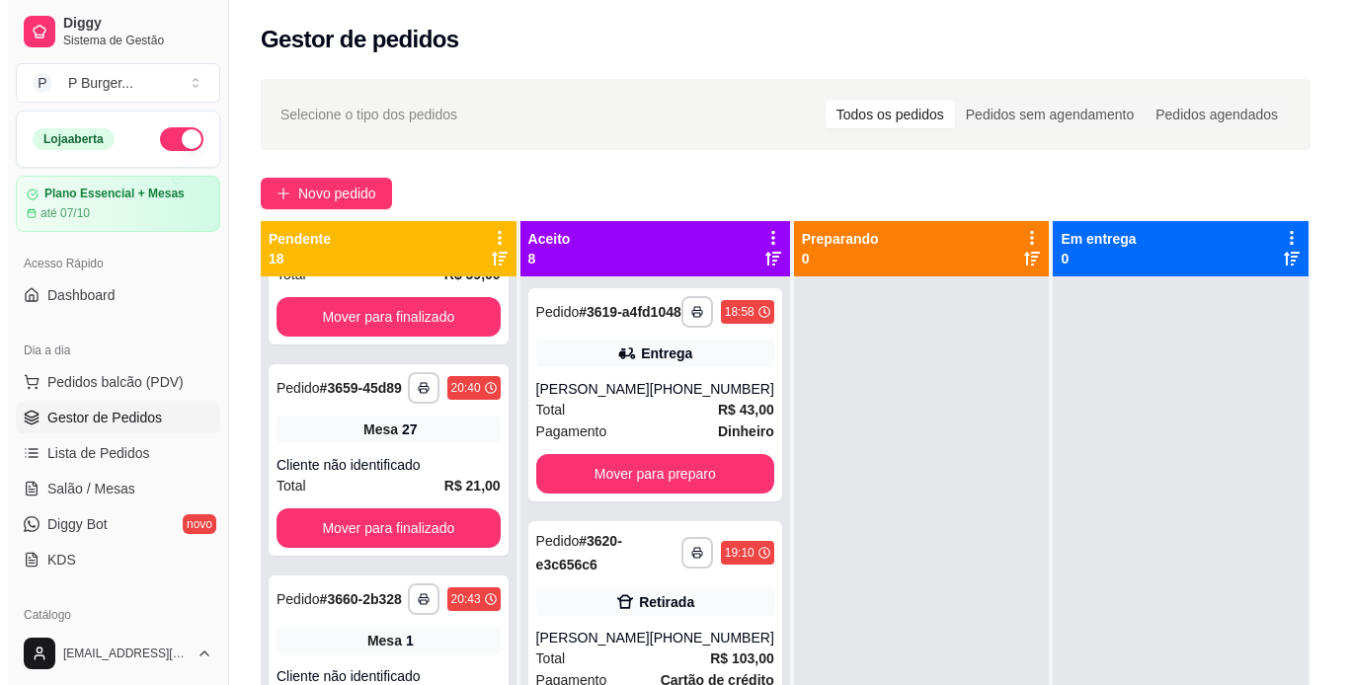
scroll to position [2255, 0]
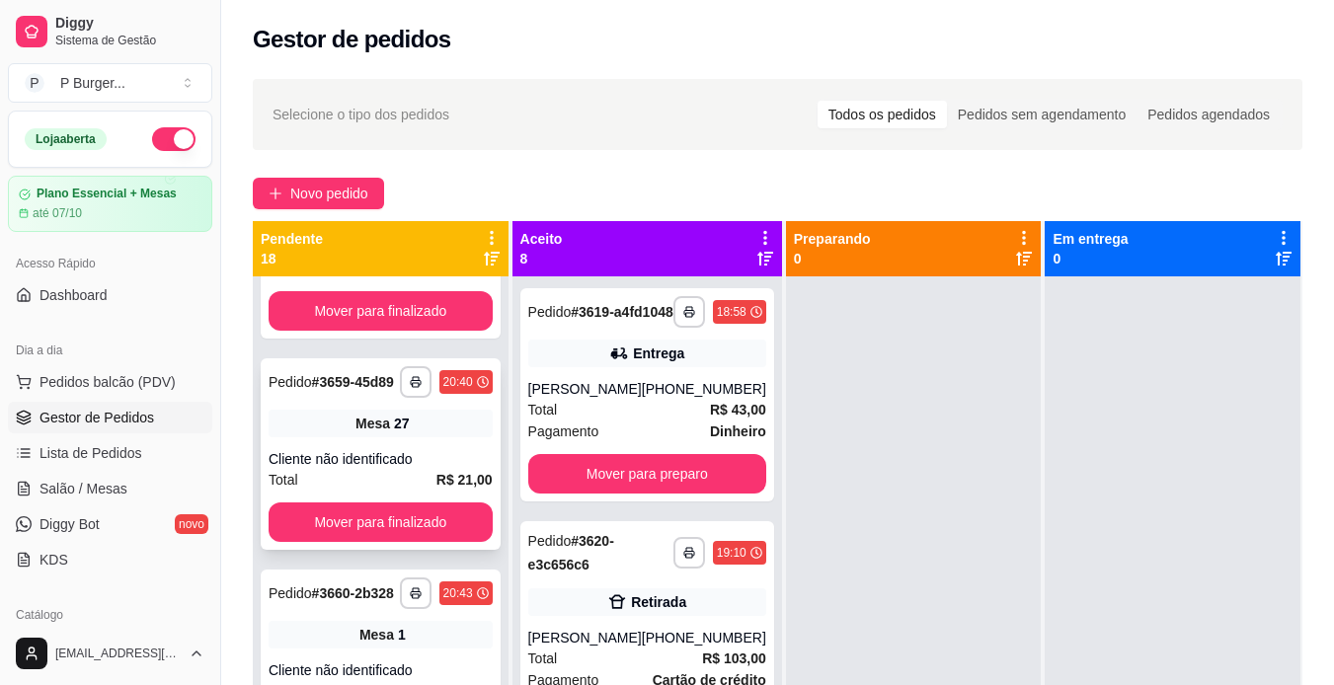
click at [344, 390] on strong "# 3659-45d89" at bounding box center [353, 382] width 82 height 16
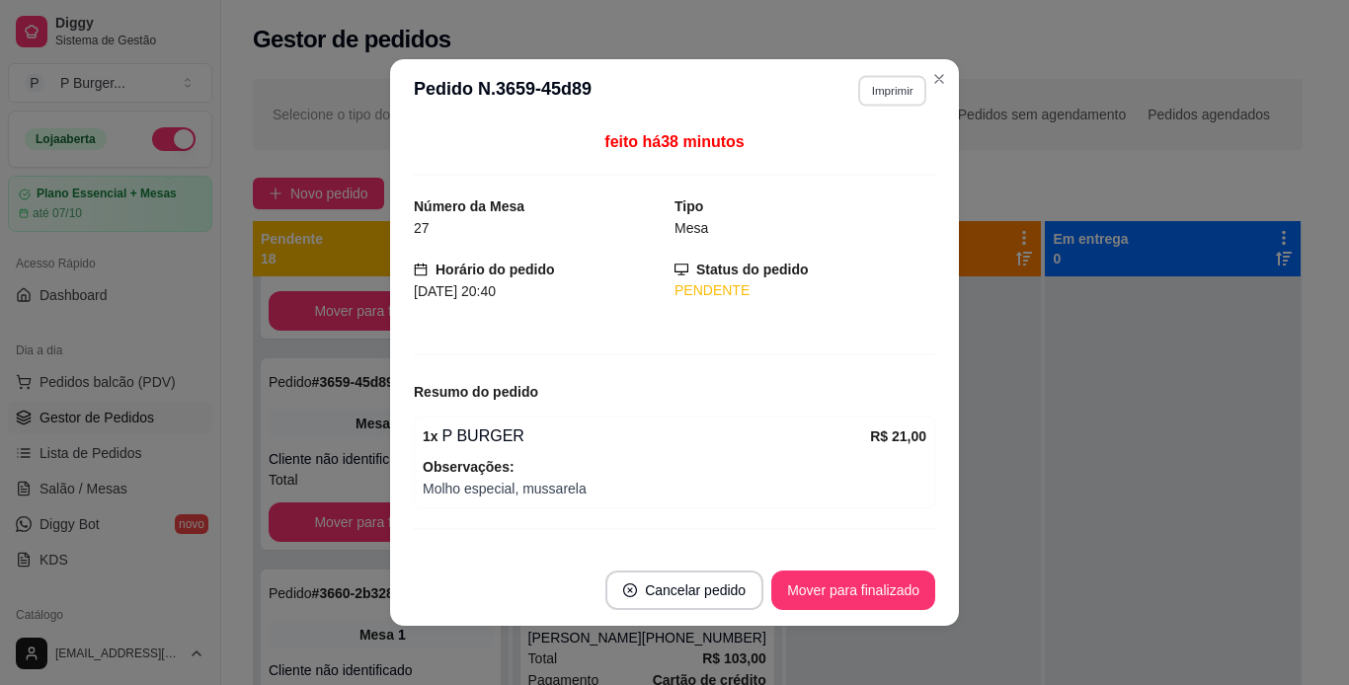
click at [902, 96] on button "Imprimir" at bounding box center [892, 90] width 68 height 31
click at [819, 158] on button "IMPRESSORA" at bounding box center [849, 159] width 138 height 31
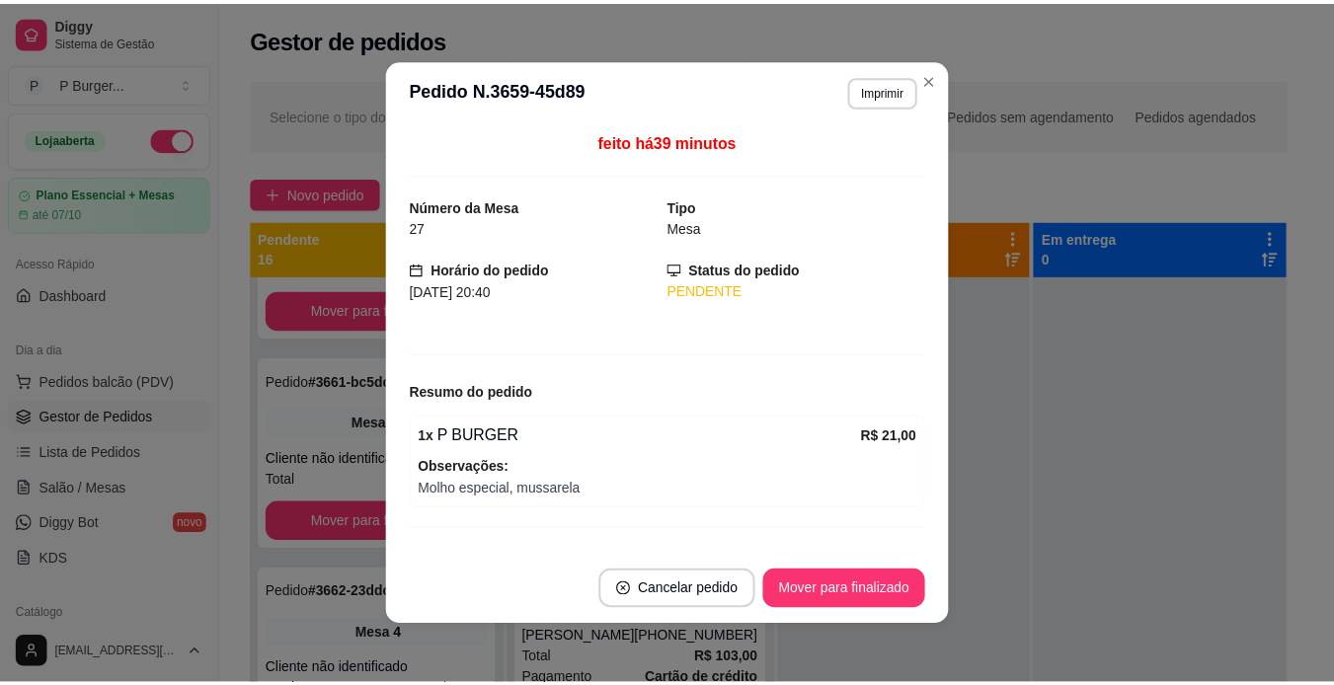
scroll to position [2028, 0]
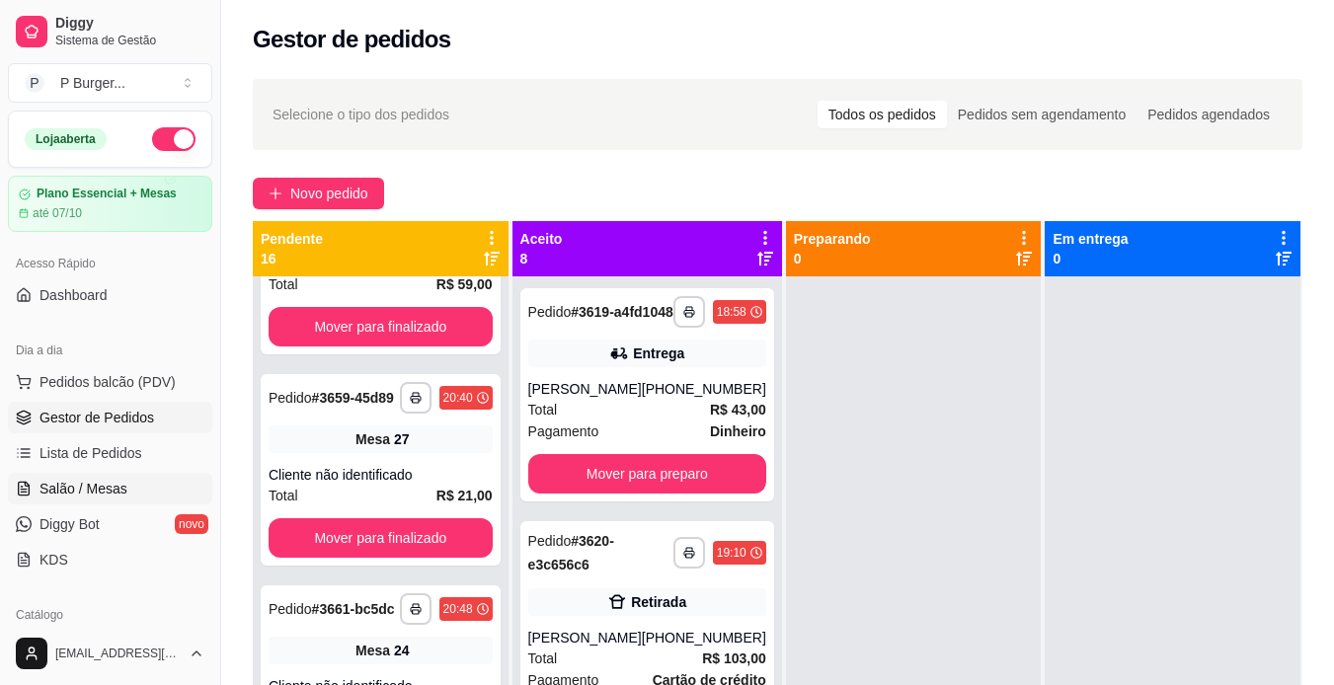
click at [103, 500] on link "Salão / Mesas" at bounding box center [110, 489] width 204 height 32
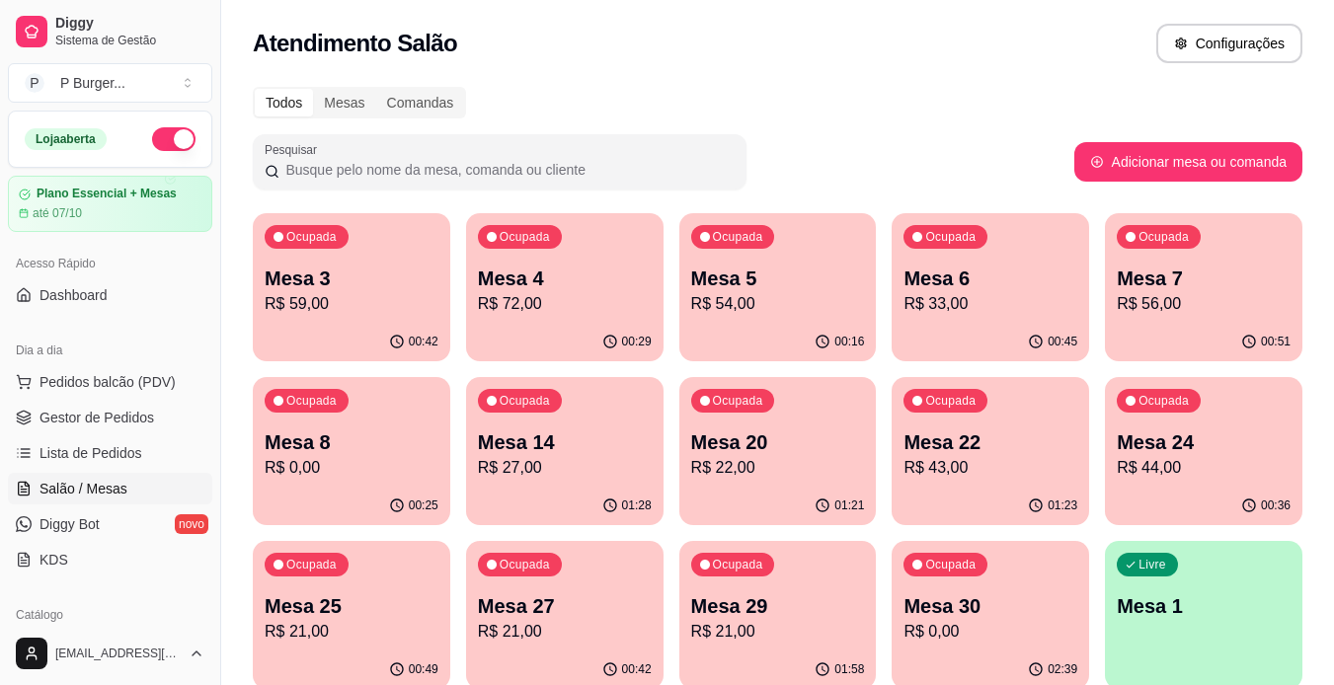
click at [1146, 437] on p "Mesa 24" at bounding box center [1204, 443] width 174 height 28
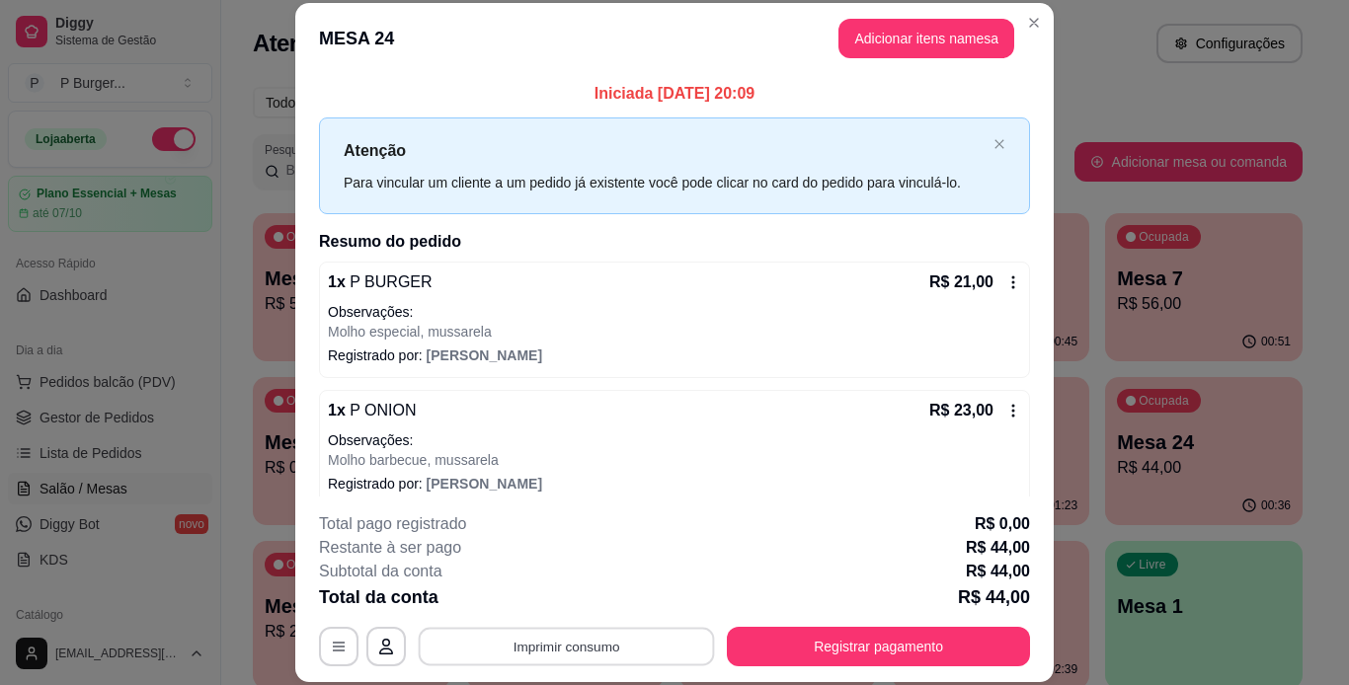
click at [584, 658] on button "Imprimir consumo" at bounding box center [567, 646] width 296 height 39
click at [528, 607] on button "IMPRESSORA" at bounding box center [565, 601] width 138 height 31
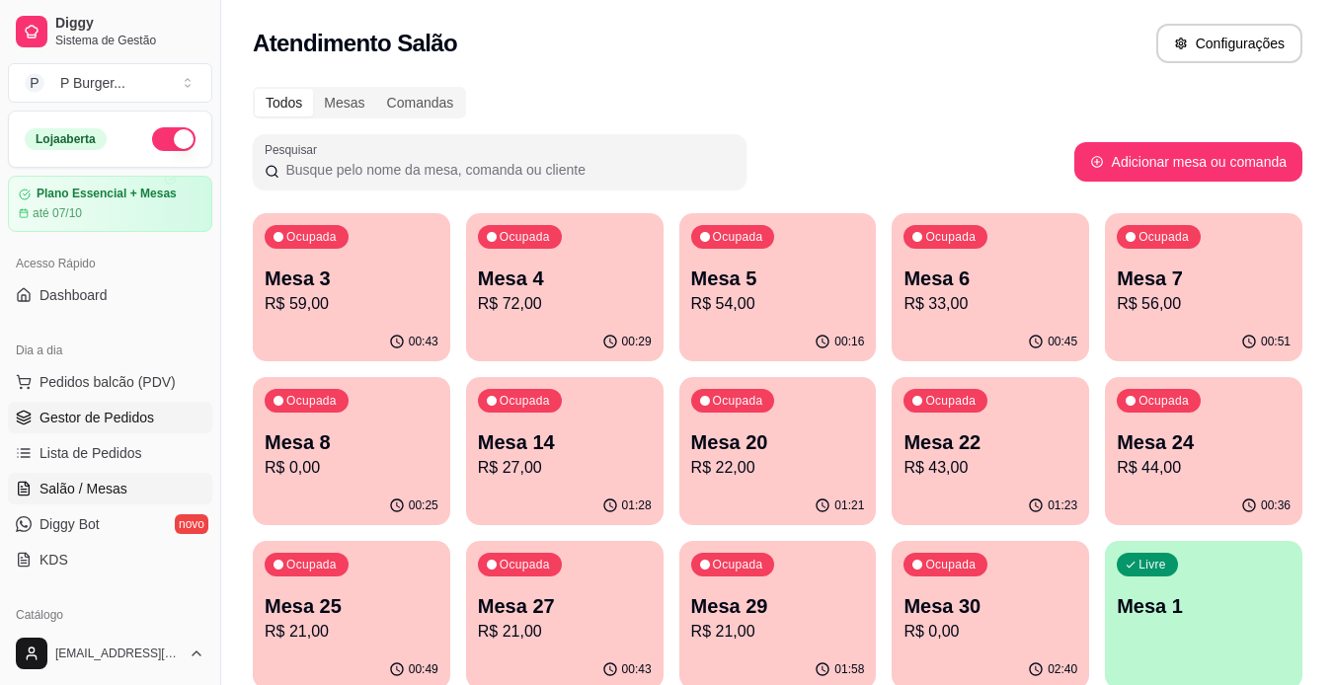
click at [136, 420] on span "Gestor de Pedidos" at bounding box center [97, 418] width 115 height 20
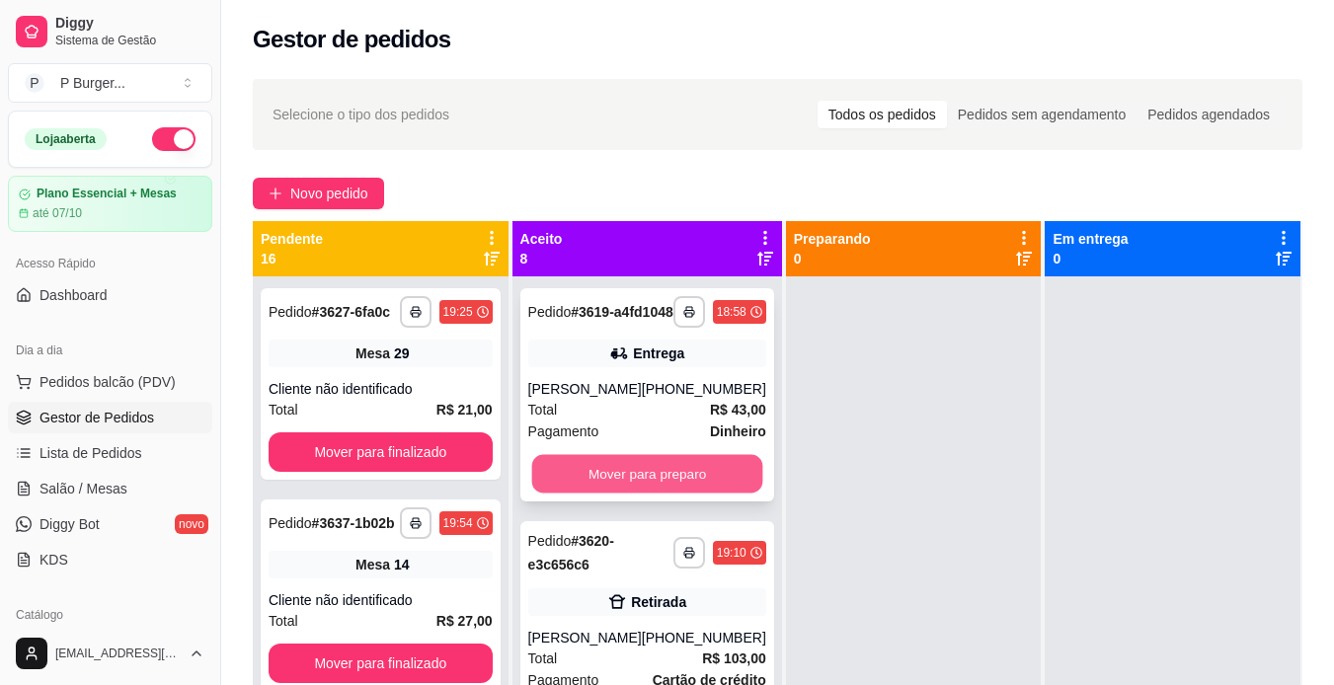
click at [578, 482] on button "Mover para preparo" at bounding box center [646, 474] width 231 height 39
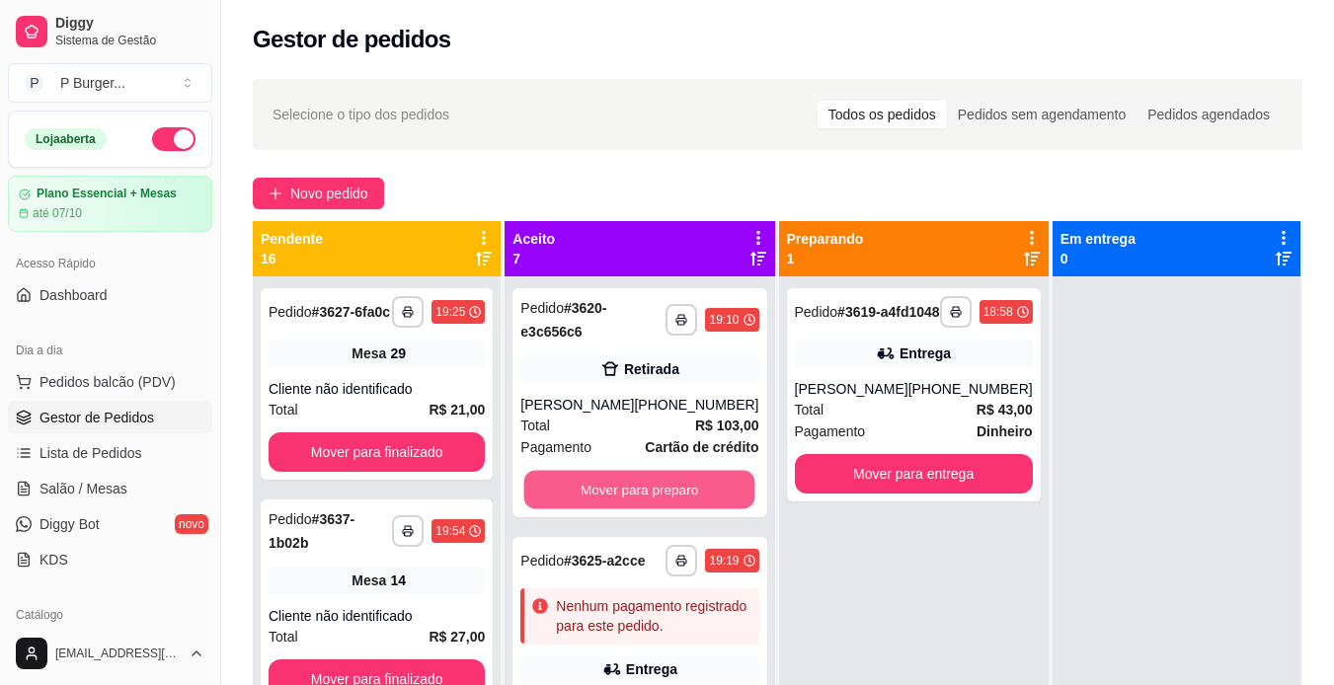
click at [578, 482] on button "Mover para preparo" at bounding box center [639, 490] width 231 height 39
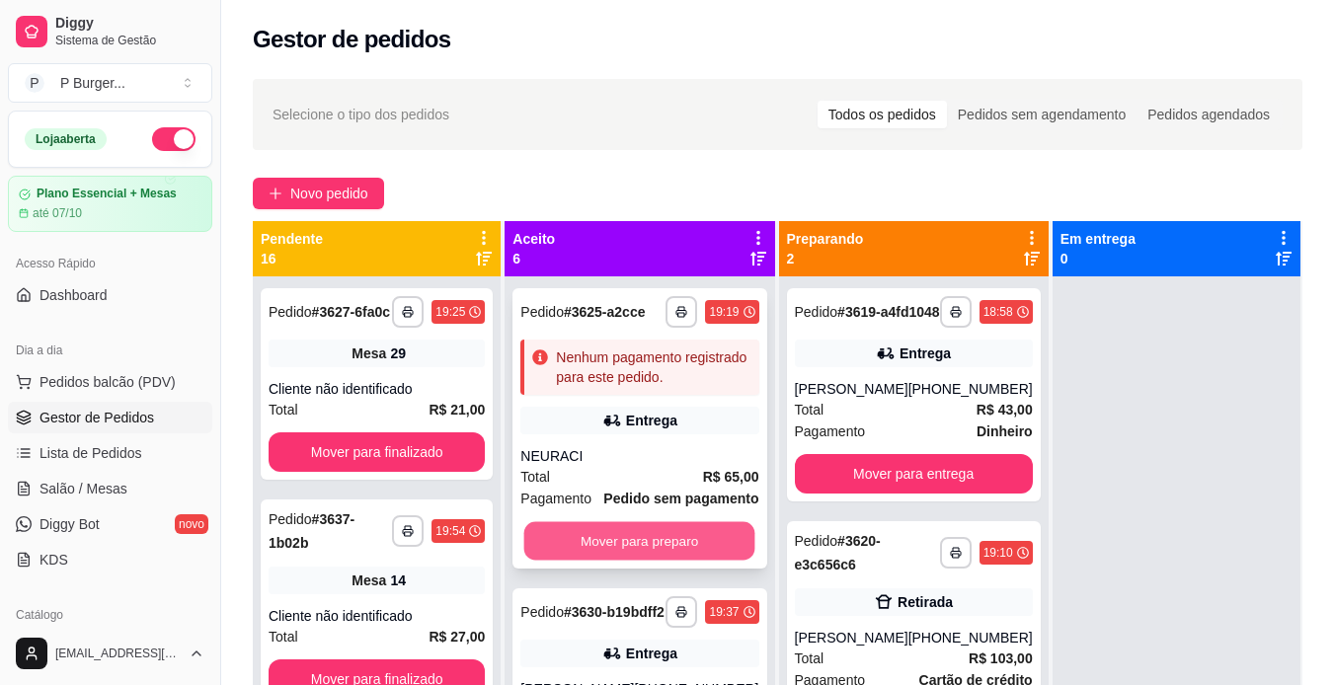
click at [600, 561] on button "Mover para preparo" at bounding box center [639, 541] width 231 height 39
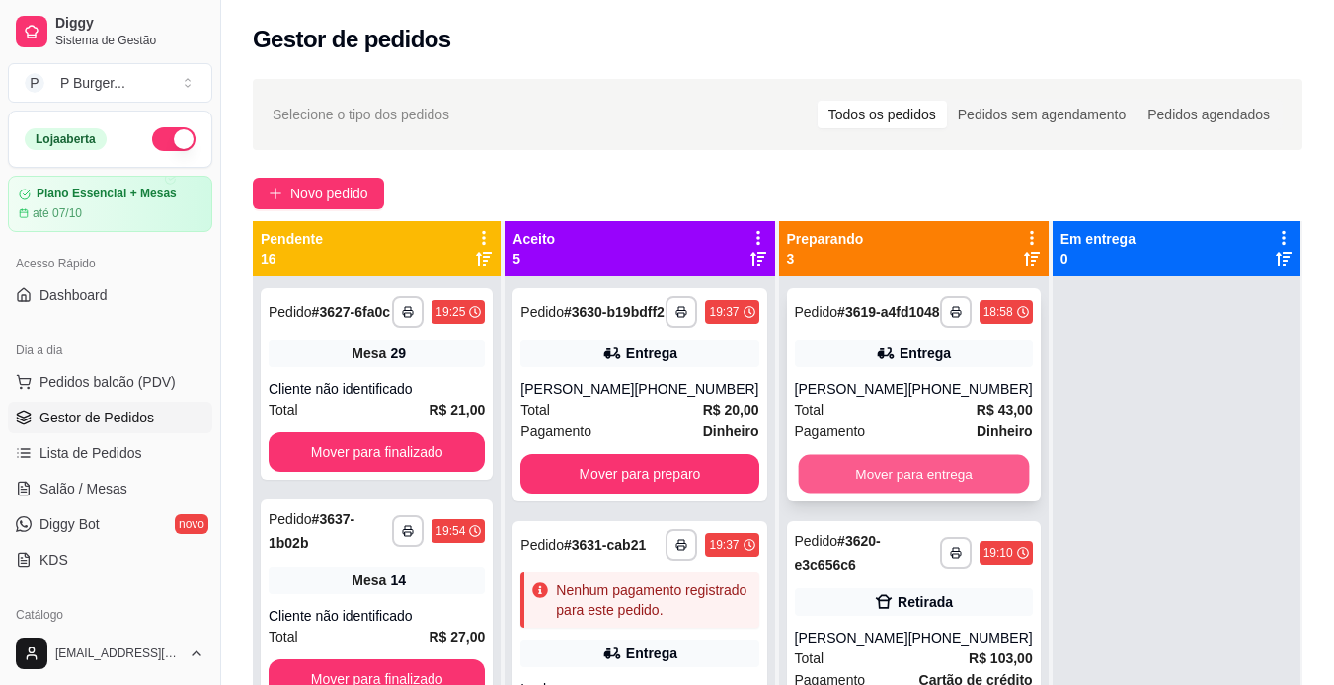
click at [813, 487] on button "Mover para entrega" at bounding box center [913, 474] width 231 height 39
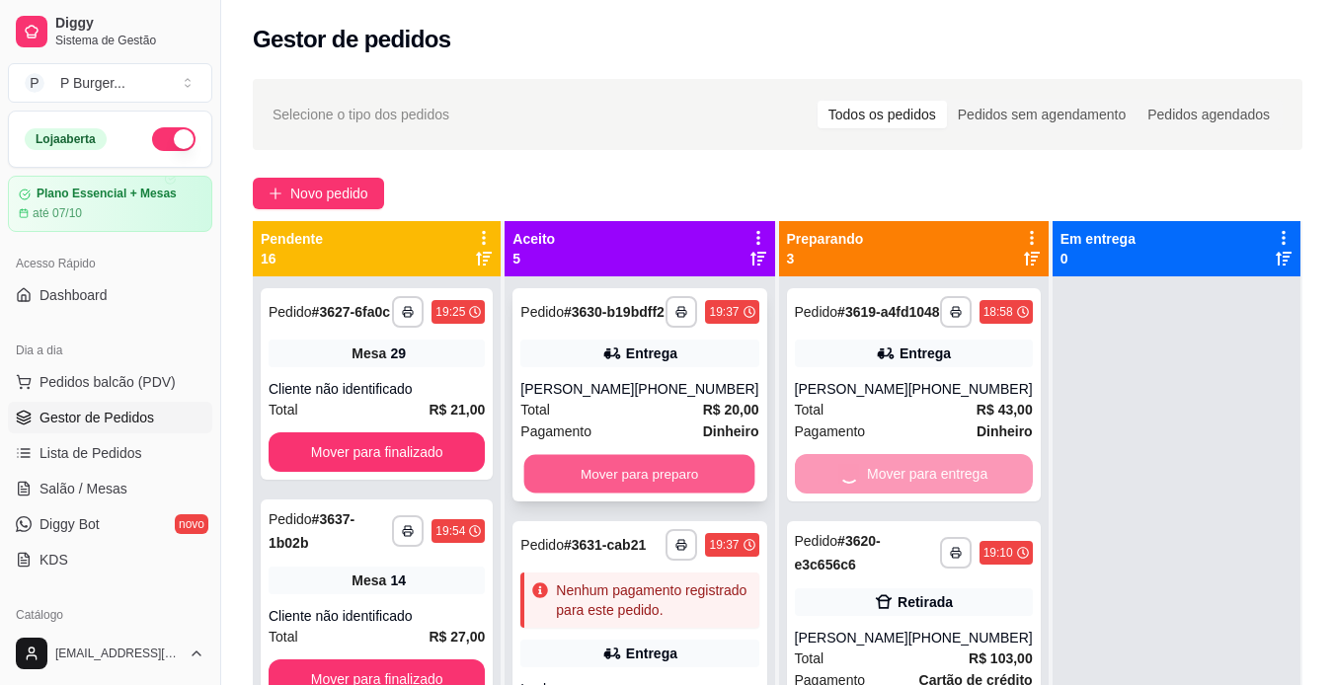
click at [675, 480] on button "Mover para preparo" at bounding box center [639, 474] width 231 height 39
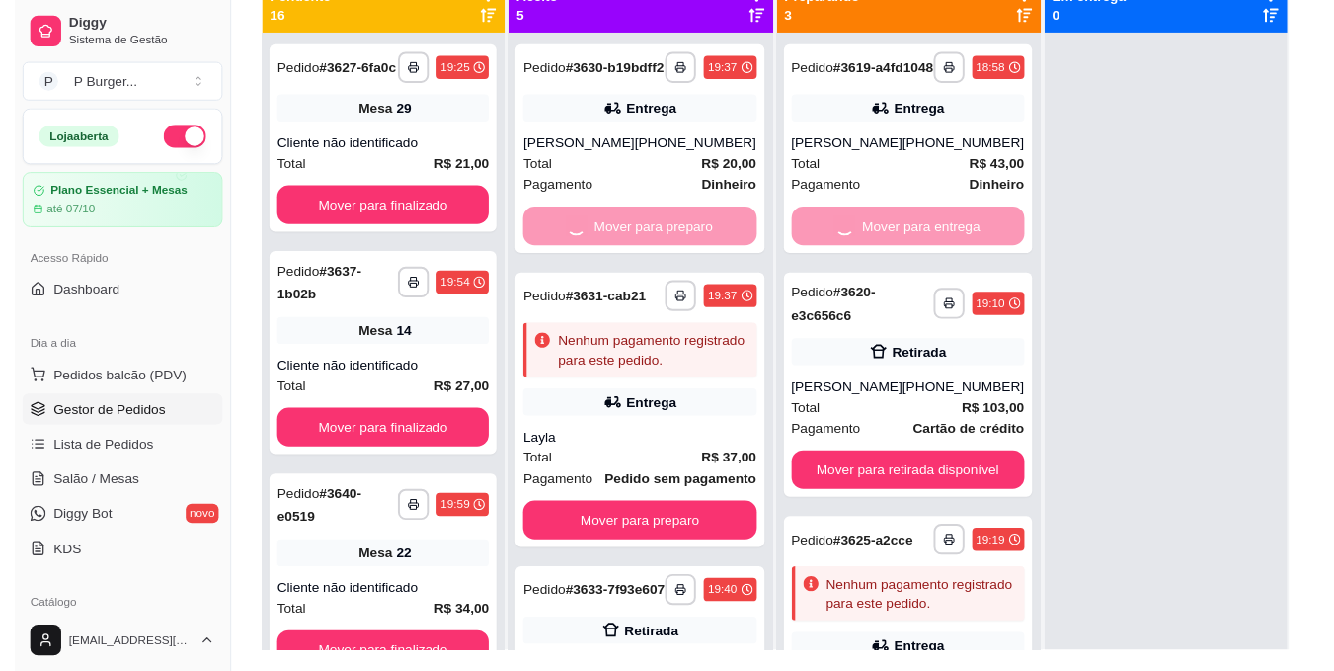
scroll to position [244, 0]
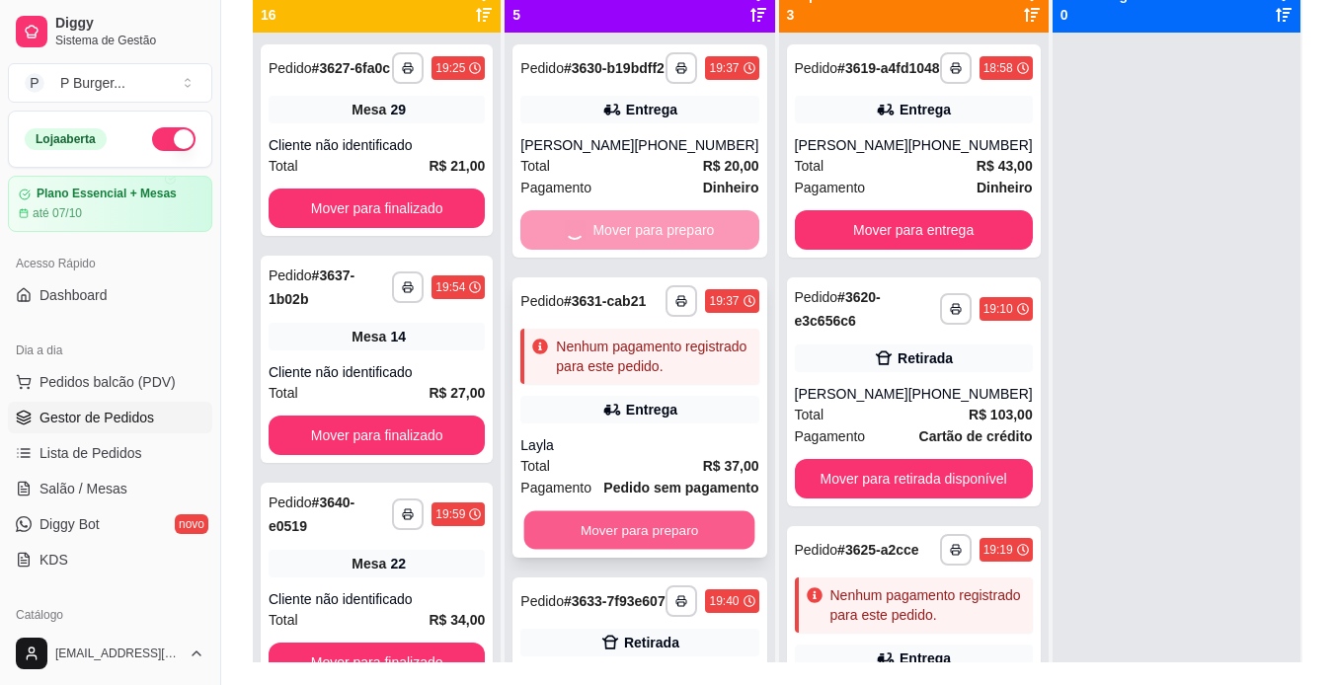
click at [578, 550] on button "Mover para preparo" at bounding box center [639, 531] width 231 height 39
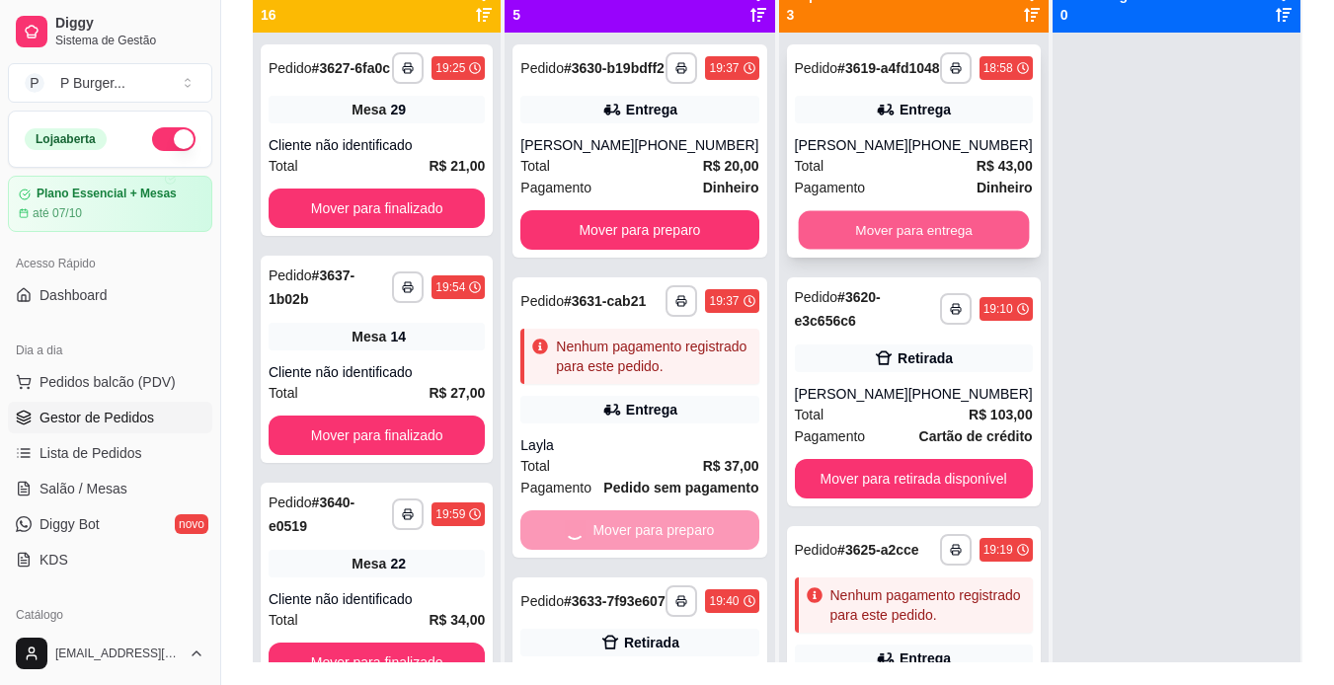
click at [818, 229] on button "Mover para entrega" at bounding box center [913, 230] width 231 height 39
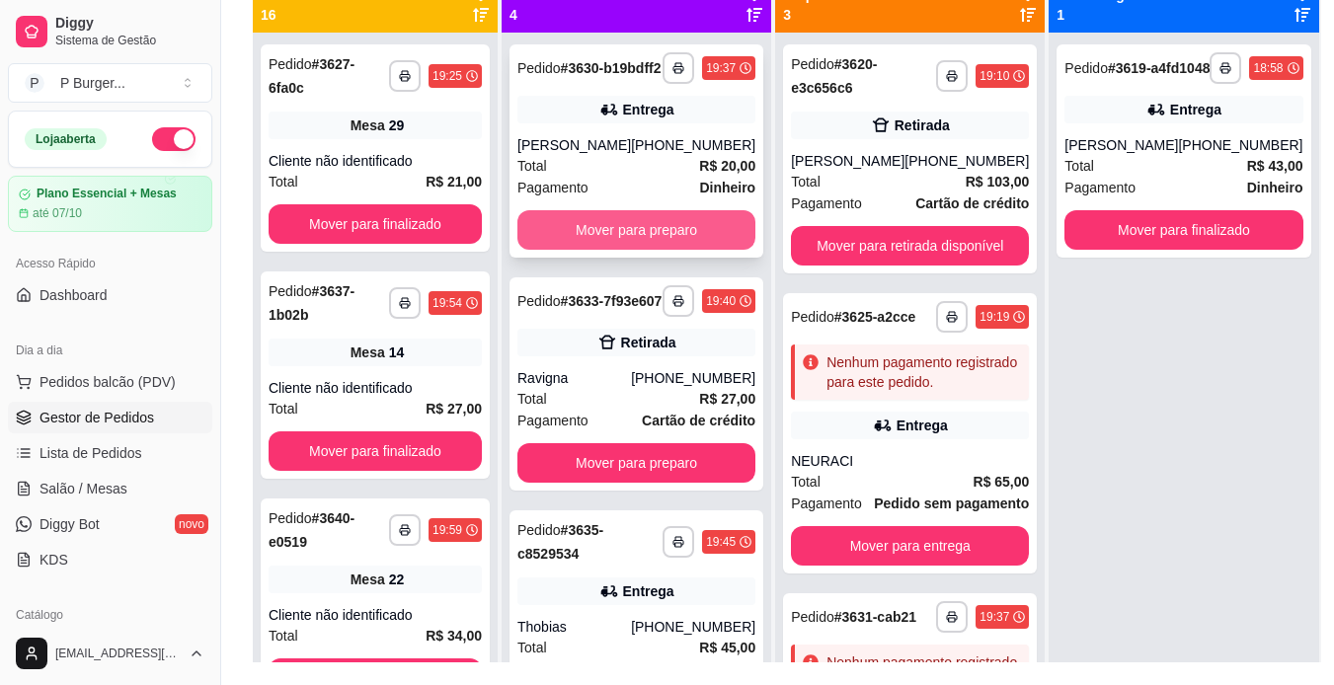
click at [683, 243] on button "Mover para preparo" at bounding box center [637, 230] width 238 height 40
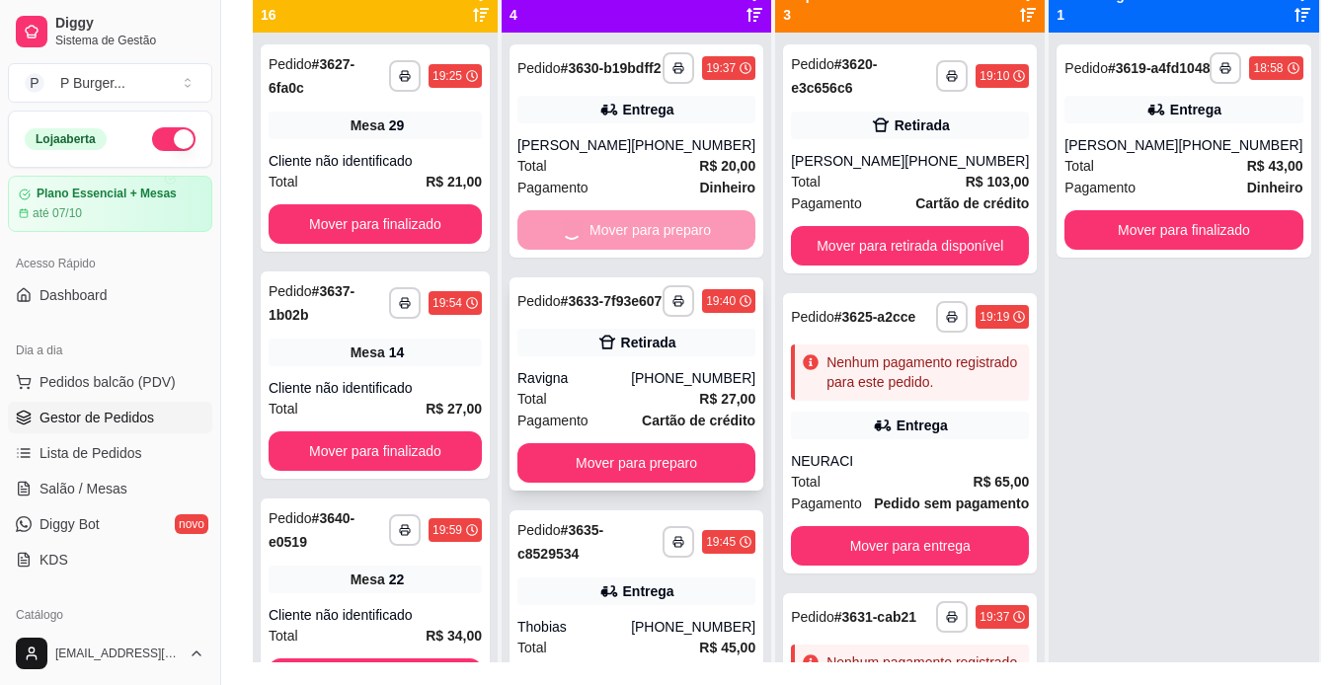
click at [613, 432] on div "Pagamento Cartão de crédito" at bounding box center [637, 421] width 238 height 22
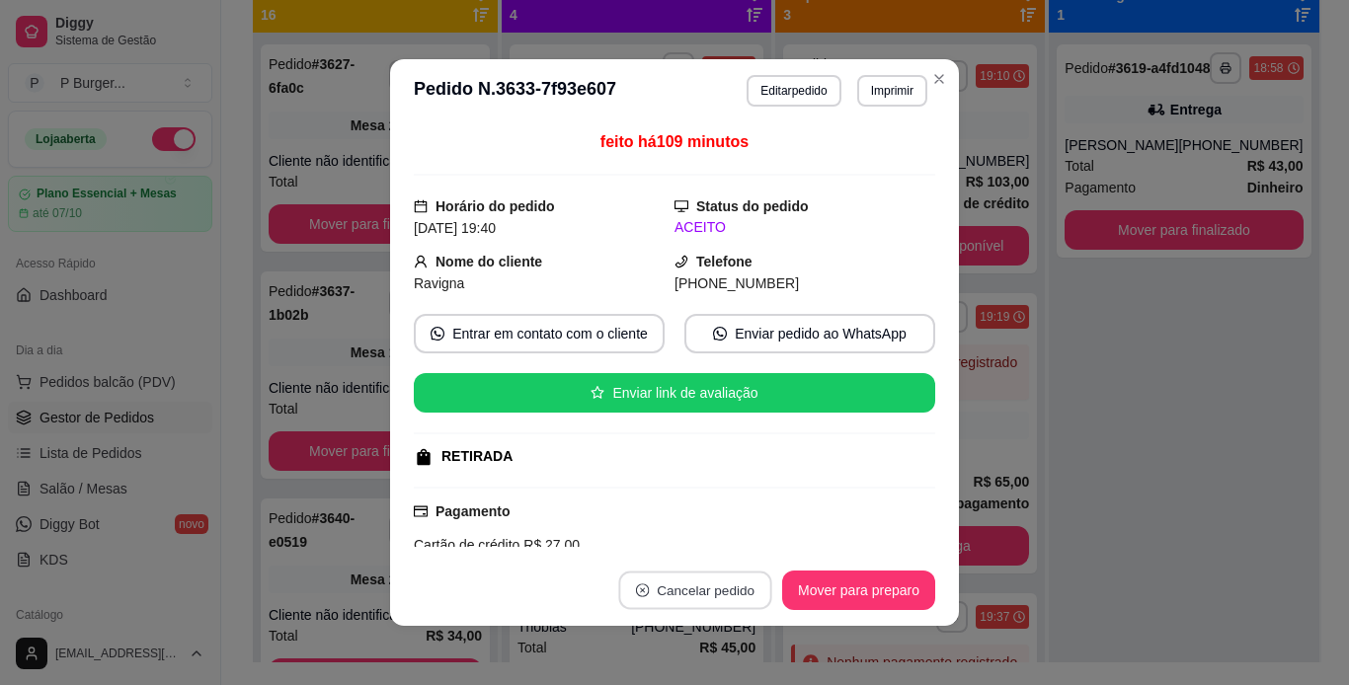
click at [693, 589] on button "Cancelar pedido" at bounding box center [694, 591] width 153 height 39
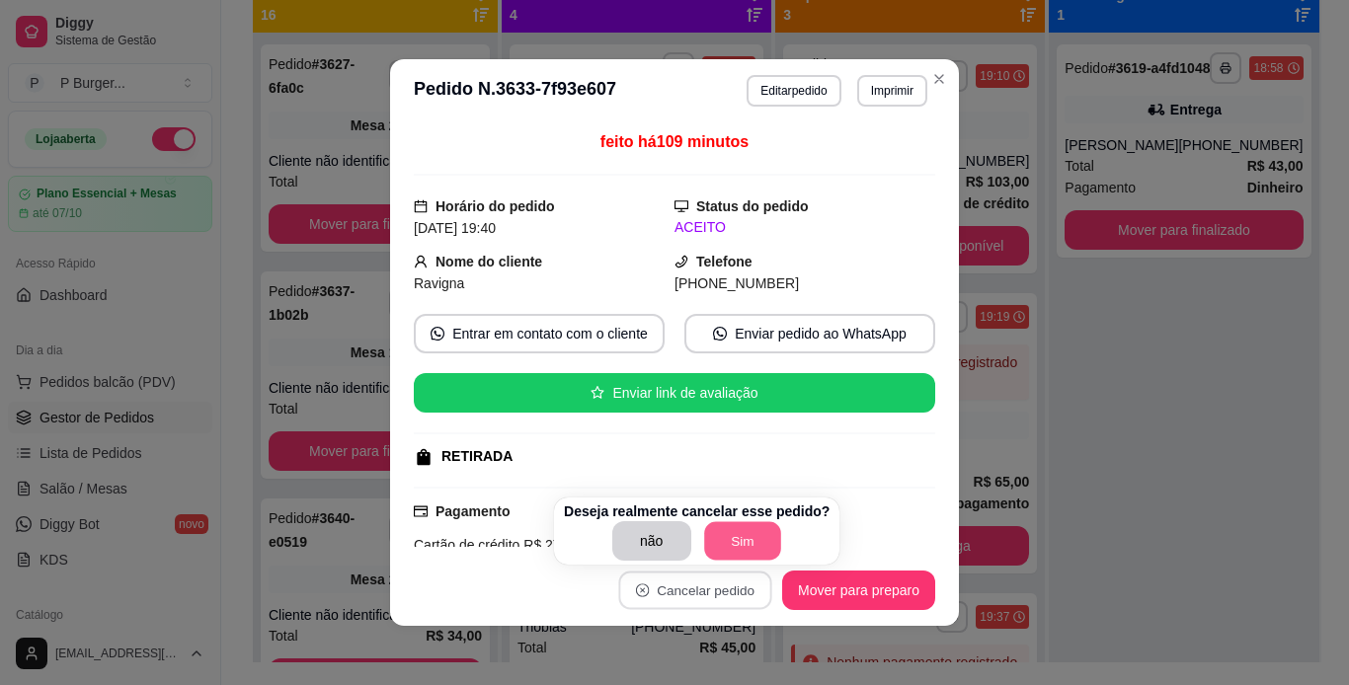
click at [727, 534] on button "Sim" at bounding box center [742, 541] width 77 height 39
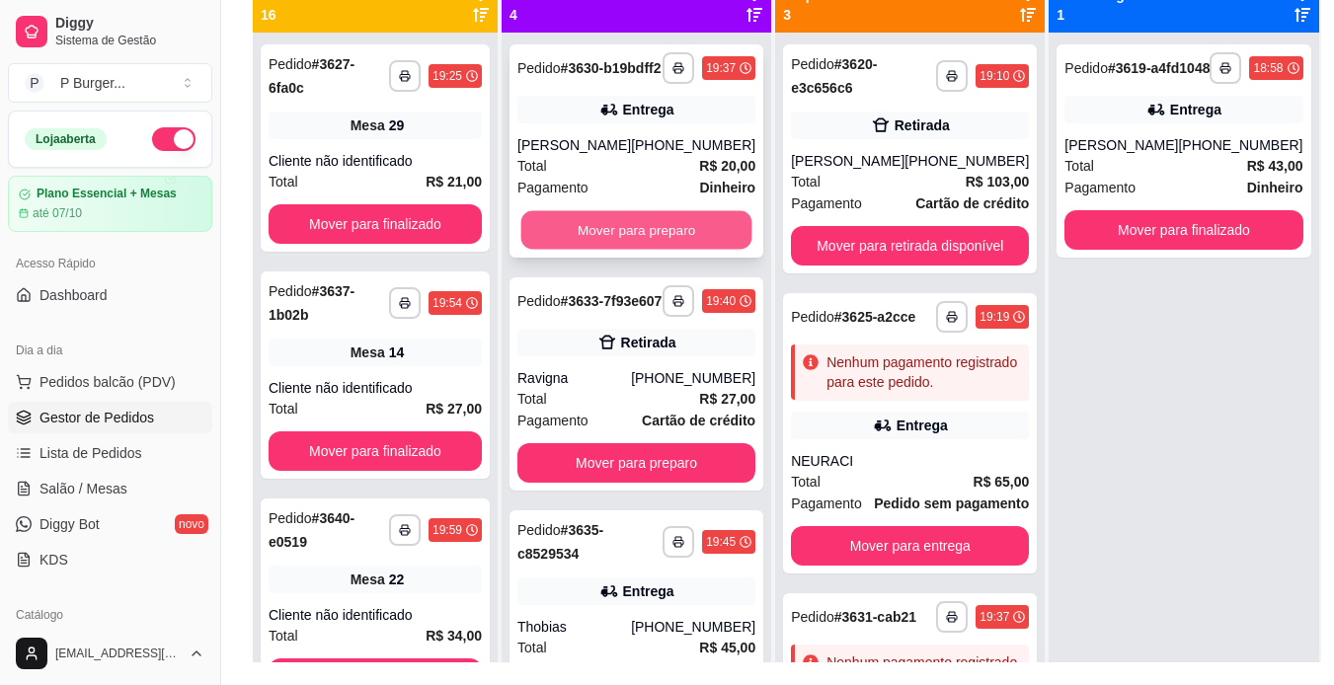
click at [633, 245] on button "Mover para preparo" at bounding box center [636, 230] width 231 height 39
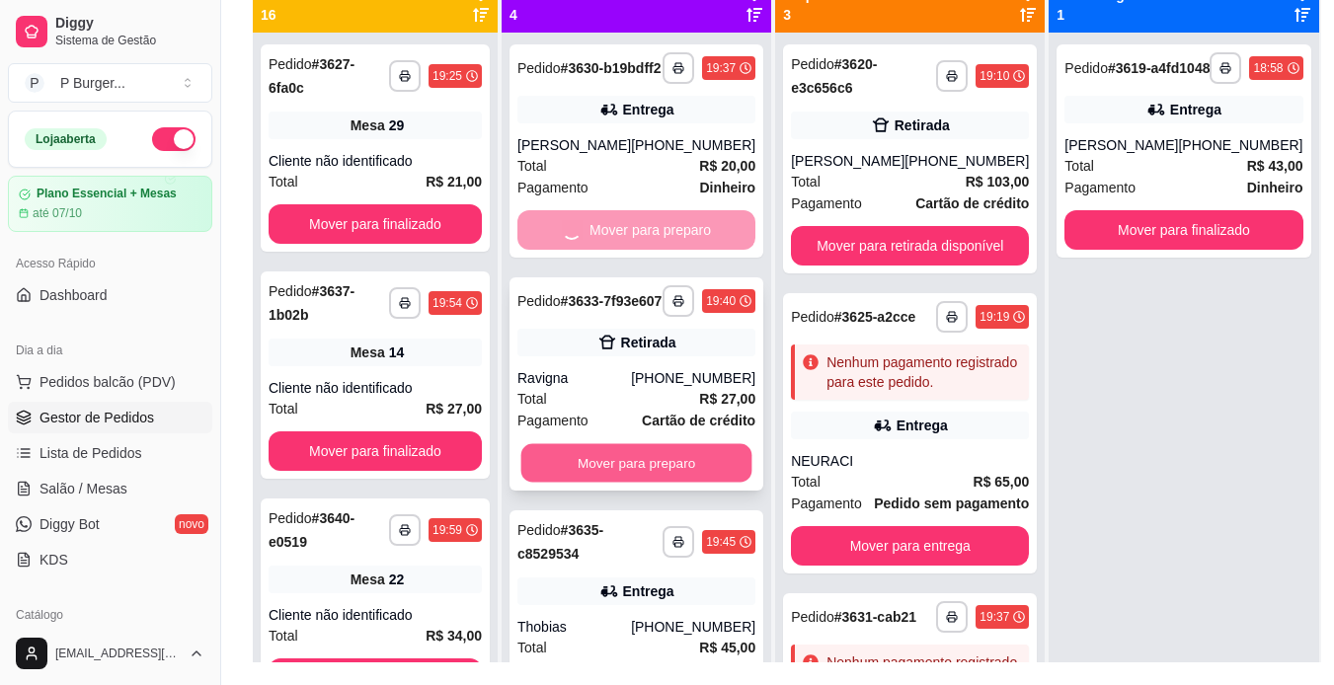
click at [622, 481] on button "Mover para preparo" at bounding box center [636, 463] width 231 height 39
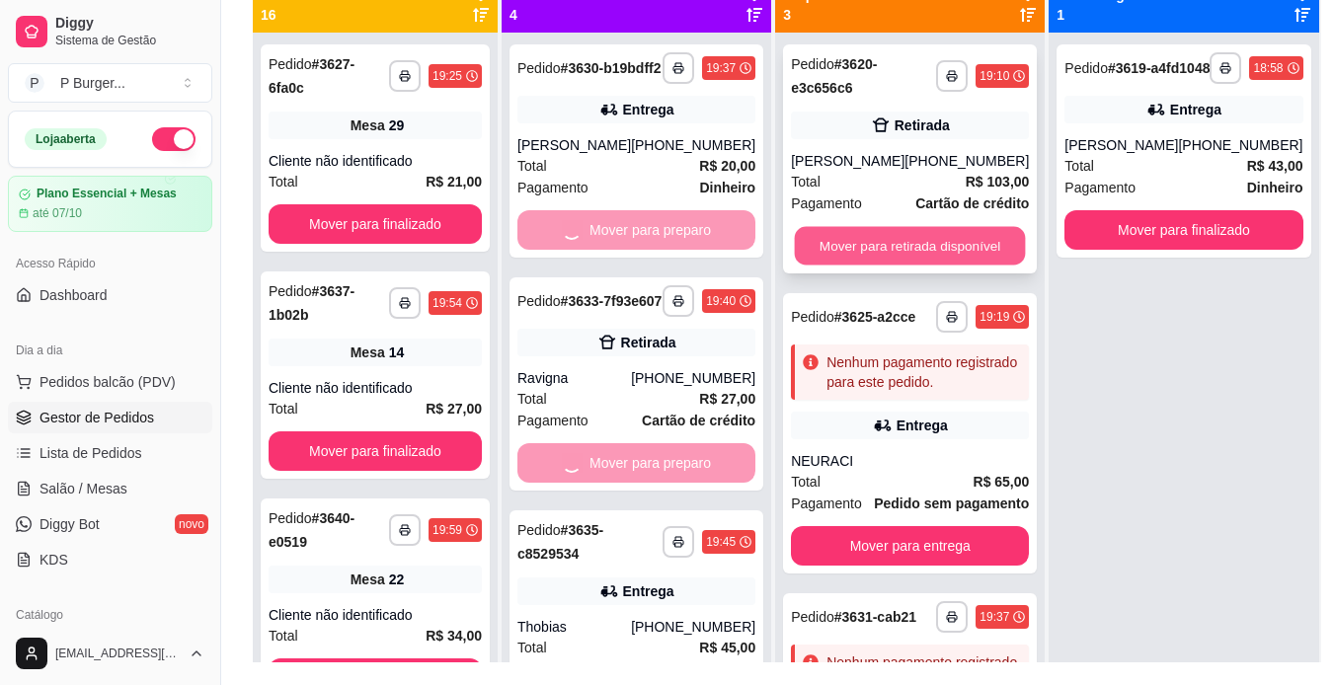
click at [820, 244] on button "Mover para retirada disponível" at bounding box center [910, 246] width 231 height 39
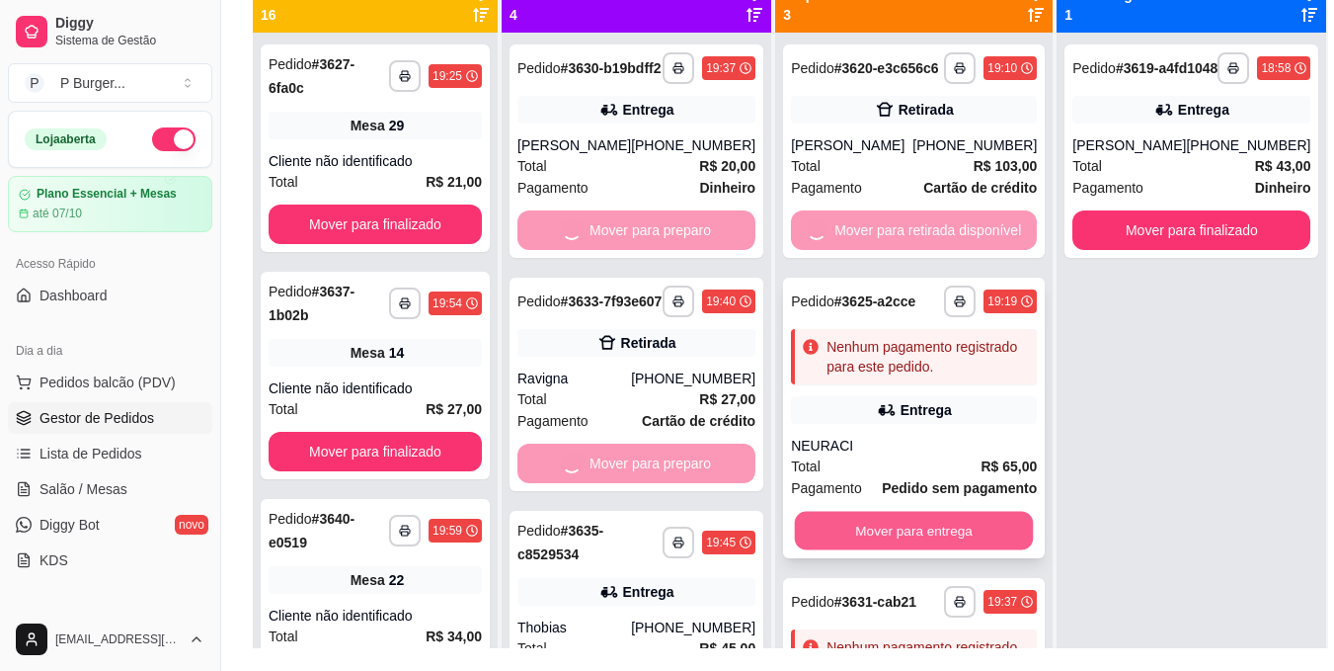
click at [843, 529] on button "Mover para entrega" at bounding box center [914, 531] width 239 height 39
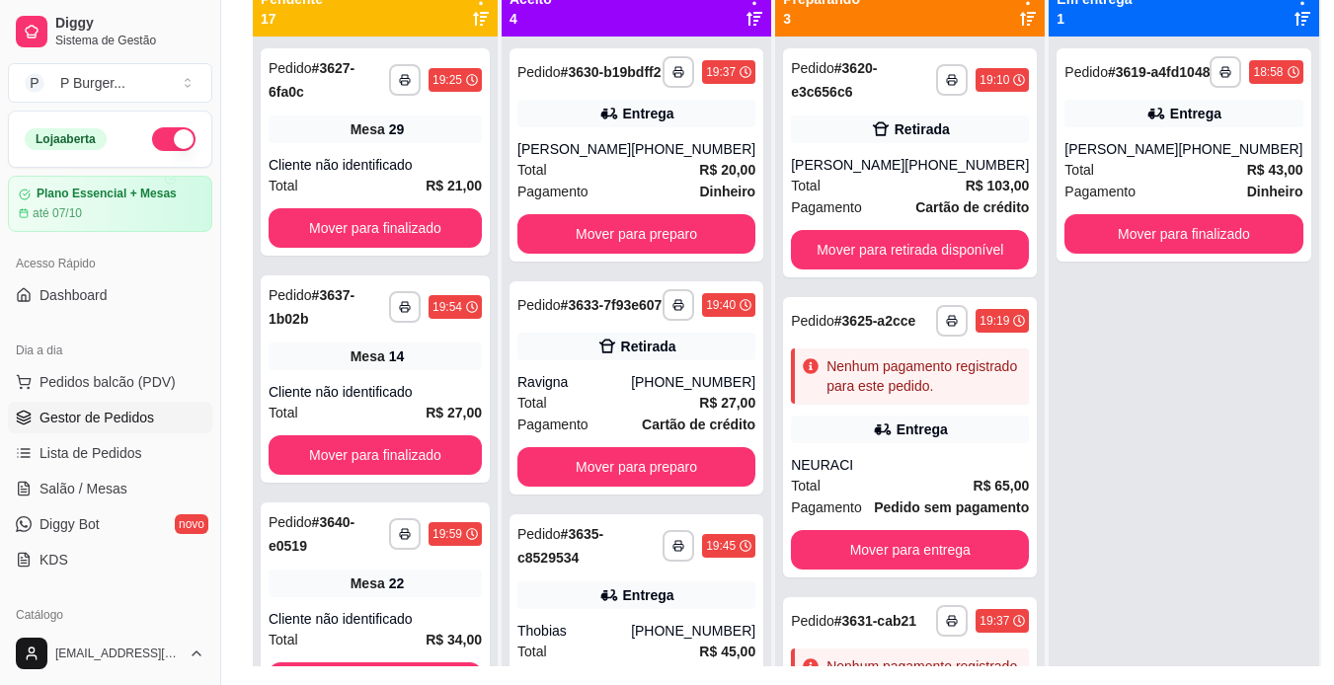
scroll to position [241, 0]
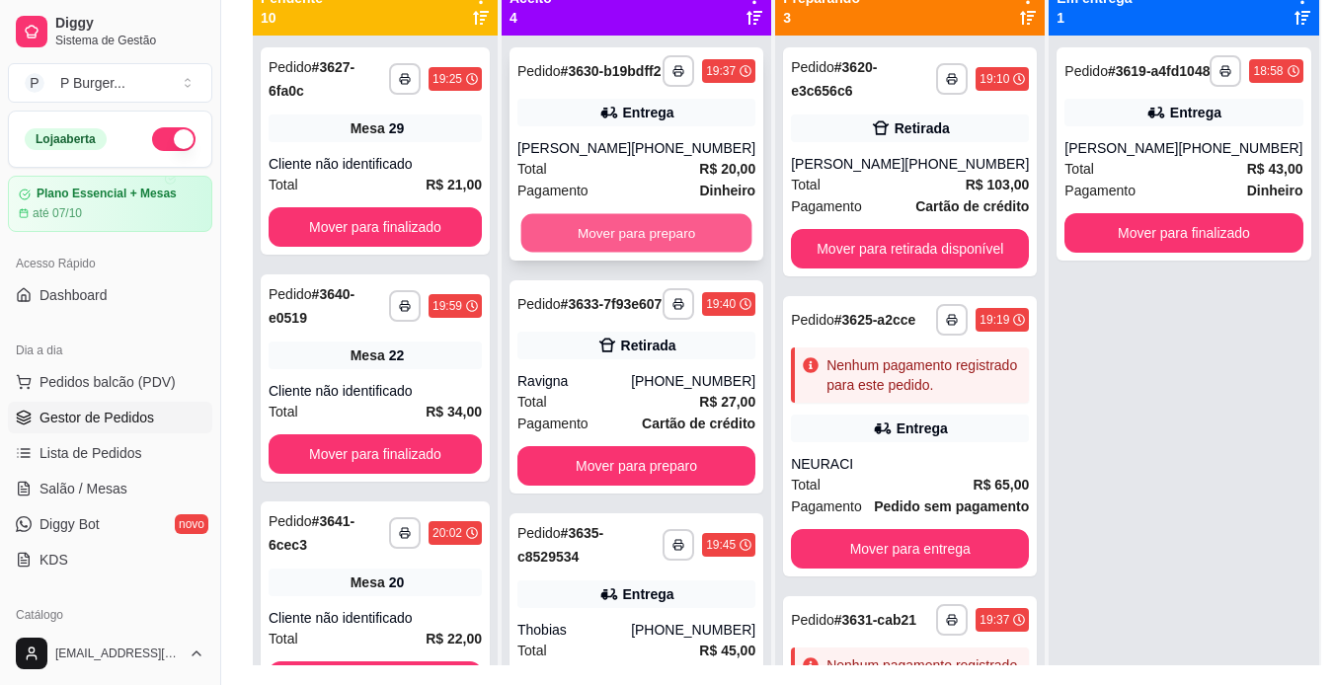
click at [669, 253] on button "Mover para preparo" at bounding box center [636, 233] width 231 height 39
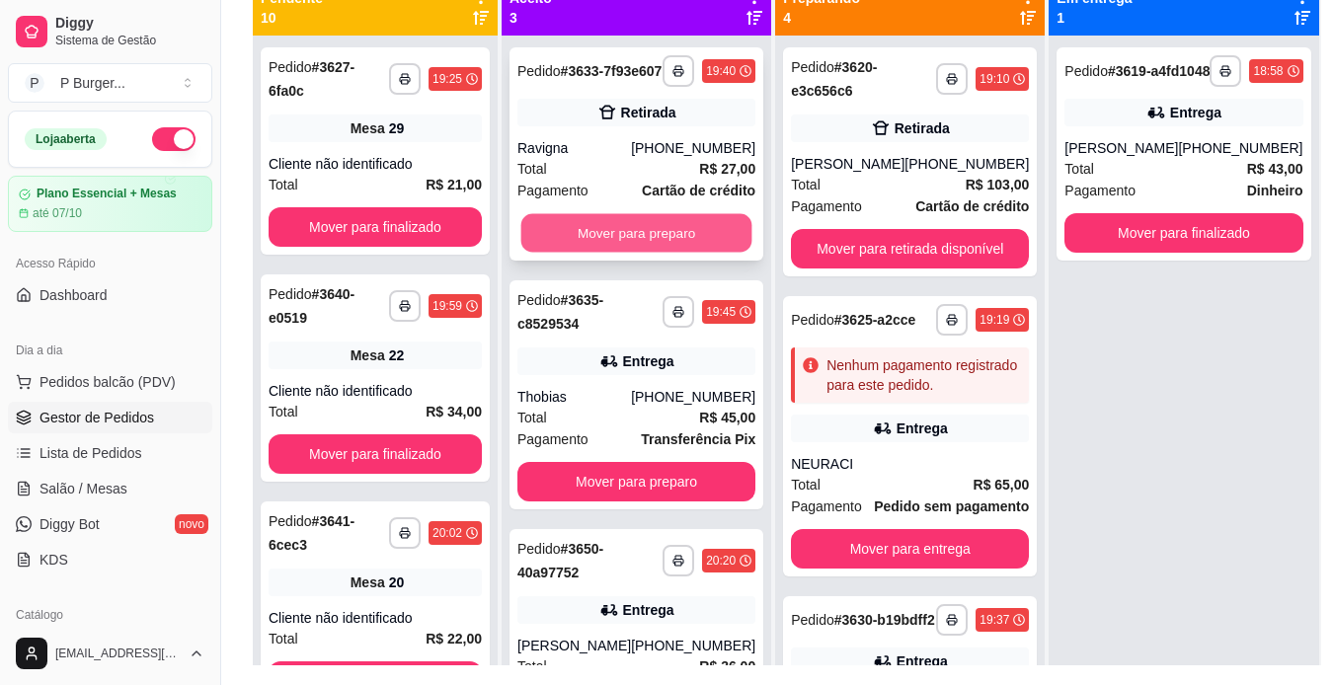
click at [641, 244] on button "Mover para preparo" at bounding box center [636, 233] width 231 height 39
click at [645, 240] on button "Mover para preparo" at bounding box center [636, 233] width 231 height 39
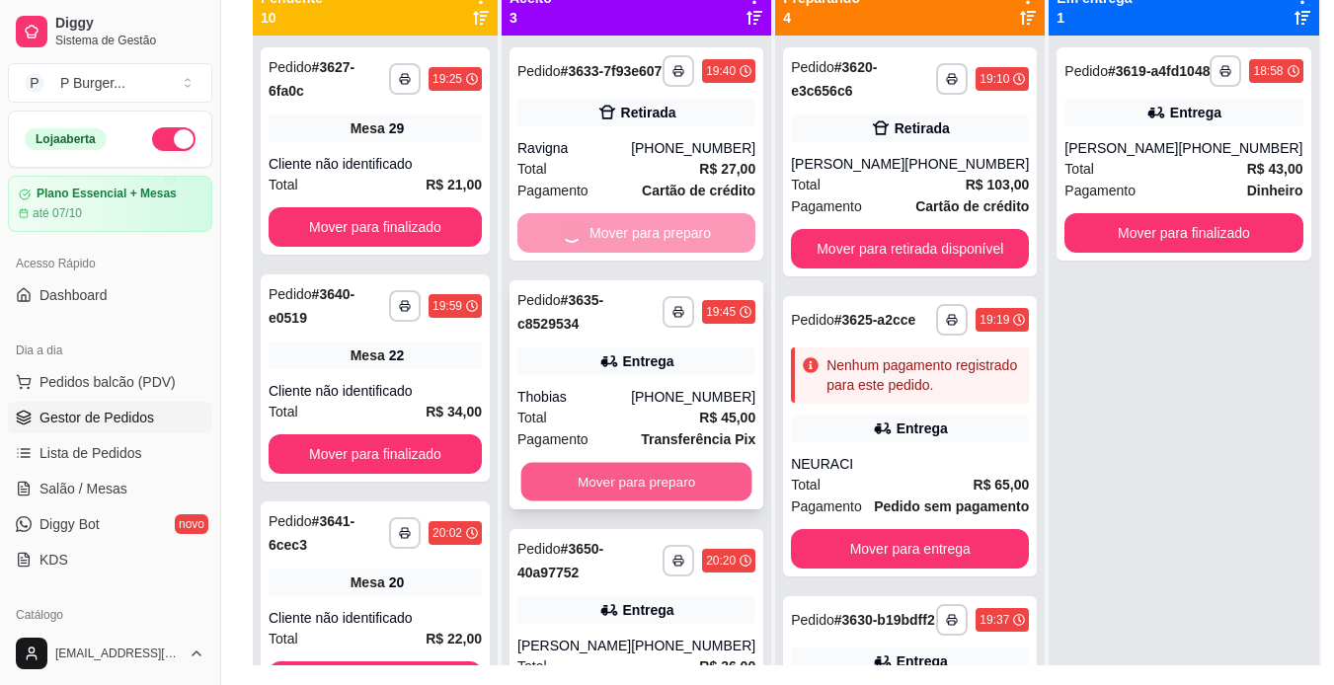
click at [642, 494] on button "Mover para preparo" at bounding box center [636, 482] width 231 height 39
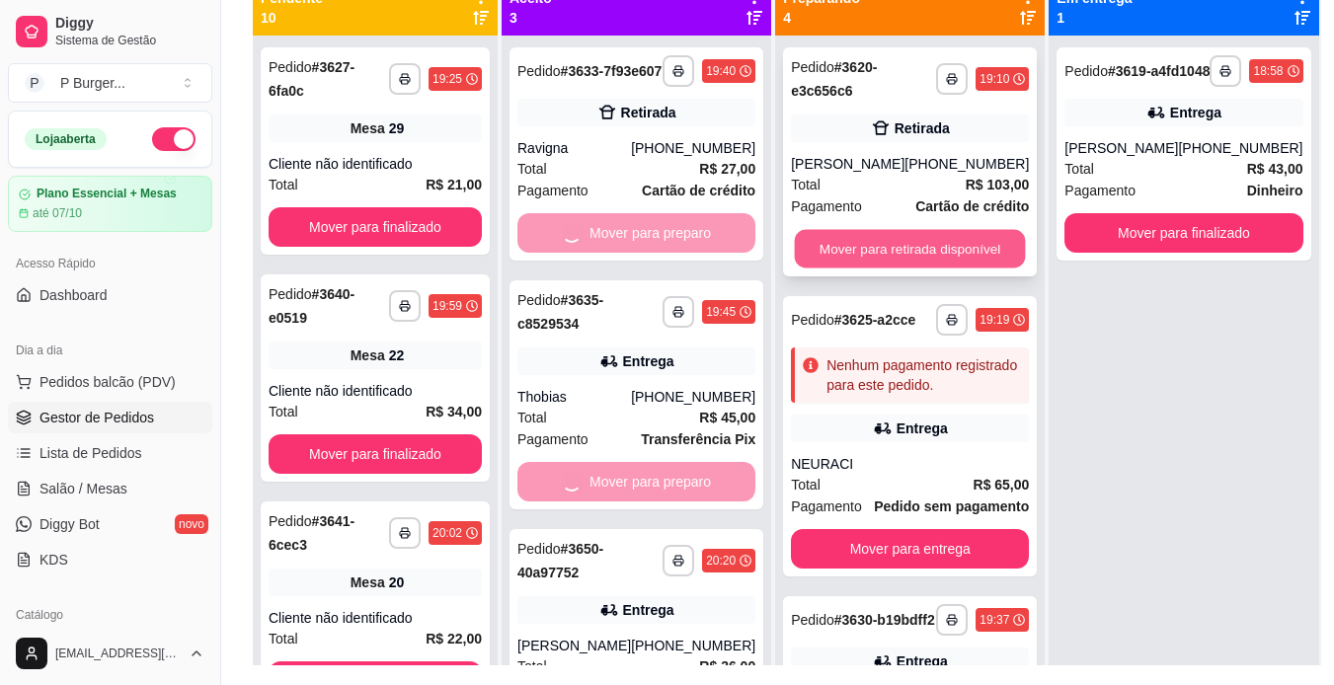
click at [828, 249] on button "Mover para retirada disponível" at bounding box center [910, 249] width 231 height 39
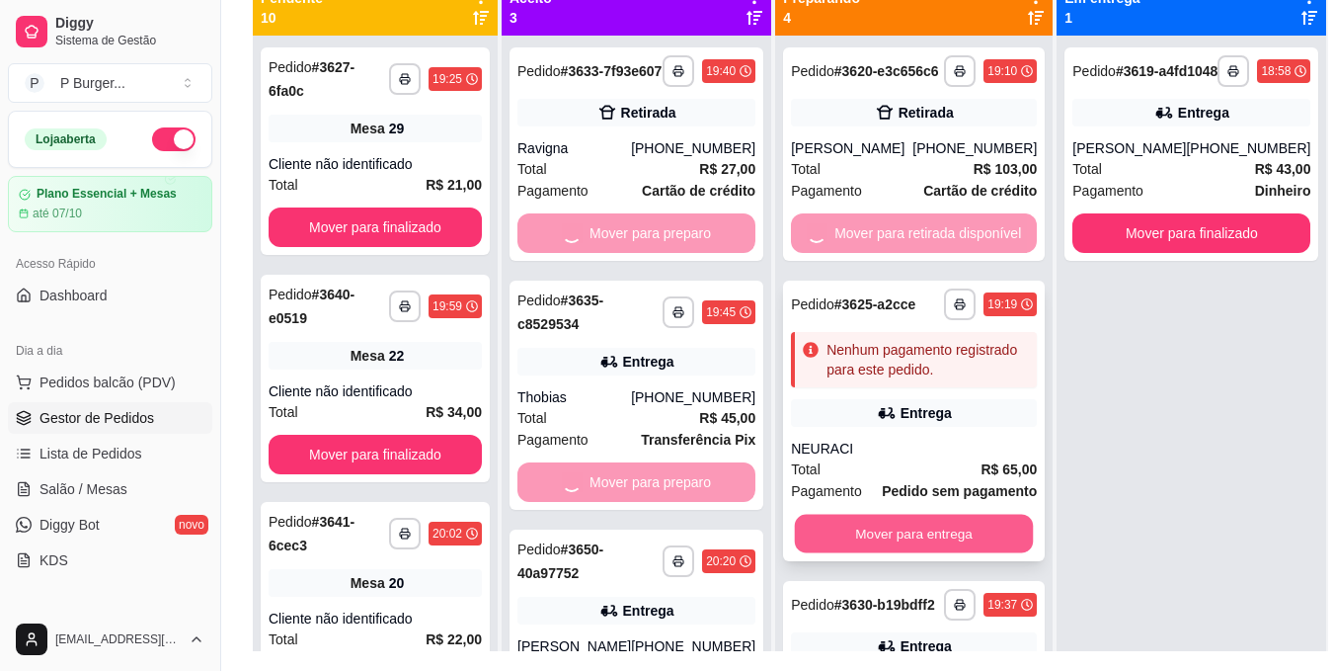
click at [855, 515] on button "Mover para entrega" at bounding box center [914, 534] width 239 height 39
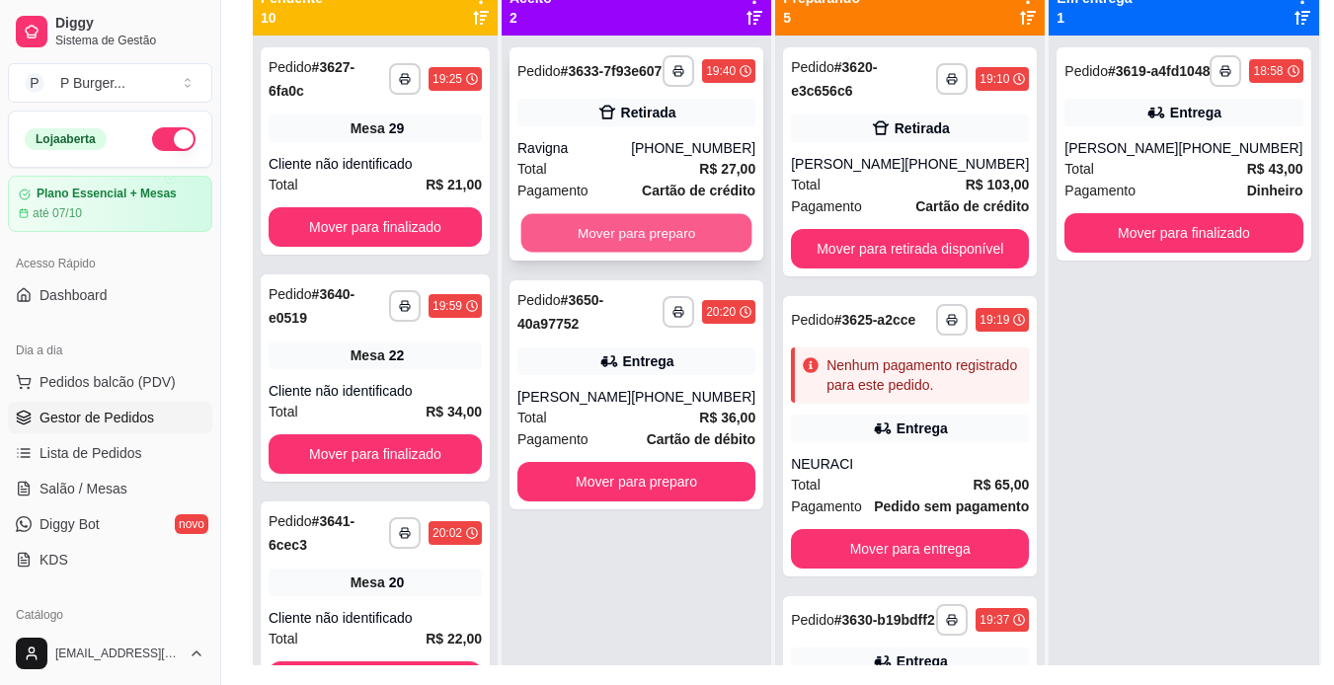
click at [679, 232] on button "Mover para preparo" at bounding box center [636, 233] width 231 height 39
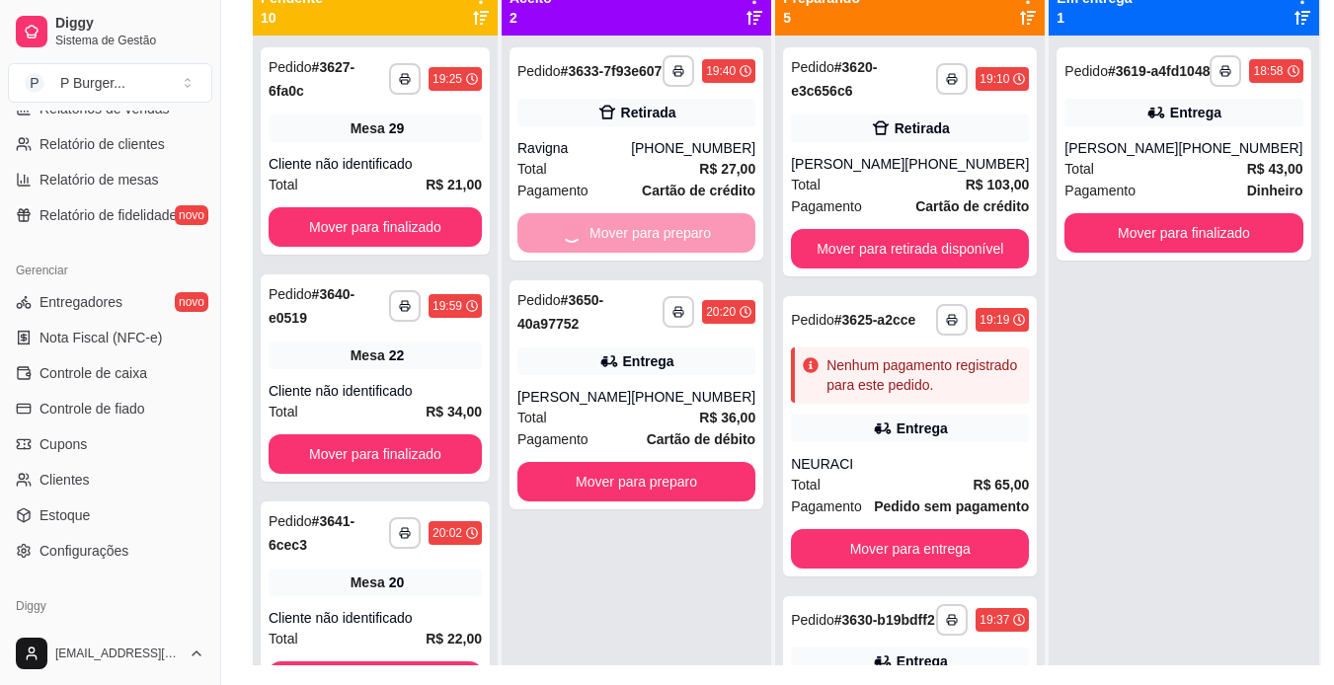
scroll to position [664, 0]
click at [146, 562] on link "Configurações" at bounding box center [110, 548] width 204 height 32
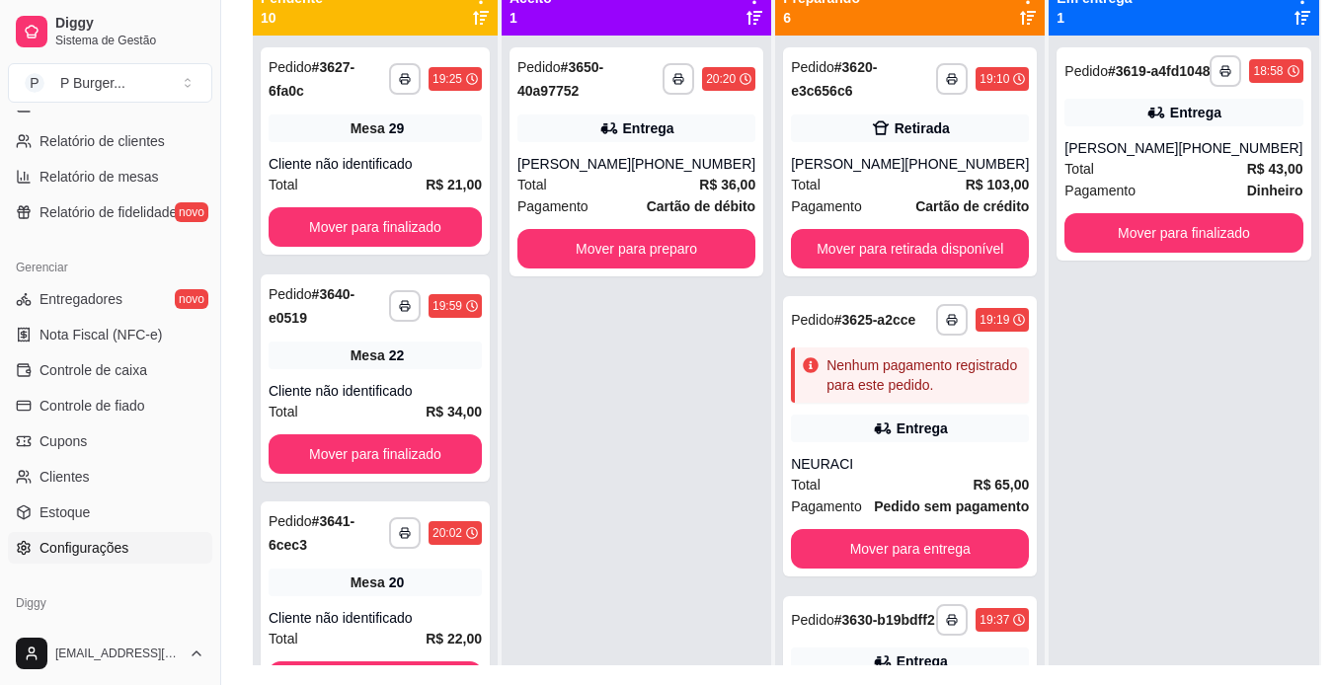
click at [128, 544] on link "Configurações" at bounding box center [110, 548] width 204 height 32
click at [109, 543] on span "Configurações" at bounding box center [84, 548] width 89 height 20
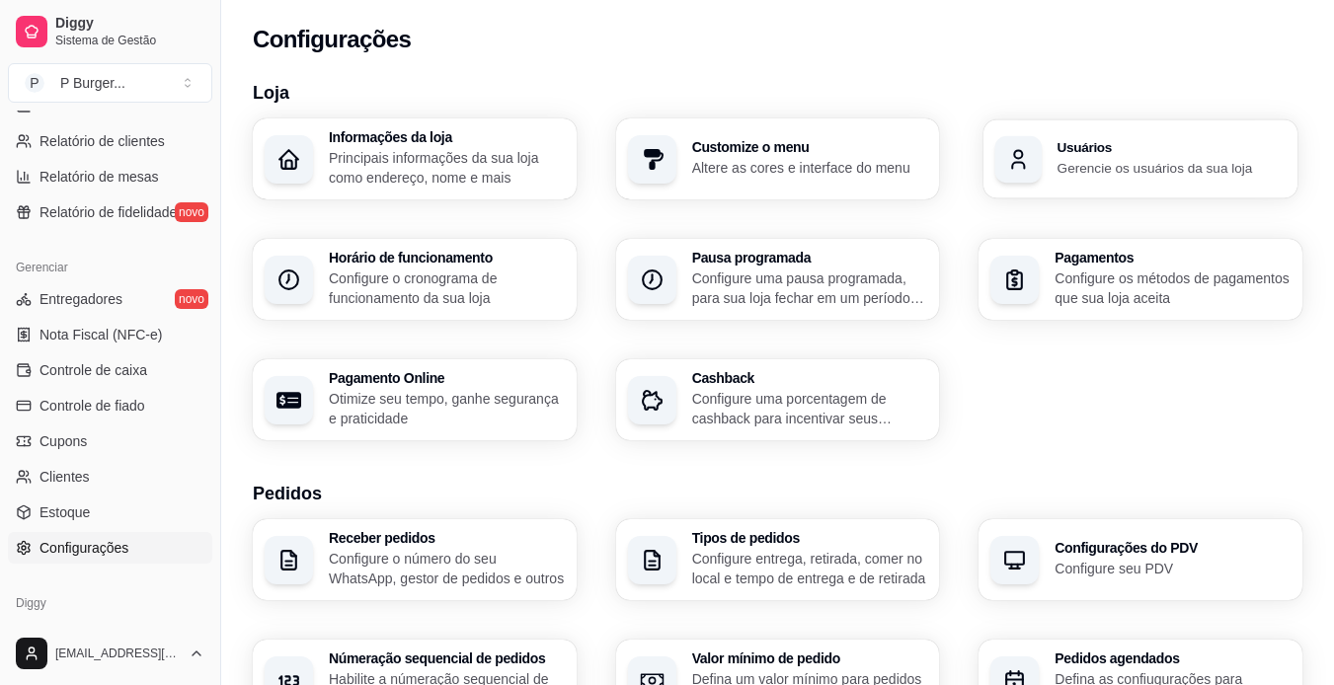
click at [1071, 174] on p "Gerencie os usuários da sua loja" at bounding box center [1172, 167] width 228 height 19
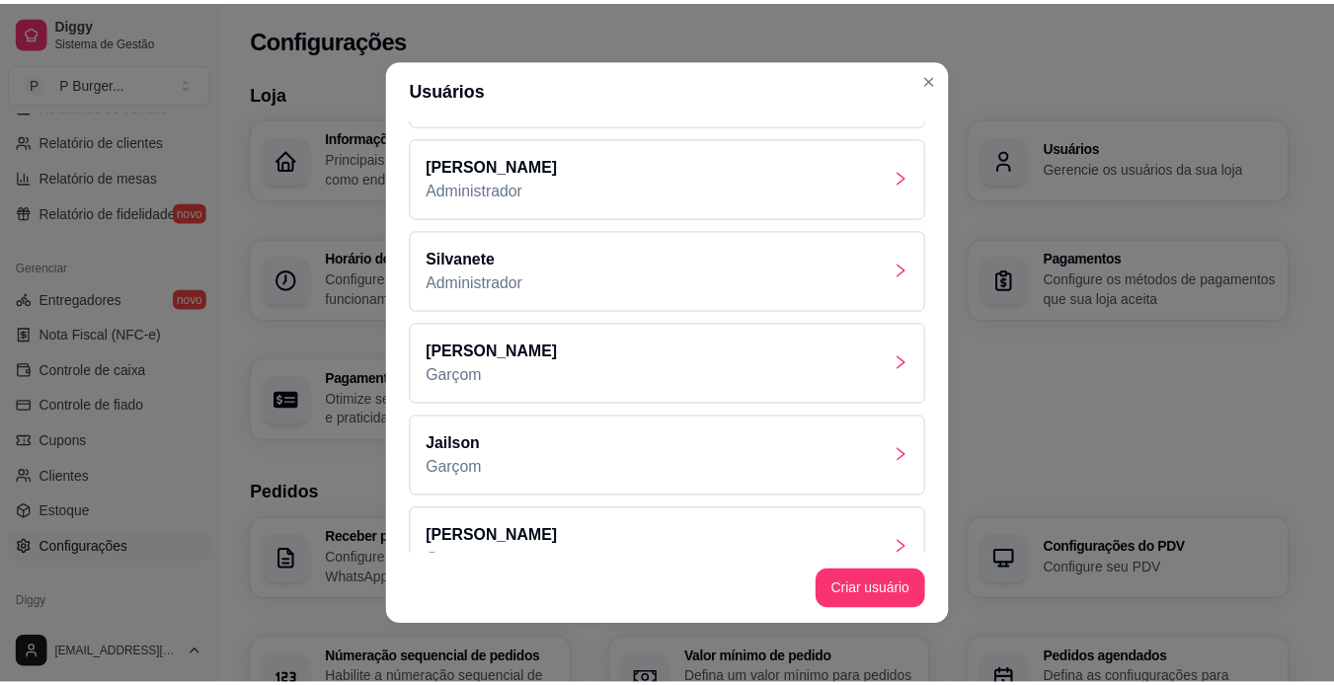
scroll to position [280, 0]
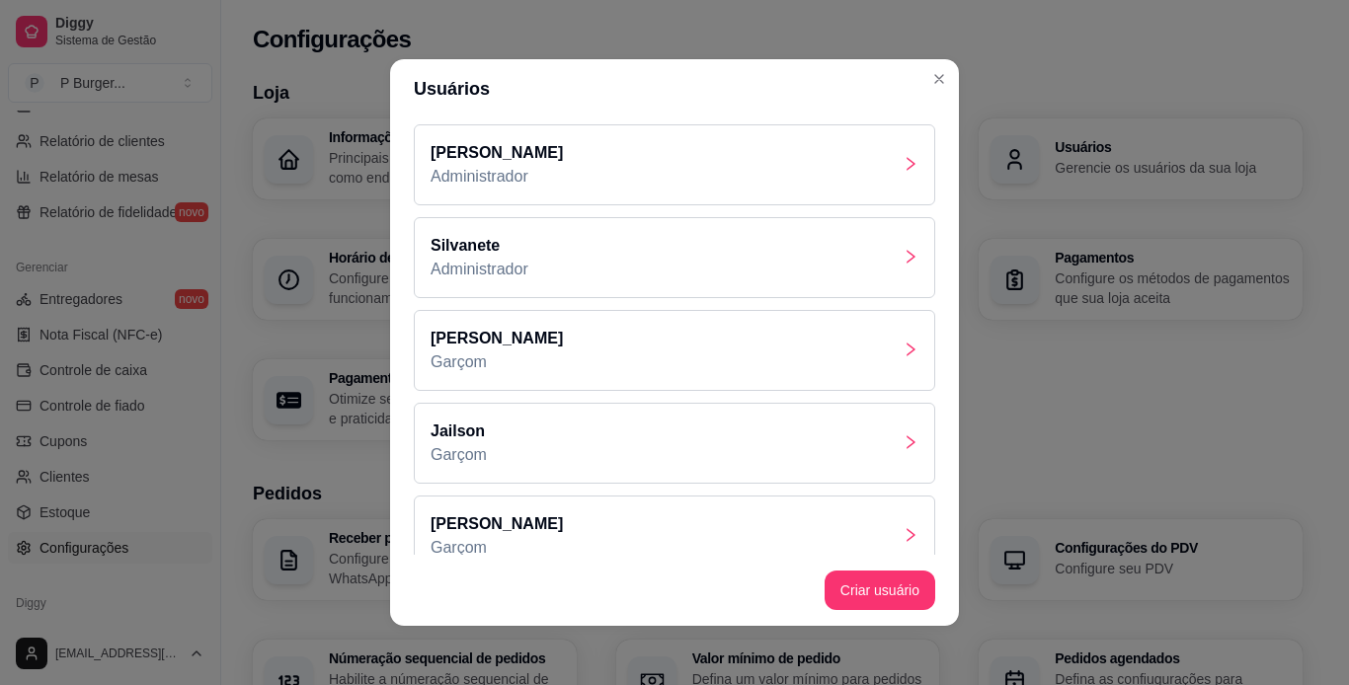
click at [785, 364] on div "[PERSON_NAME]" at bounding box center [674, 350] width 521 height 81
click at [671, 530] on div "[PERSON_NAME]" at bounding box center [674, 536] width 521 height 81
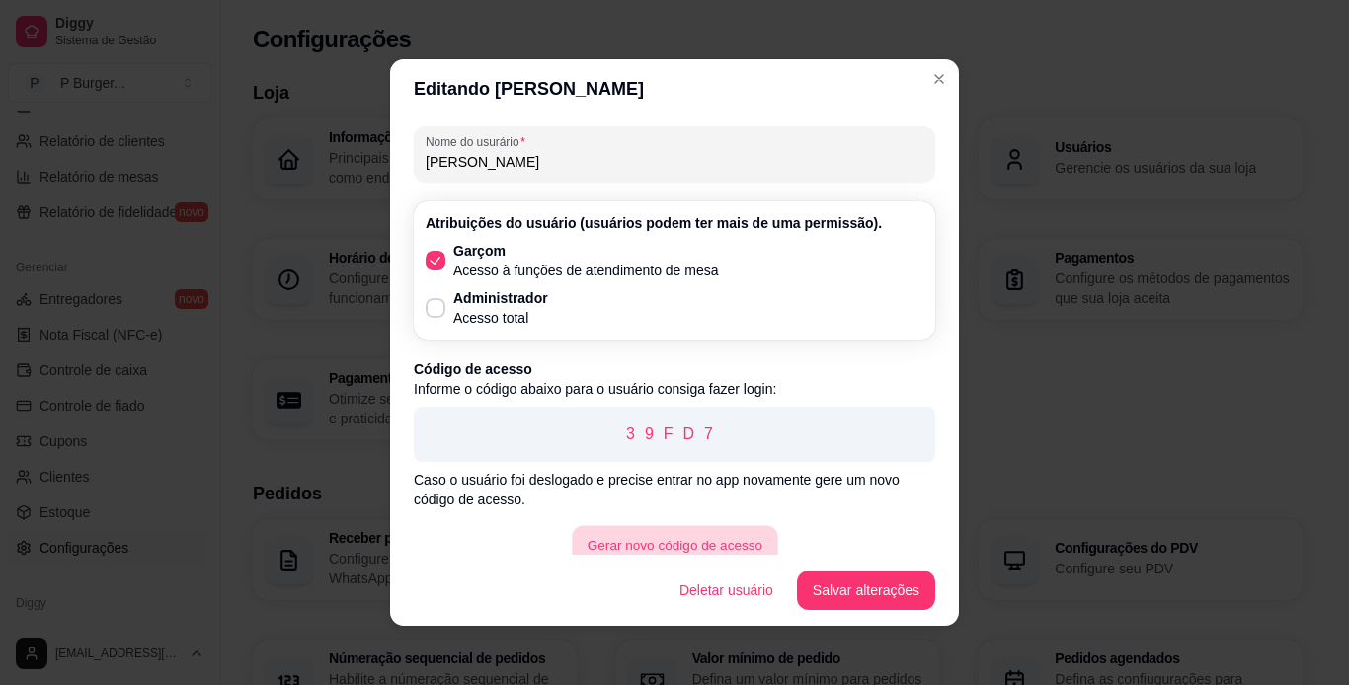
click at [722, 546] on button "Gerar novo código de acesso" at bounding box center [674, 545] width 205 height 39
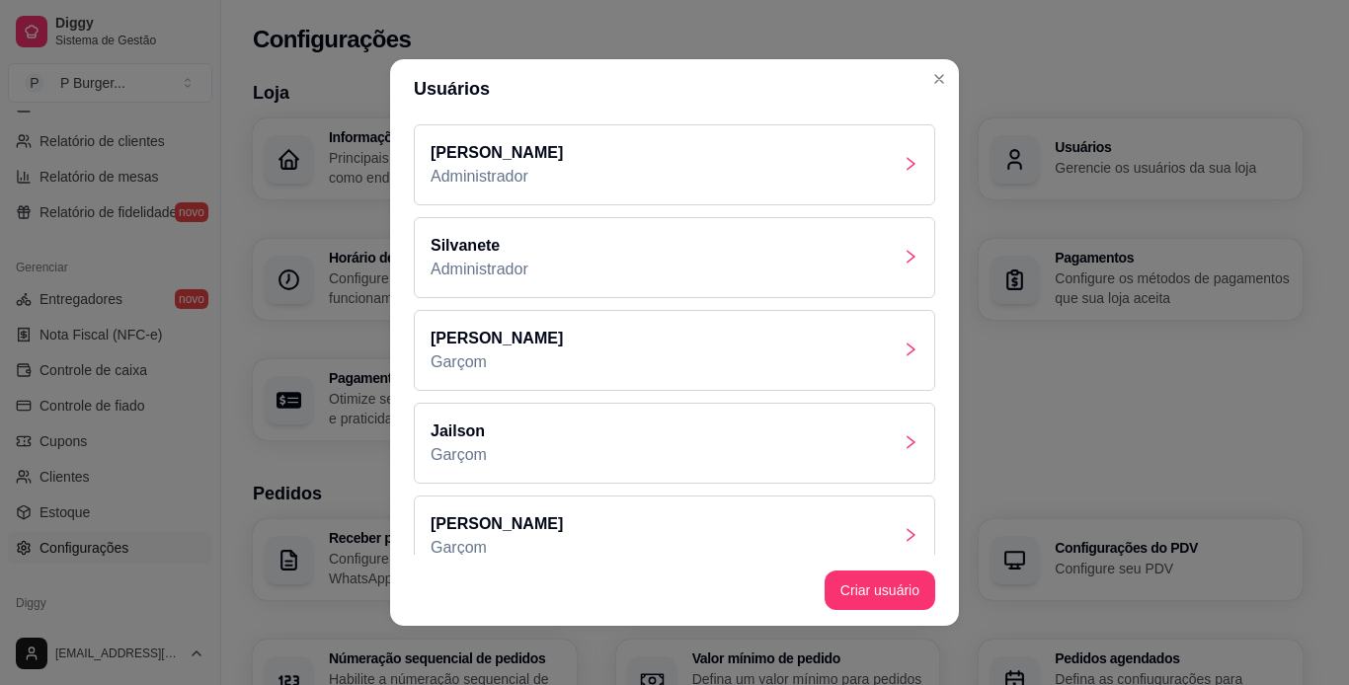
click at [773, 360] on div "[PERSON_NAME]" at bounding box center [674, 350] width 521 height 81
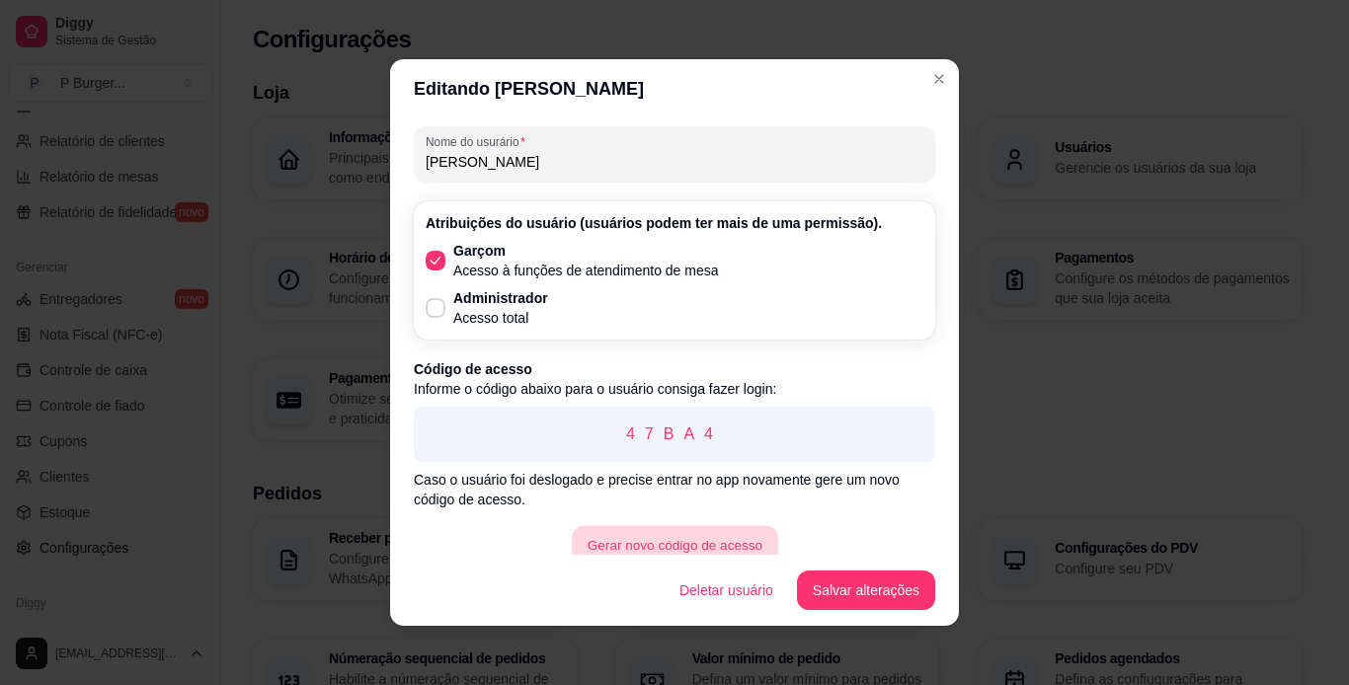
click at [704, 543] on button "Gerar novo código de acesso" at bounding box center [674, 545] width 205 height 39
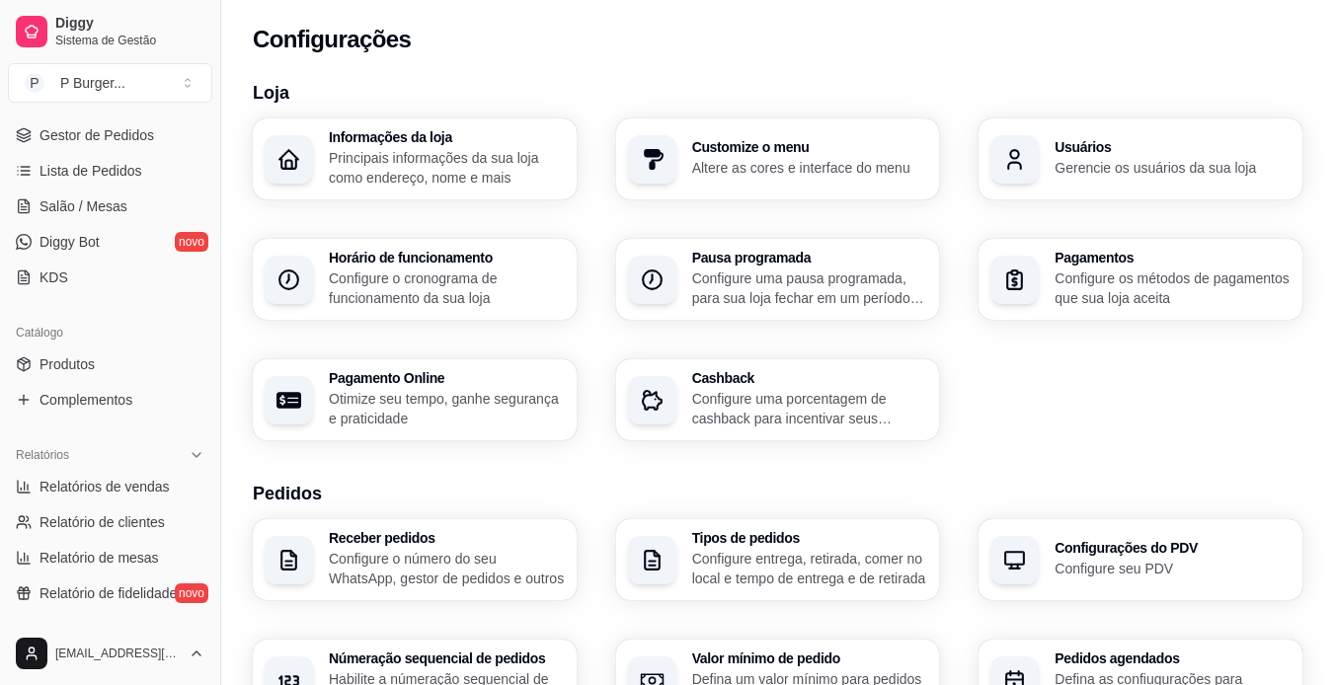
scroll to position [254, 0]
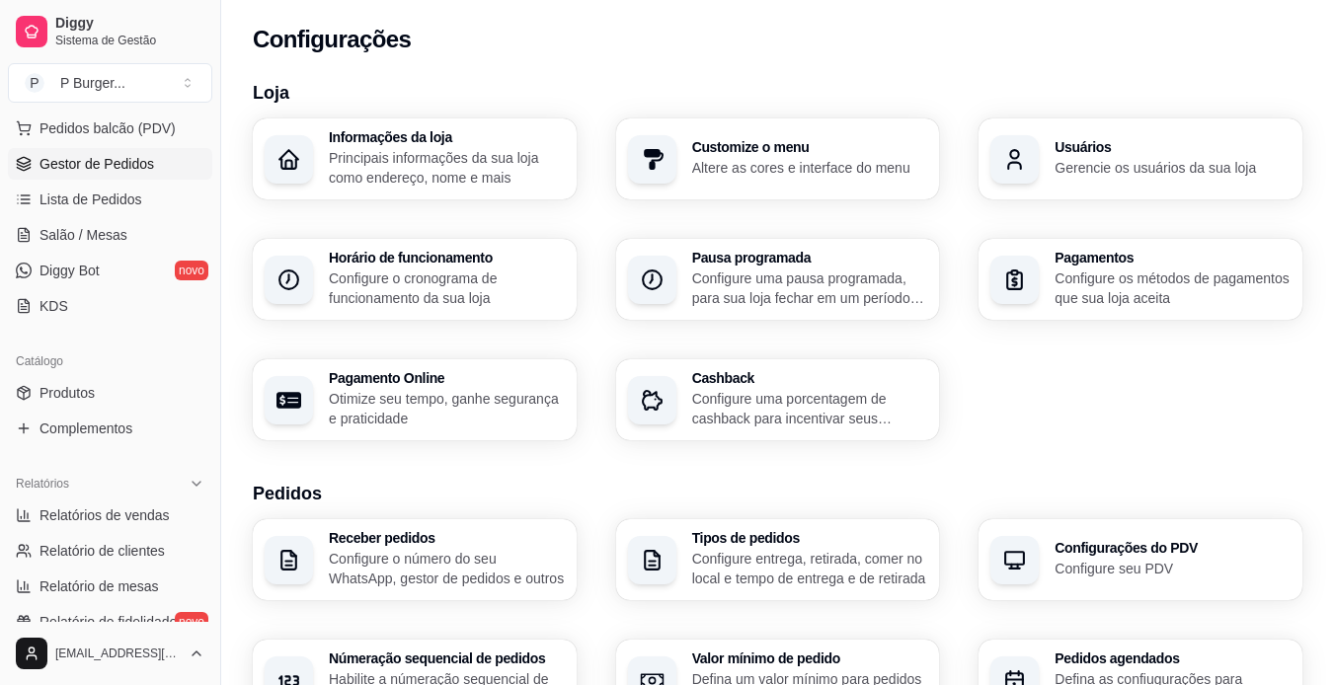
click at [125, 161] on span "Gestor de Pedidos" at bounding box center [97, 164] width 115 height 20
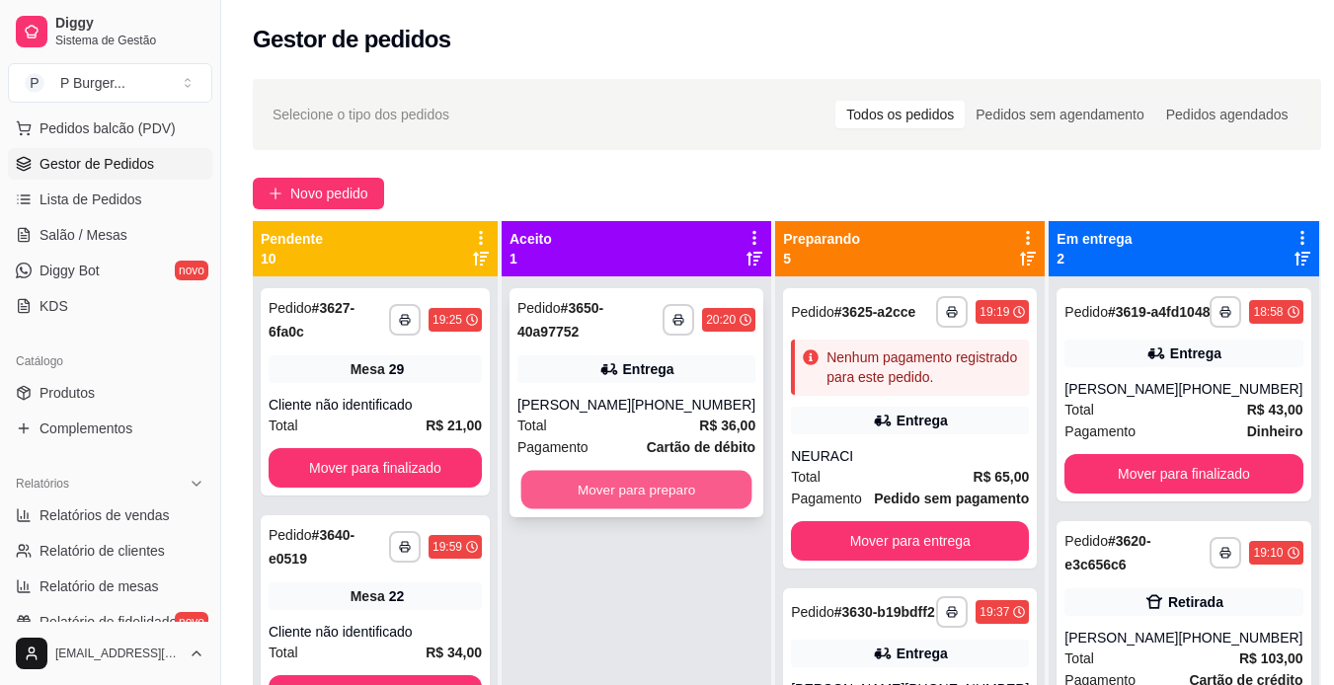
click at [599, 490] on button "Mover para preparo" at bounding box center [636, 490] width 231 height 39
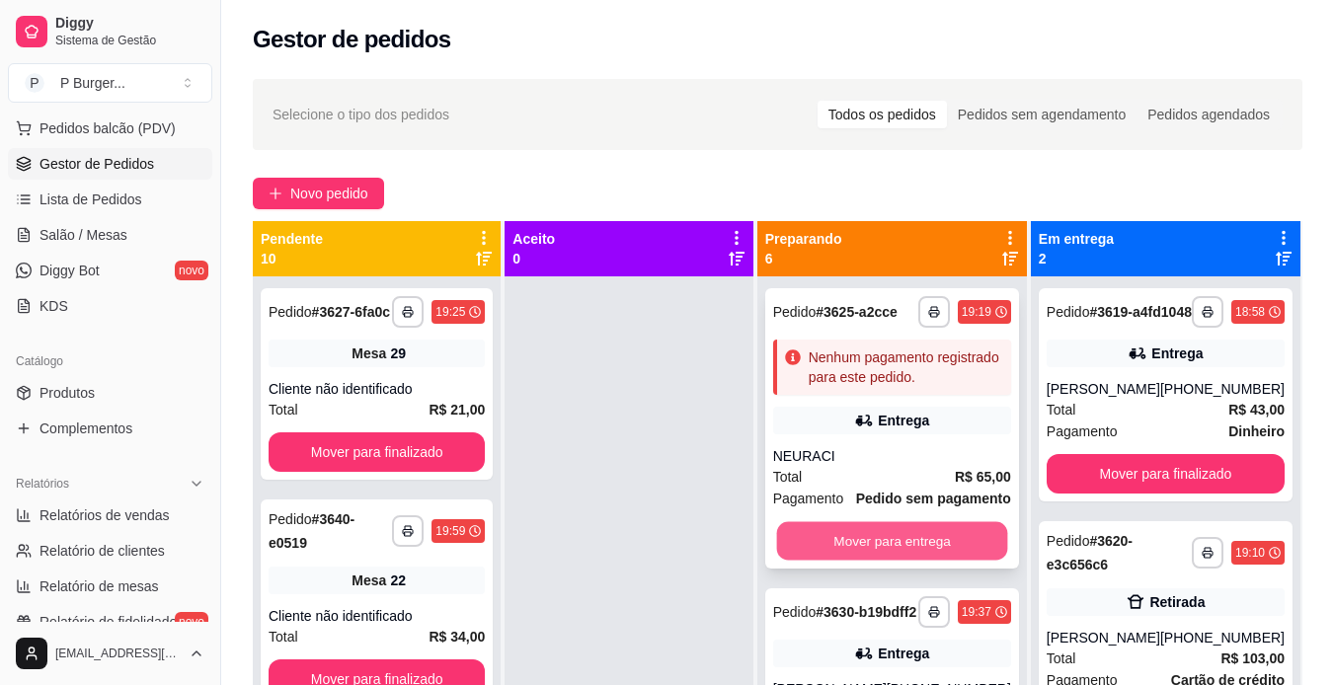
click at [896, 534] on button "Mover para entrega" at bounding box center [891, 541] width 231 height 39
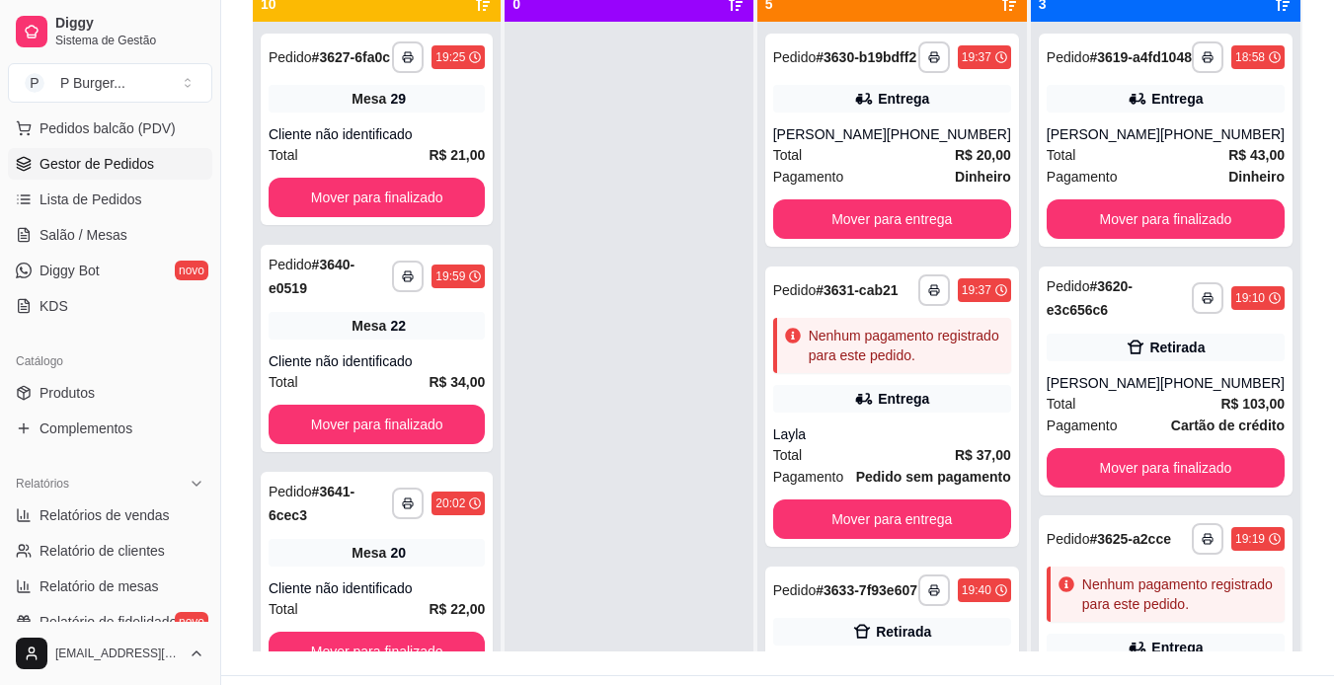
scroll to position [263, 0]
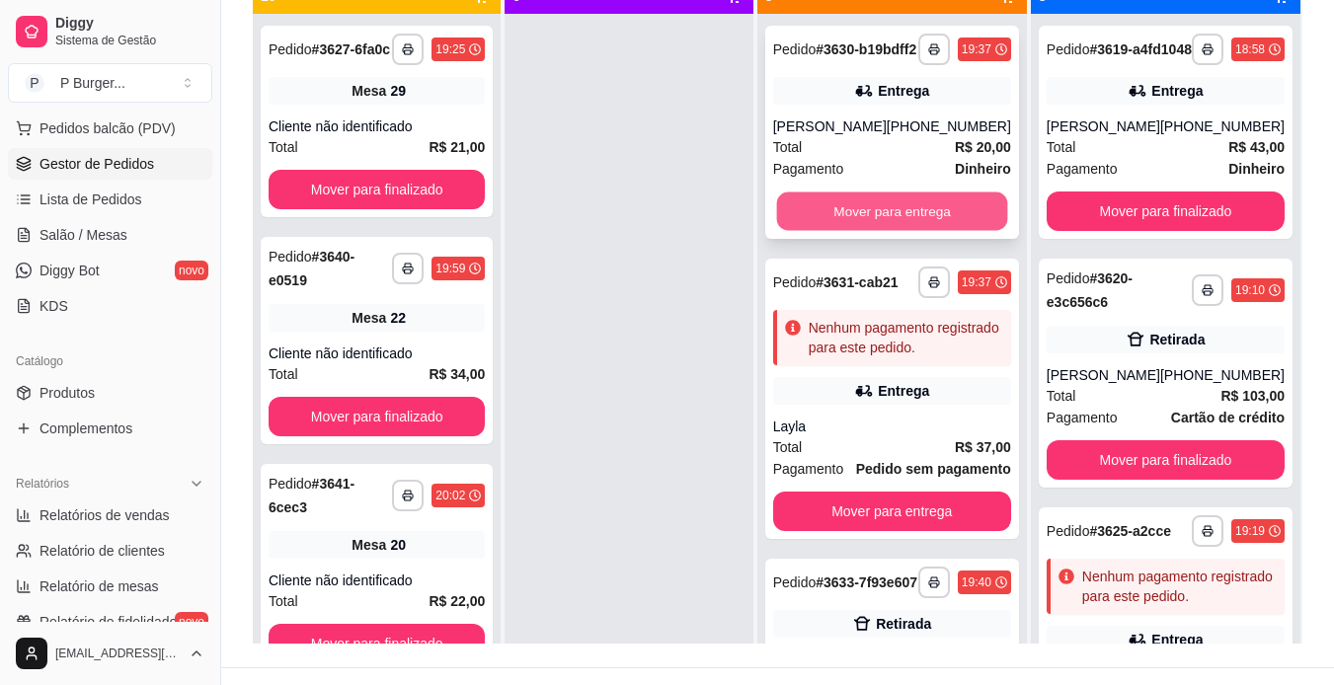
click at [926, 226] on button "Mover para entrega" at bounding box center [891, 212] width 231 height 39
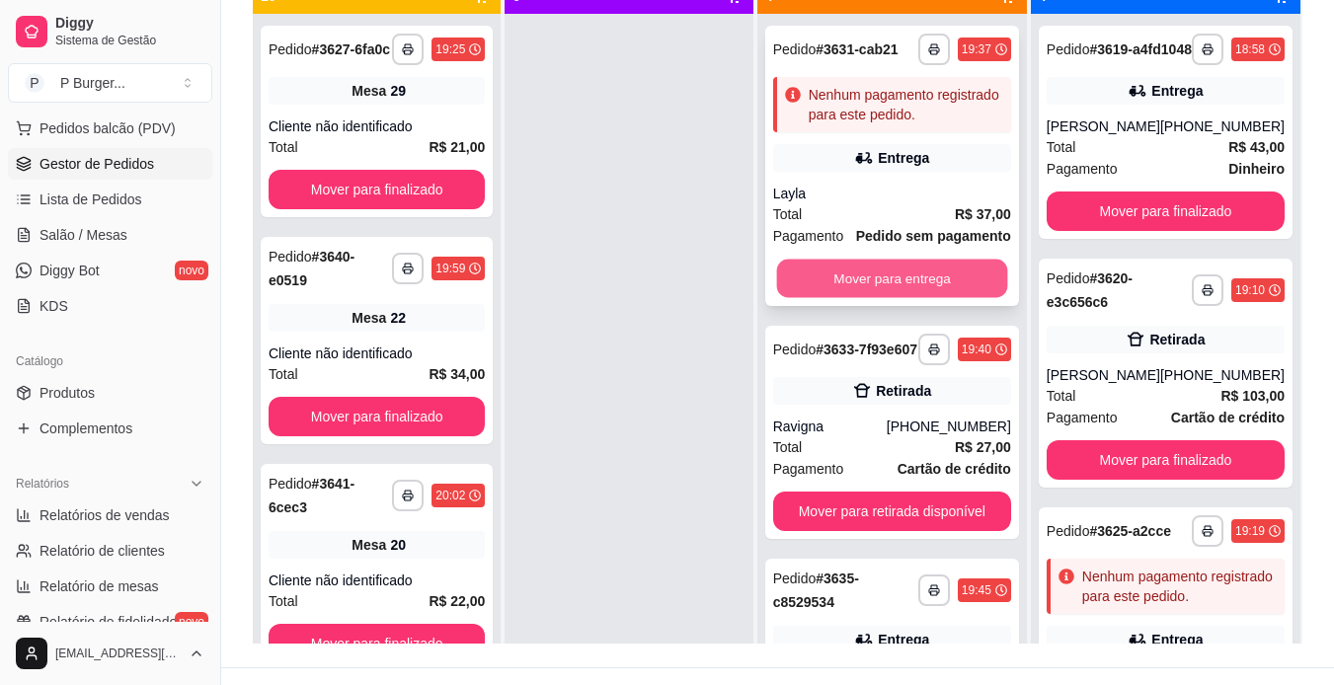
click at [924, 277] on button "Mover para entrega" at bounding box center [891, 279] width 231 height 39
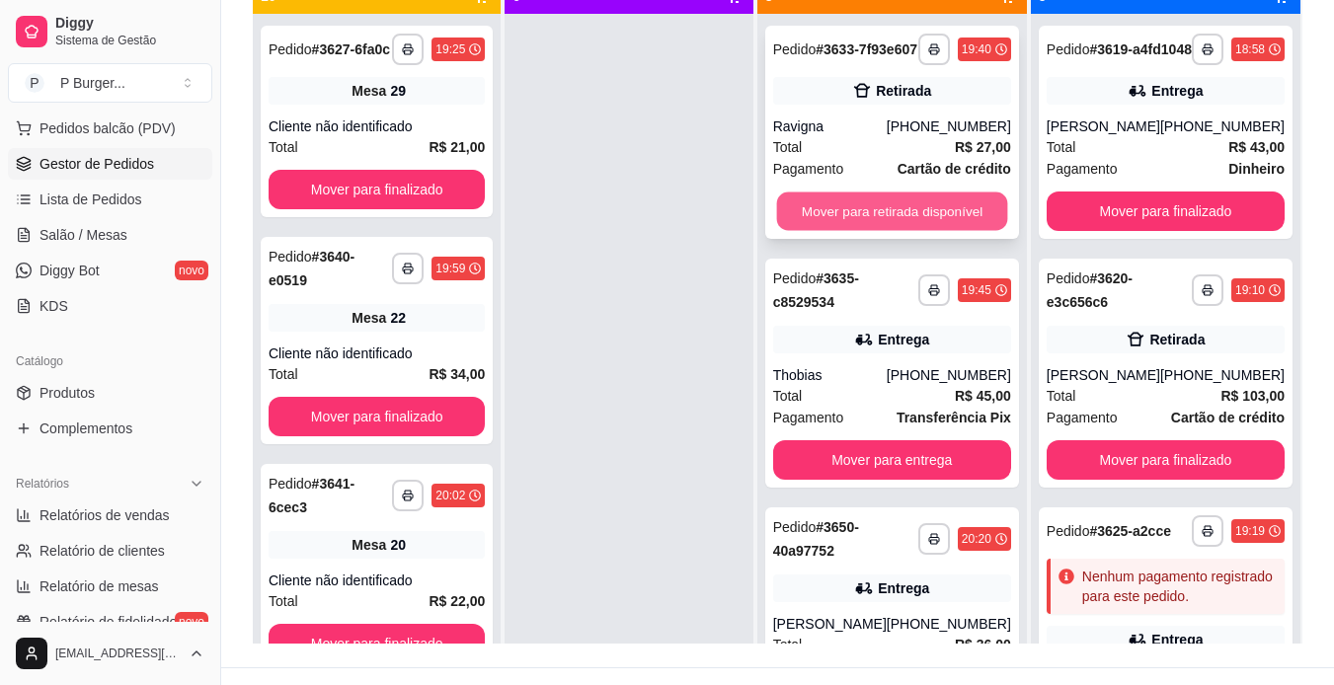
click at [925, 228] on button "Mover para retirada disponível" at bounding box center [891, 212] width 231 height 39
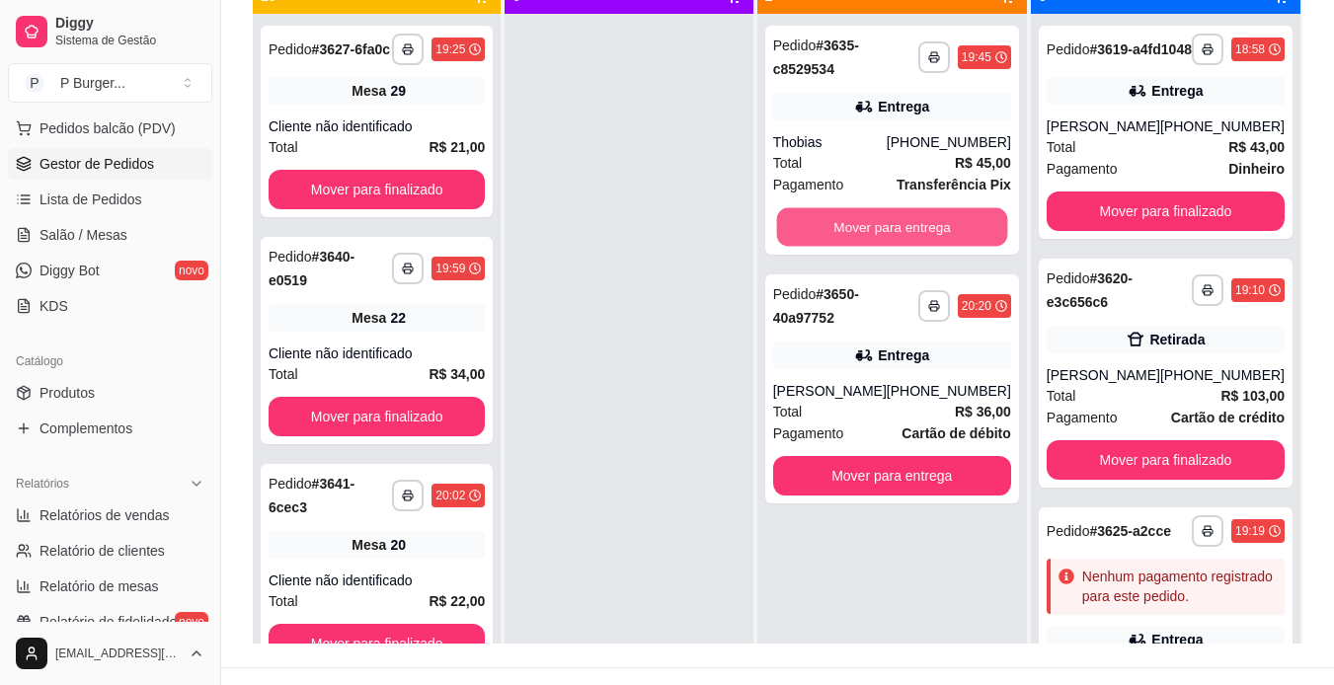
click at [925, 228] on button "Mover para entrega" at bounding box center [891, 227] width 231 height 39
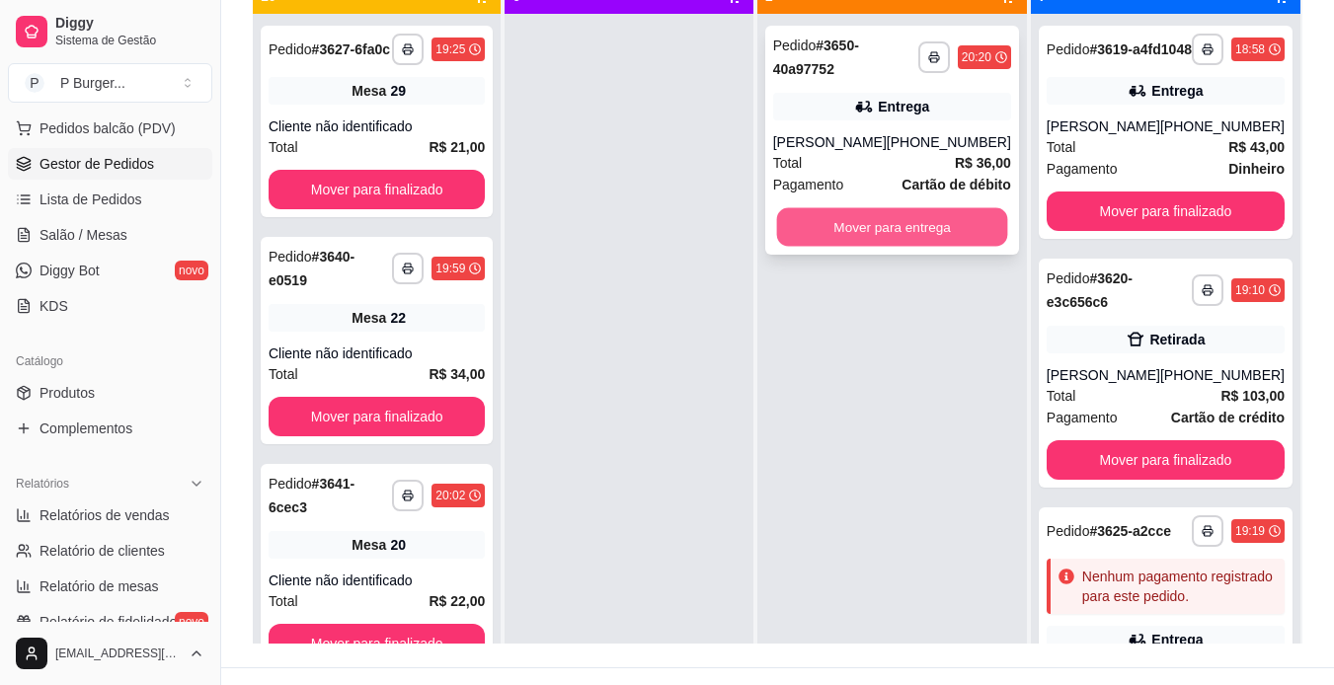
click at [919, 228] on button "Mover para entrega" at bounding box center [891, 227] width 231 height 39
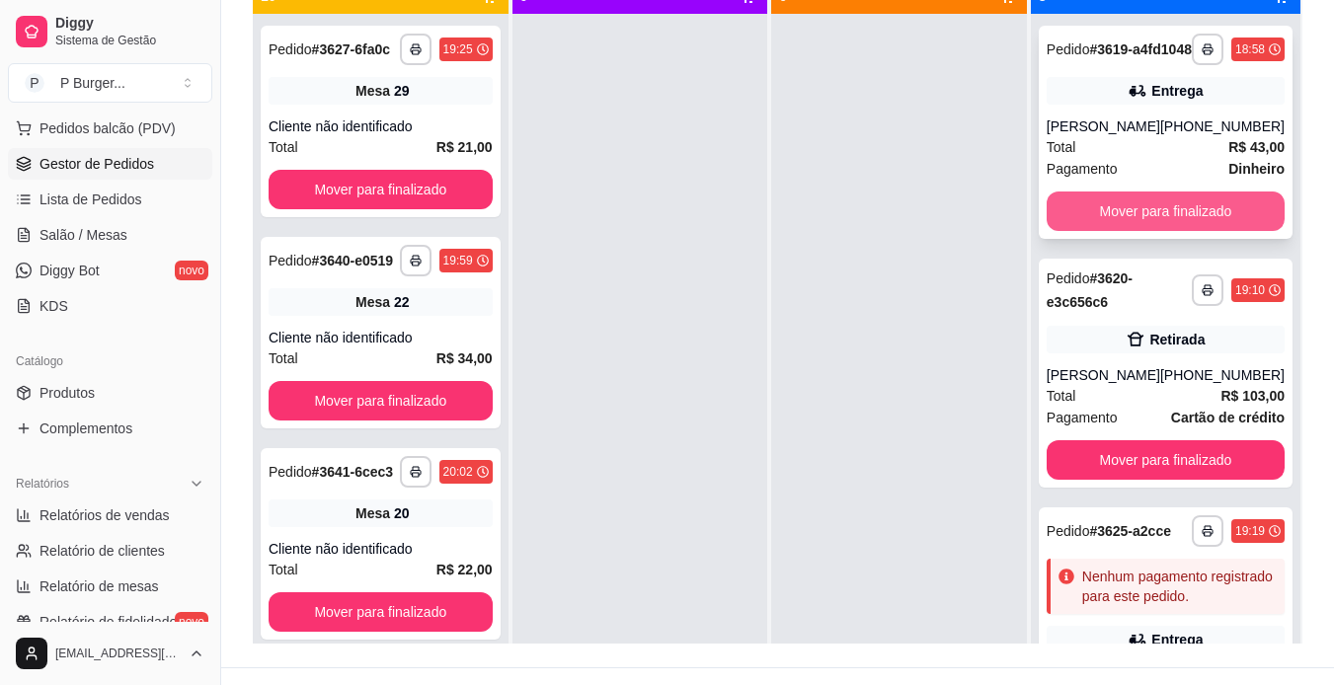
click at [1140, 215] on button "Mover para finalizado" at bounding box center [1166, 212] width 238 height 40
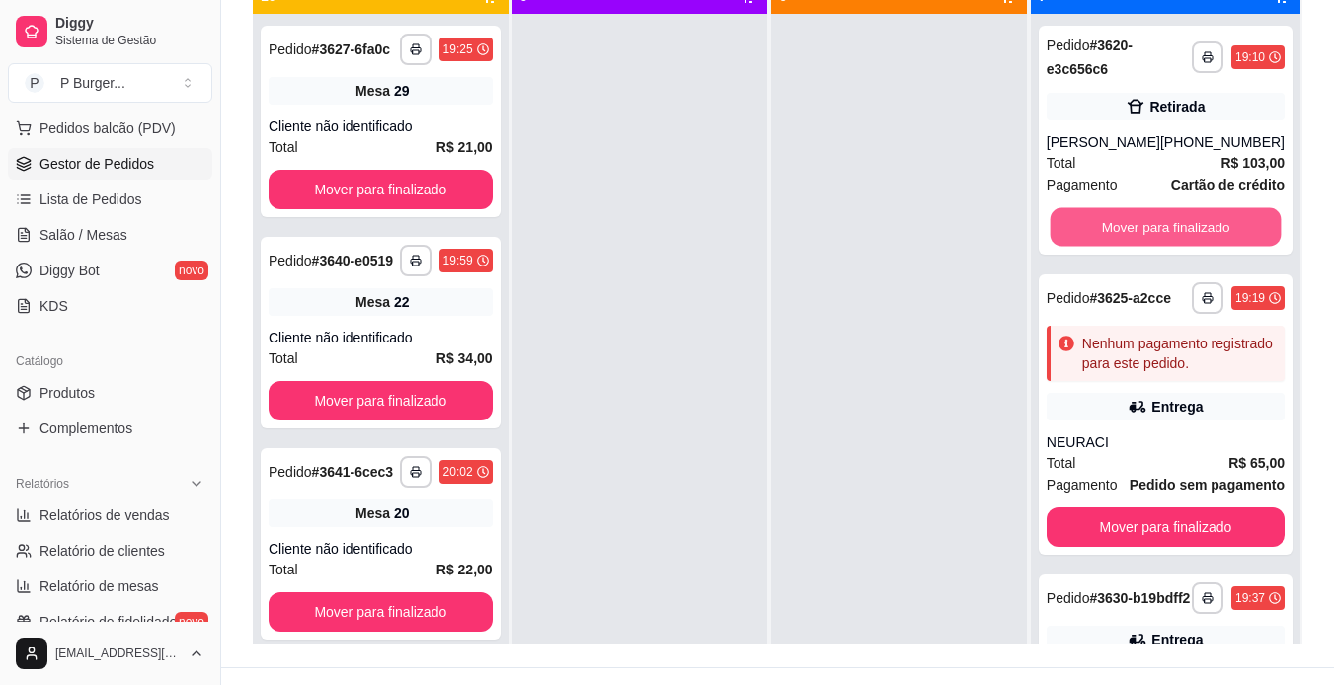
click at [1140, 215] on button "Mover para finalizado" at bounding box center [1165, 227] width 231 height 39
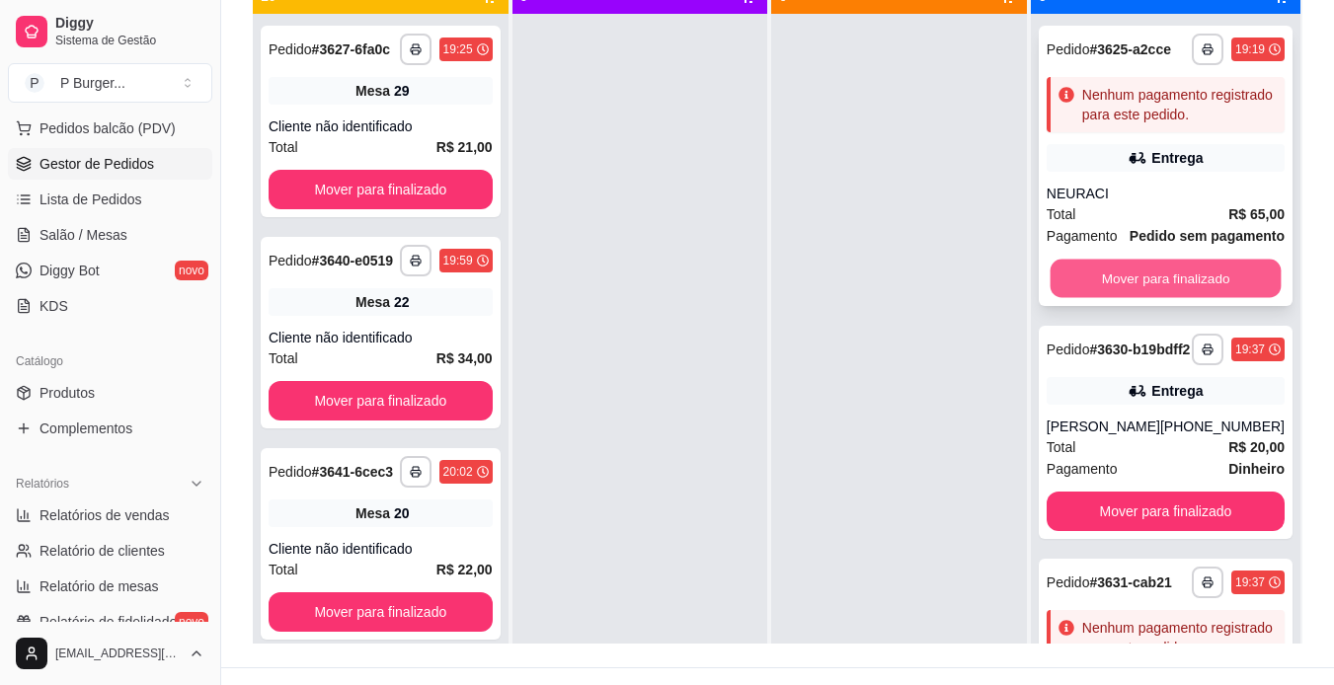
click at [1171, 298] on button "Mover para finalizado" at bounding box center [1165, 279] width 231 height 39
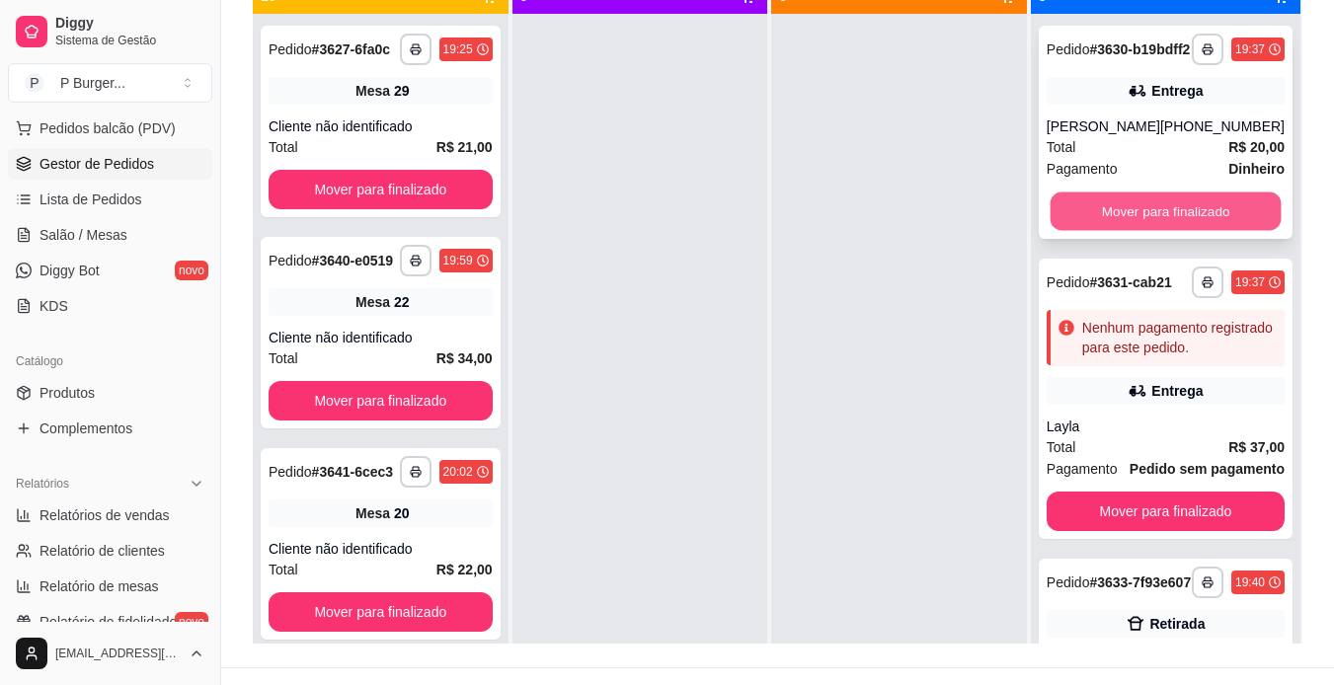
click at [1153, 227] on button "Mover para finalizado" at bounding box center [1165, 212] width 231 height 39
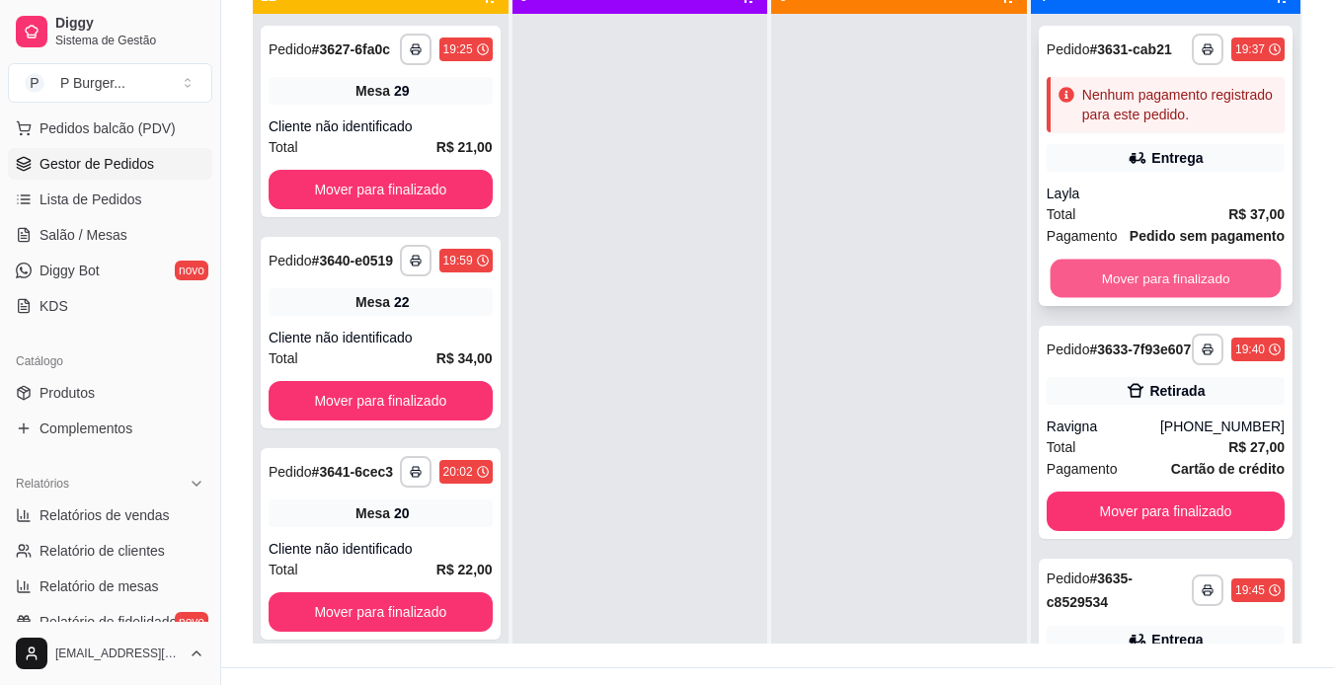
click at [1156, 298] on button "Mover para finalizado" at bounding box center [1165, 279] width 231 height 39
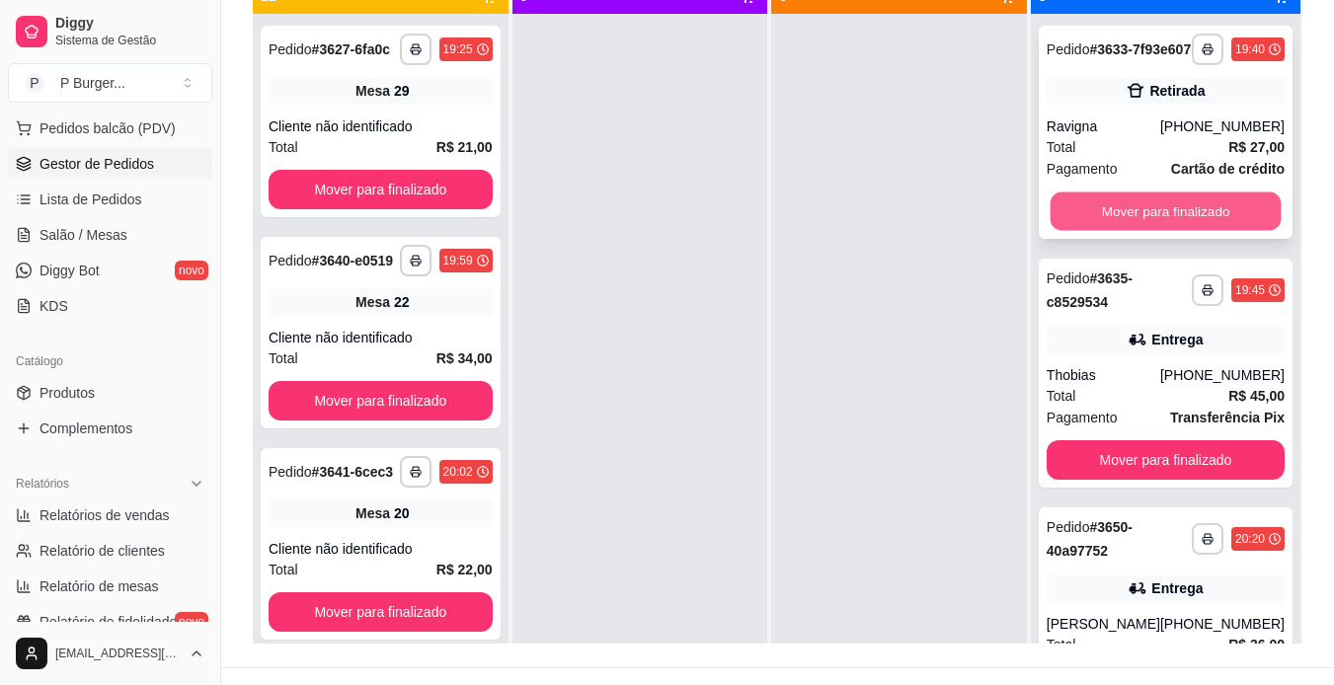
click at [1143, 218] on button "Mover para finalizado" at bounding box center [1165, 212] width 231 height 39
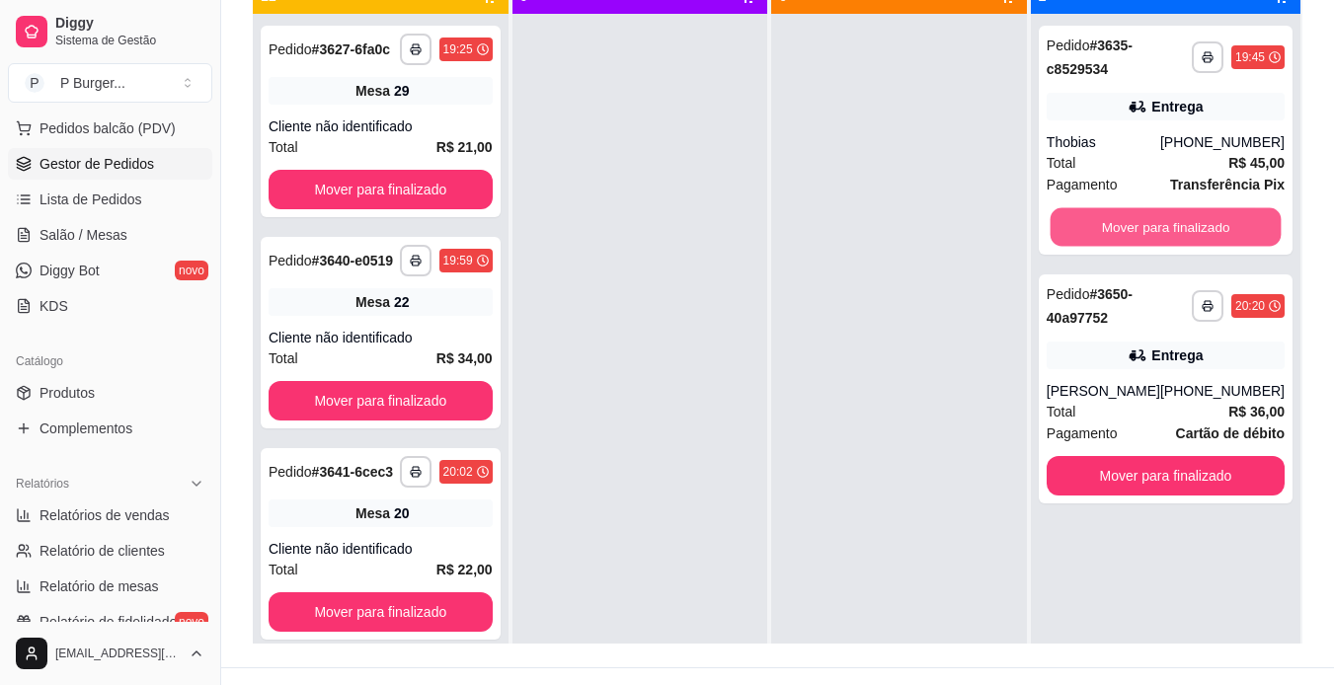
click at [1143, 218] on button "Mover para finalizado" at bounding box center [1165, 227] width 231 height 39
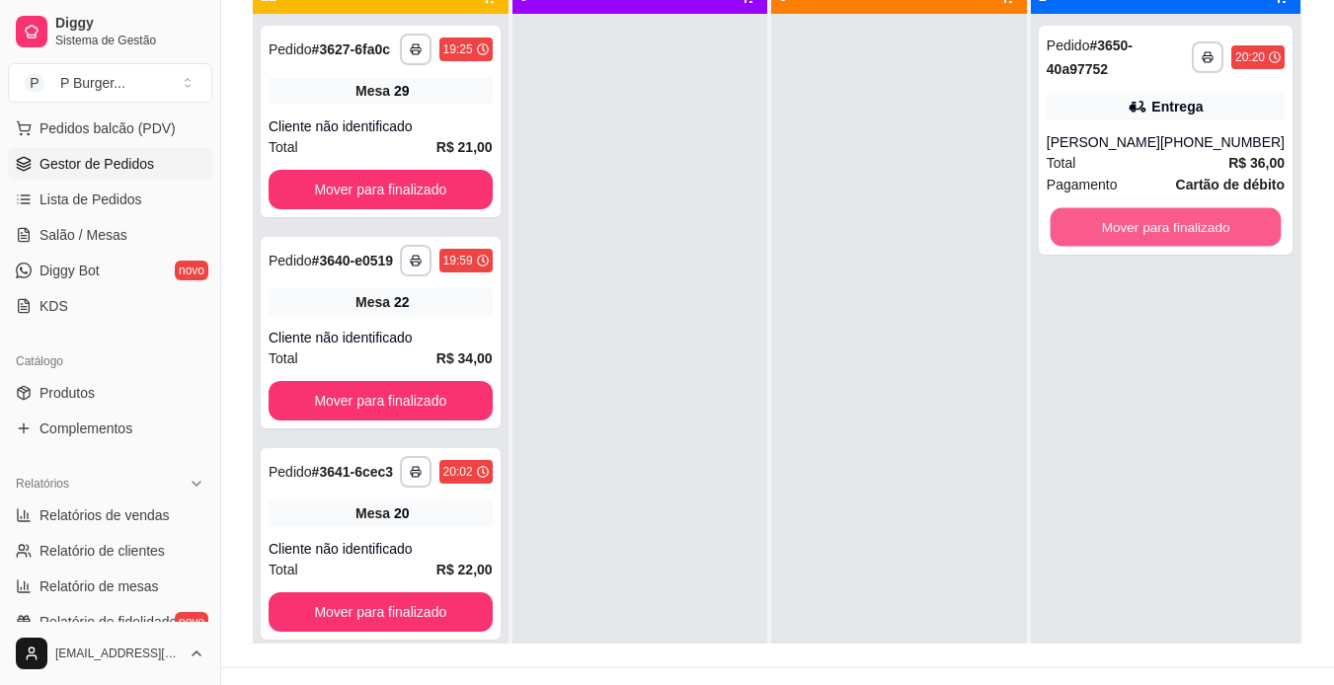
click at [1143, 218] on button "Mover para finalizado" at bounding box center [1165, 227] width 231 height 39
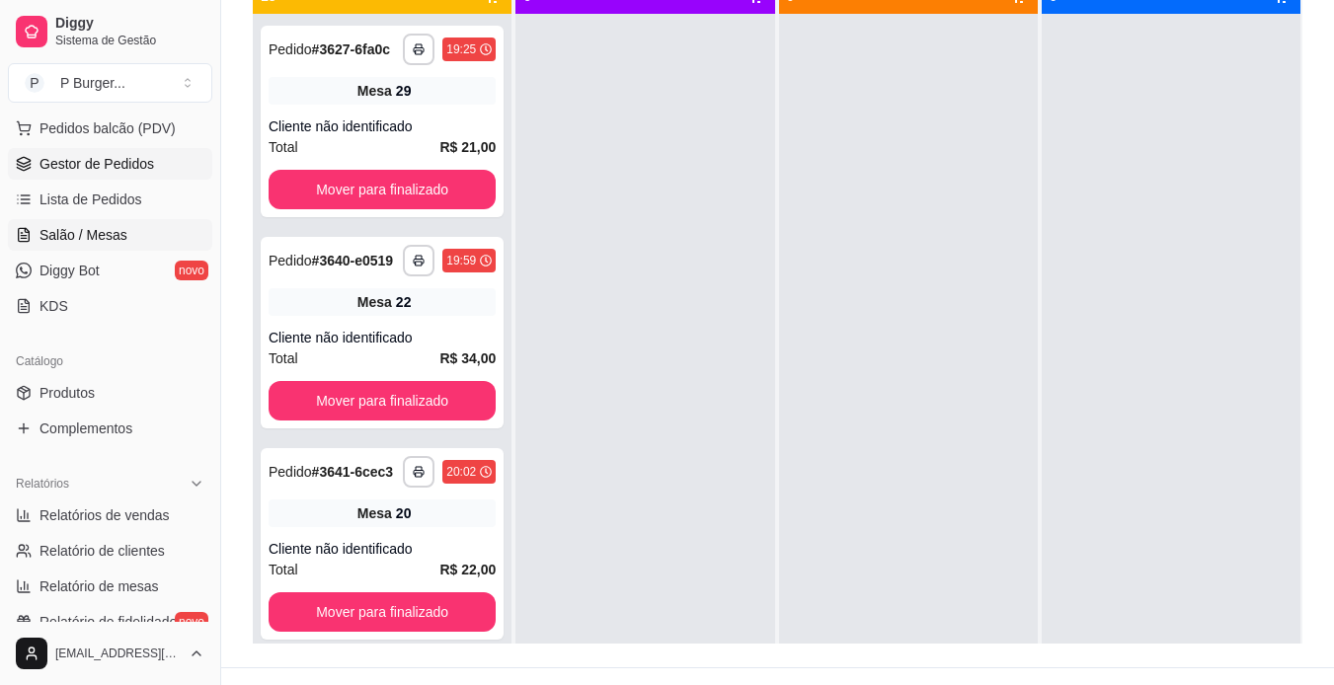
click at [148, 233] on link "Salão / Mesas" at bounding box center [110, 235] width 204 height 32
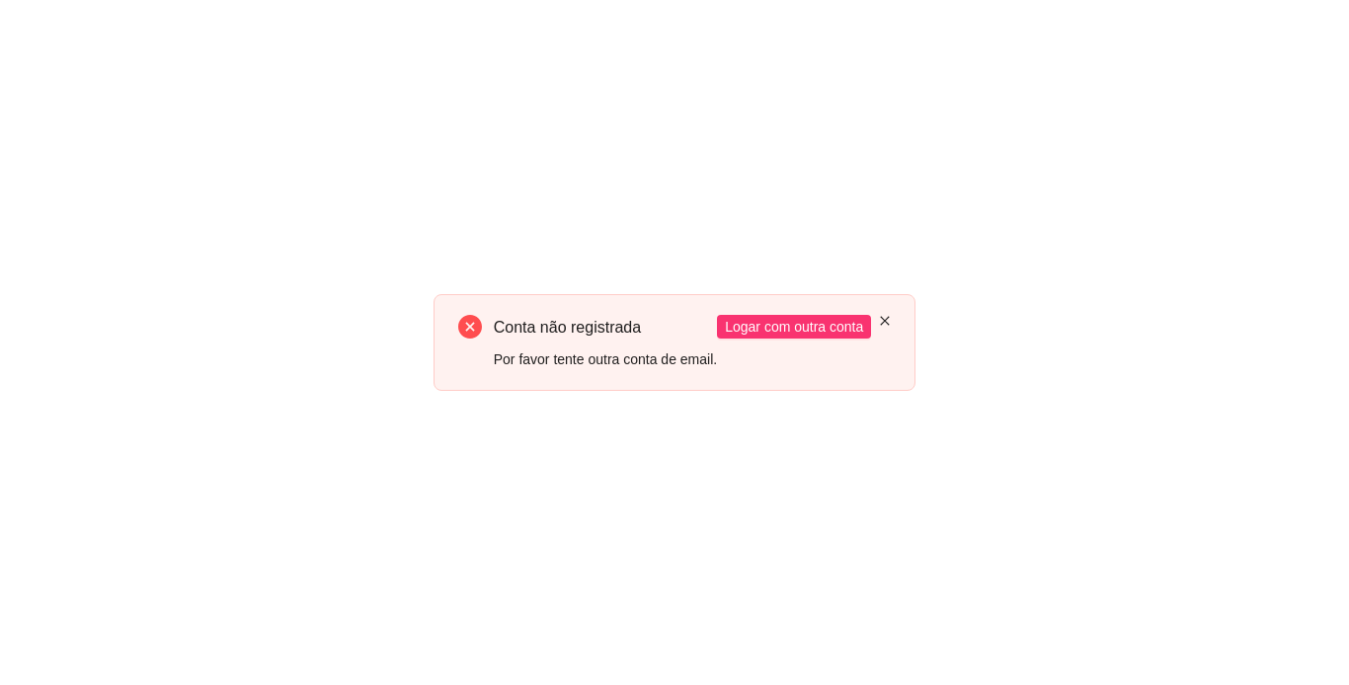
click at [880, 318] on icon "close" at bounding box center [885, 321] width 12 height 12
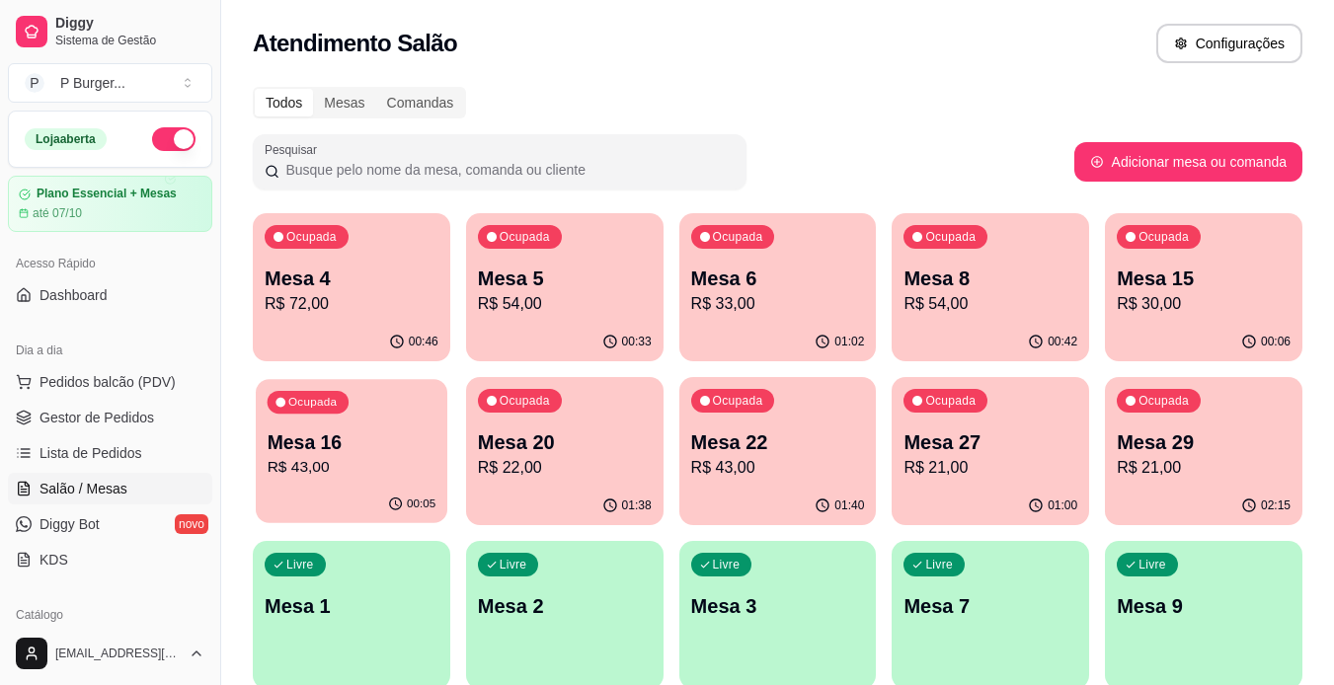
click at [399, 466] on p "R$ 43,00" at bounding box center [352, 467] width 169 height 23
click at [52, 418] on span "Gestor de Pedidos" at bounding box center [97, 418] width 115 height 20
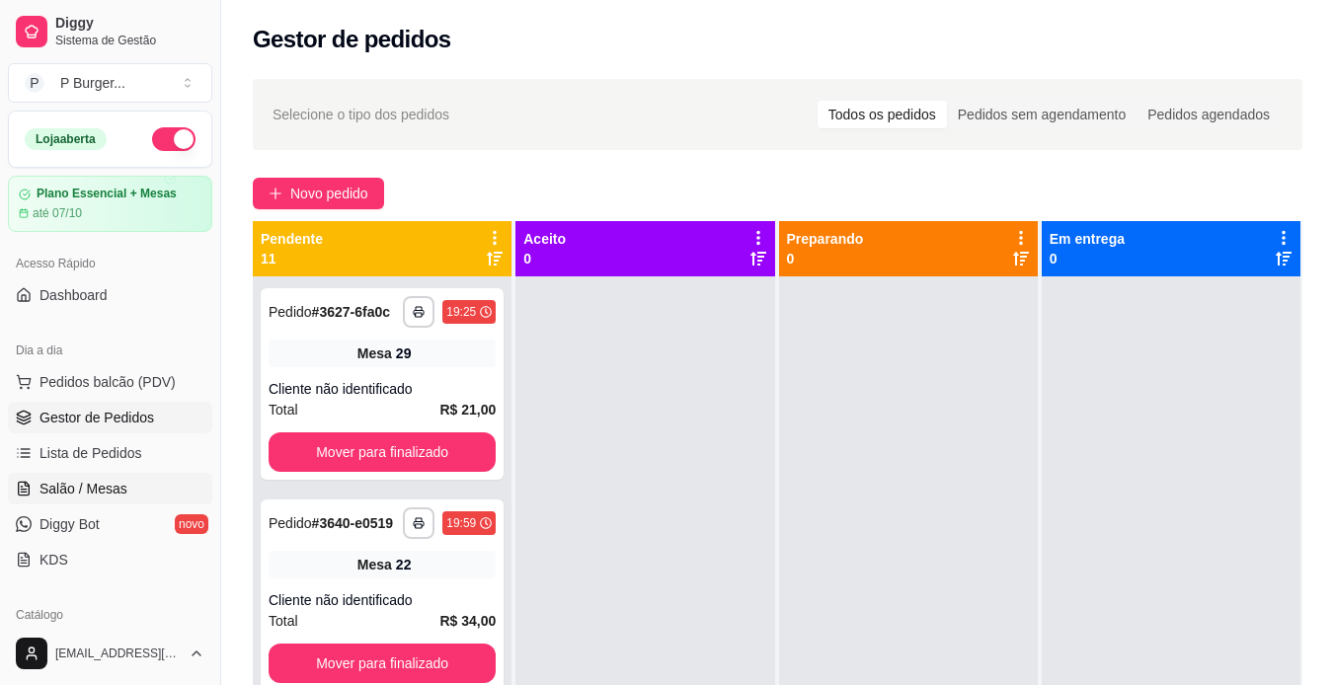
click at [46, 484] on span "Salão / Mesas" at bounding box center [84, 489] width 88 height 20
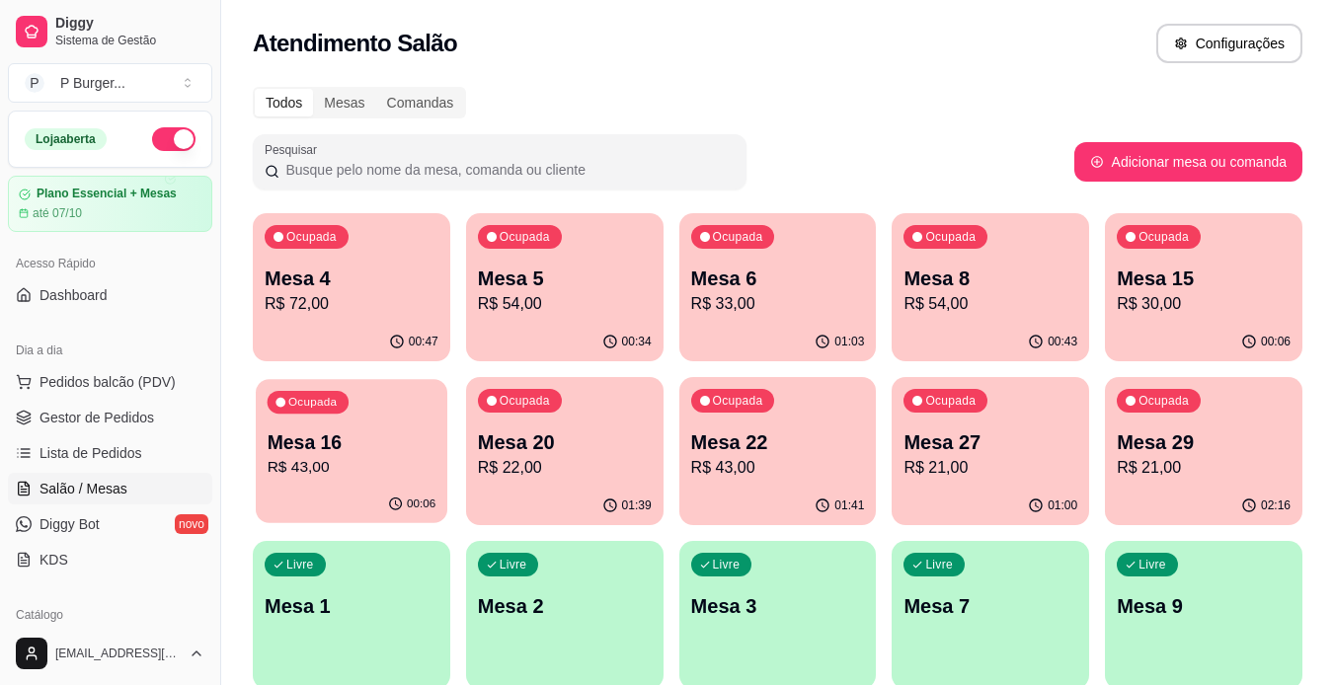
click at [309, 481] on div "Ocupada Mesa 16 R$ 43,00" at bounding box center [352, 432] width 192 height 107
click at [107, 417] on span "Gestor de Pedidos" at bounding box center [97, 418] width 115 height 20
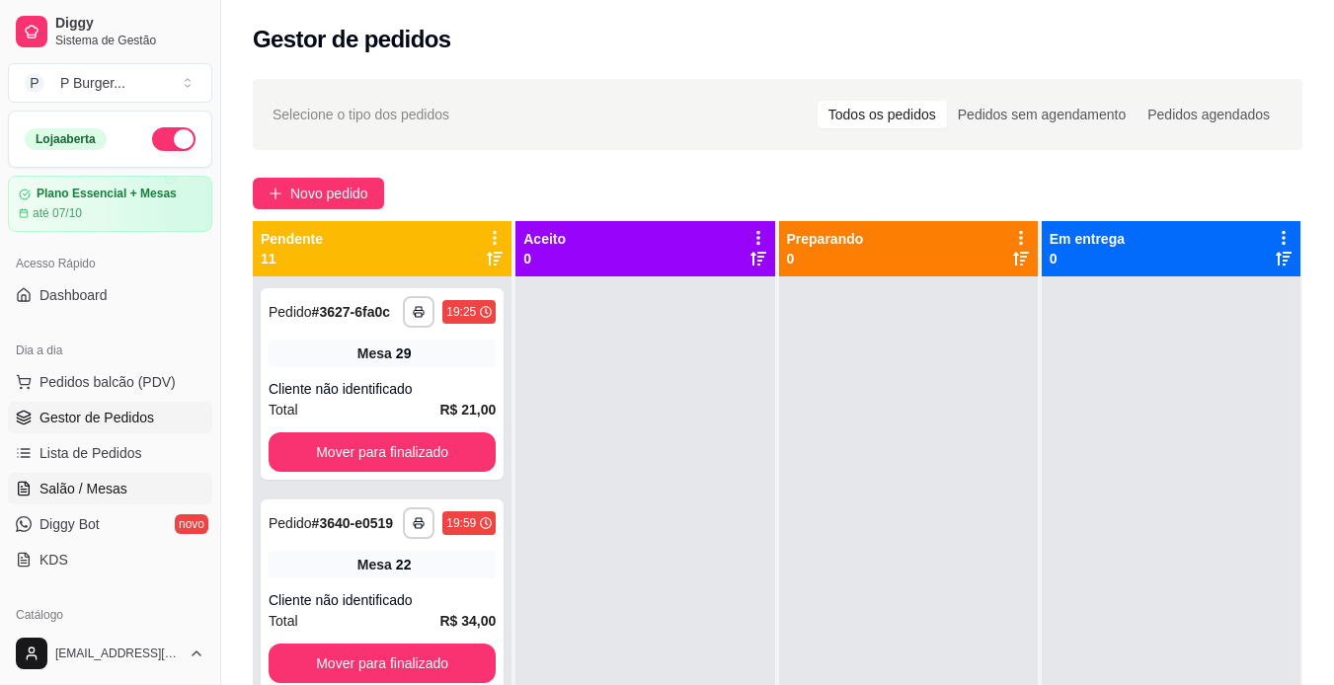
click at [89, 489] on span "Salão / Mesas" at bounding box center [84, 489] width 88 height 20
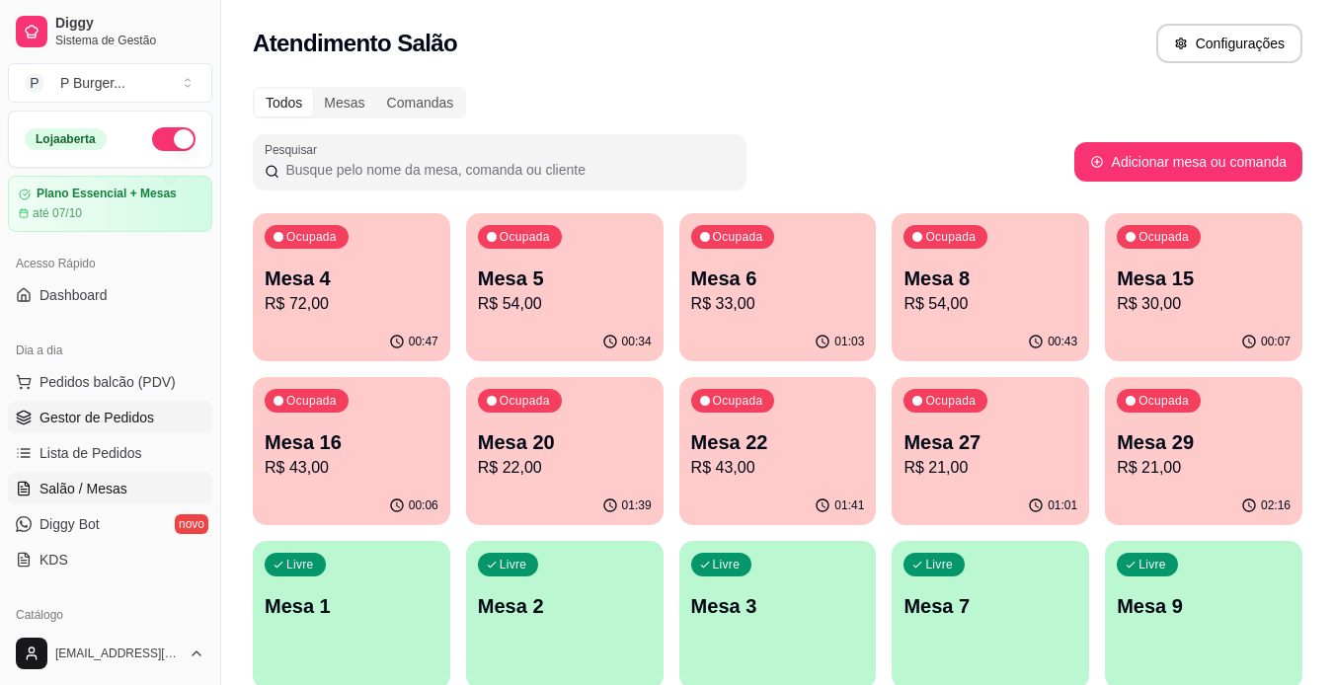
click at [101, 414] on span "Gestor de Pedidos" at bounding box center [97, 418] width 115 height 20
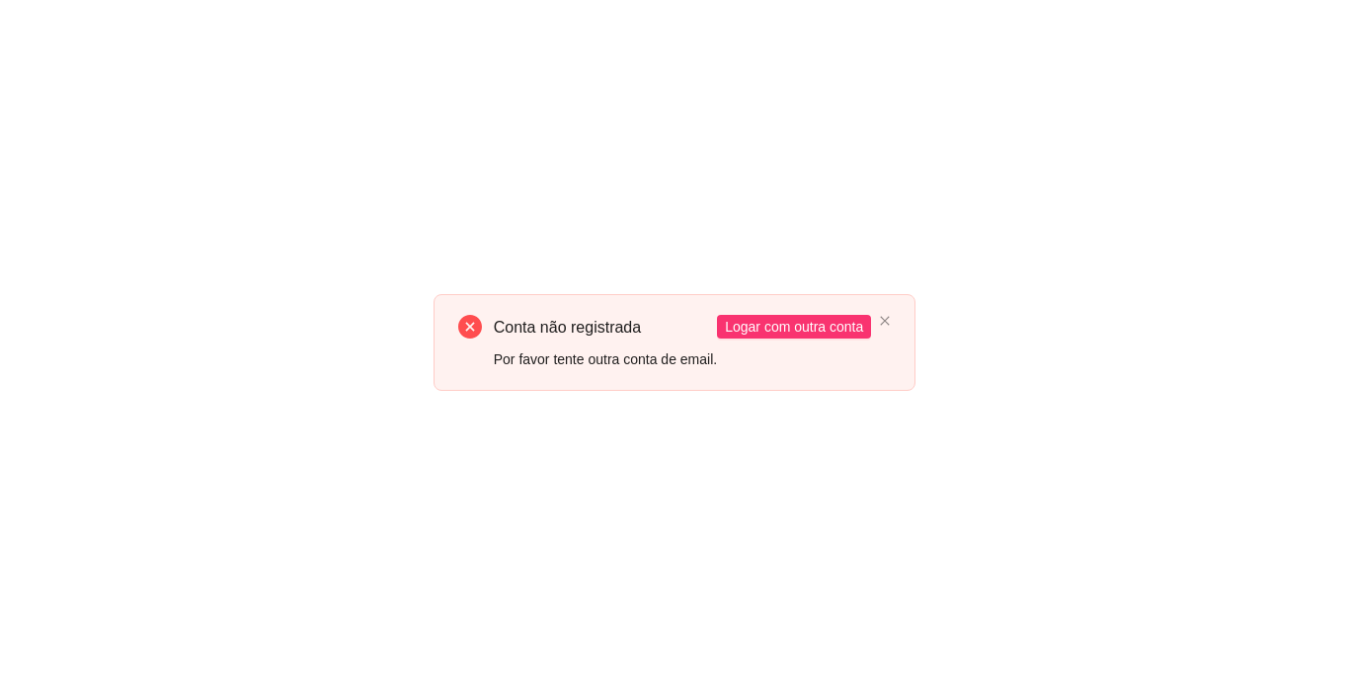
drag, startPoint x: 1340, startPoint y: 128, endPoint x: 1348, endPoint y: 263, distance: 134.6
click at [1333, 263] on html "Conta não registrada Por favor tente outra conta de email. Logar com outra conta" at bounding box center [674, 342] width 1349 height 685
click at [879, 320] on icon "close" at bounding box center [885, 321] width 12 height 12
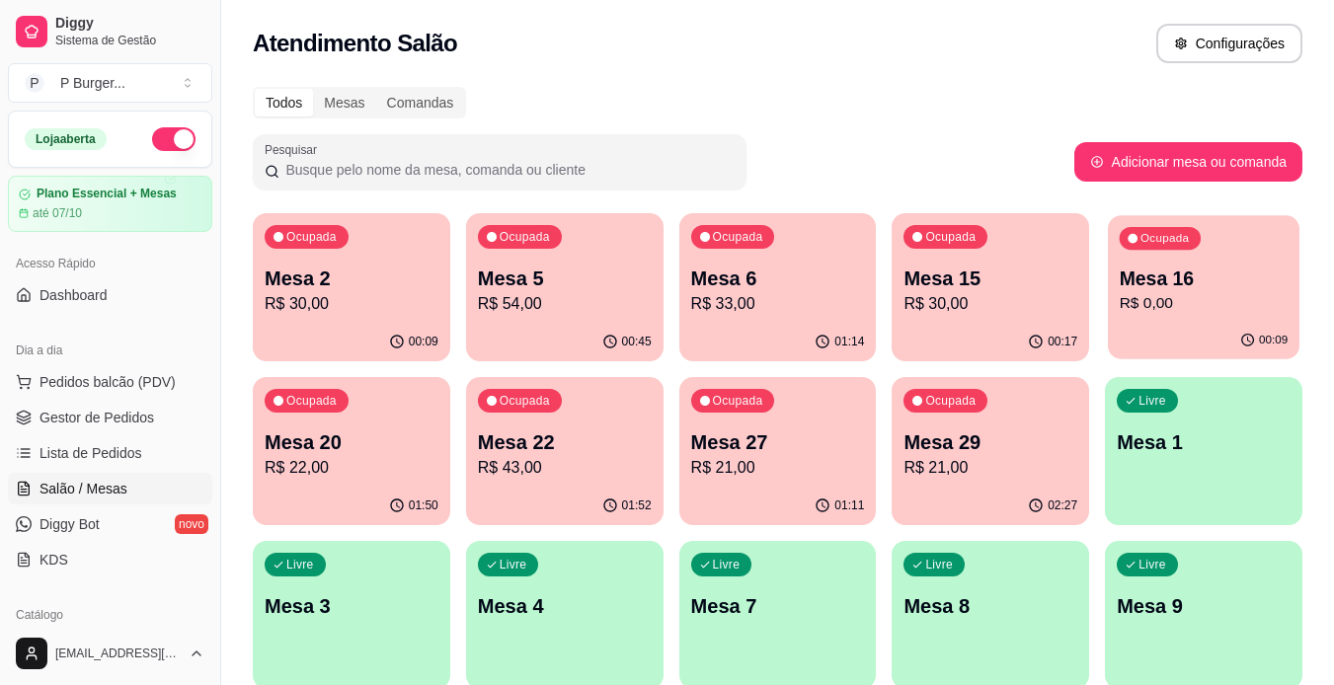
click at [1192, 318] on div "Ocupada Mesa 16 R$ 0,00" at bounding box center [1204, 268] width 192 height 107
click at [64, 429] on link "Gestor de Pedidos" at bounding box center [110, 418] width 204 height 32
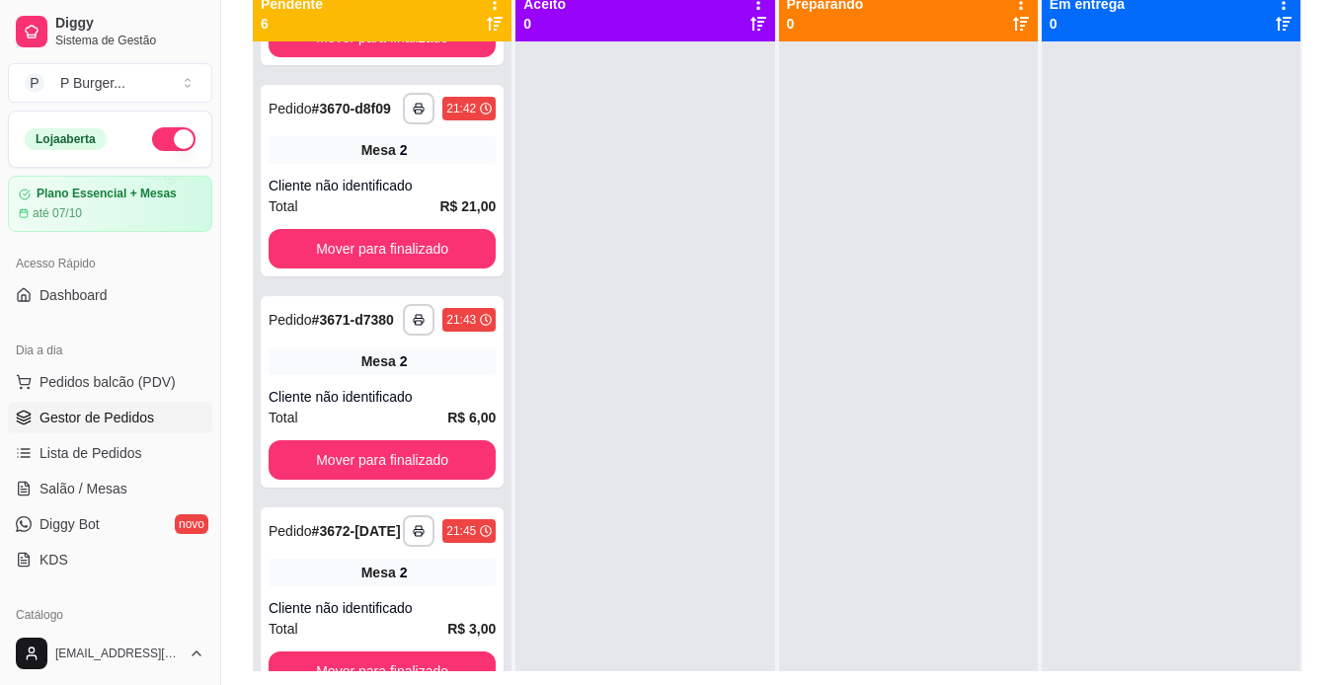
scroll to position [237, 0]
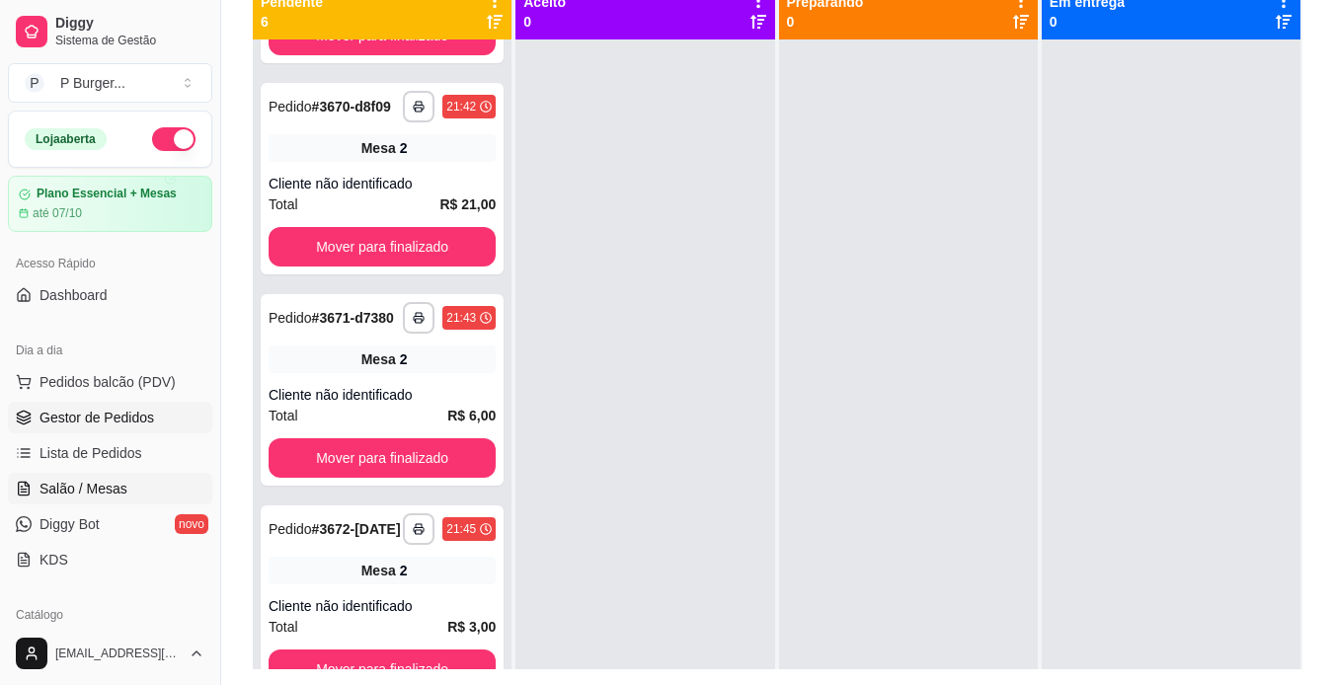
click at [62, 490] on span "Salão / Mesas" at bounding box center [84, 489] width 88 height 20
